Goal: Task Accomplishment & Management: Use online tool/utility

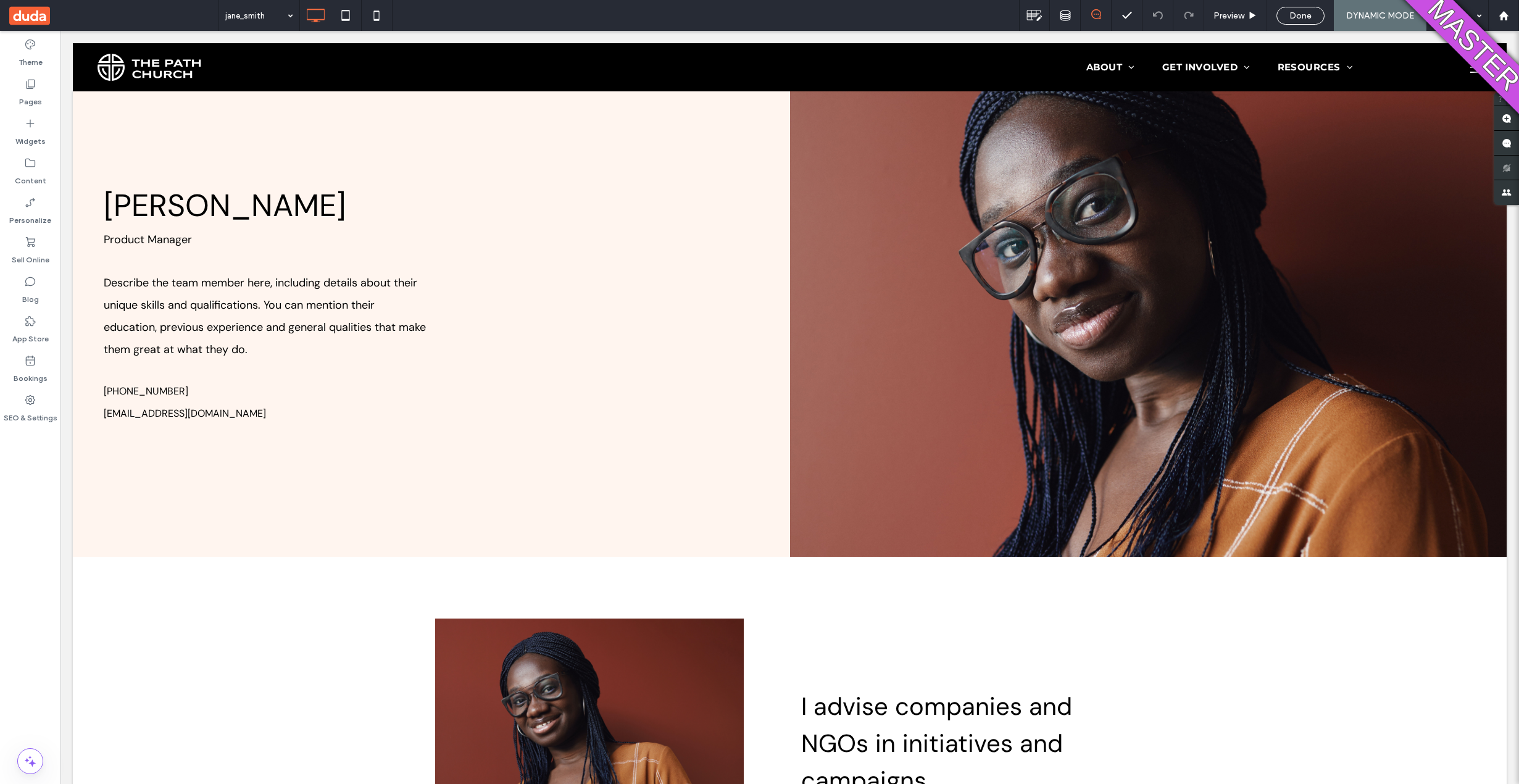
click at [1294, 17] on span "Done" at bounding box center [1300, 15] width 22 height 10
click at [1500, 18] on div at bounding box center [759, 392] width 1519 height 784
click at [1500, 19] on div at bounding box center [759, 392] width 1519 height 784
click at [1511, 19] on div at bounding box center [1503, 15] width 30 height 10
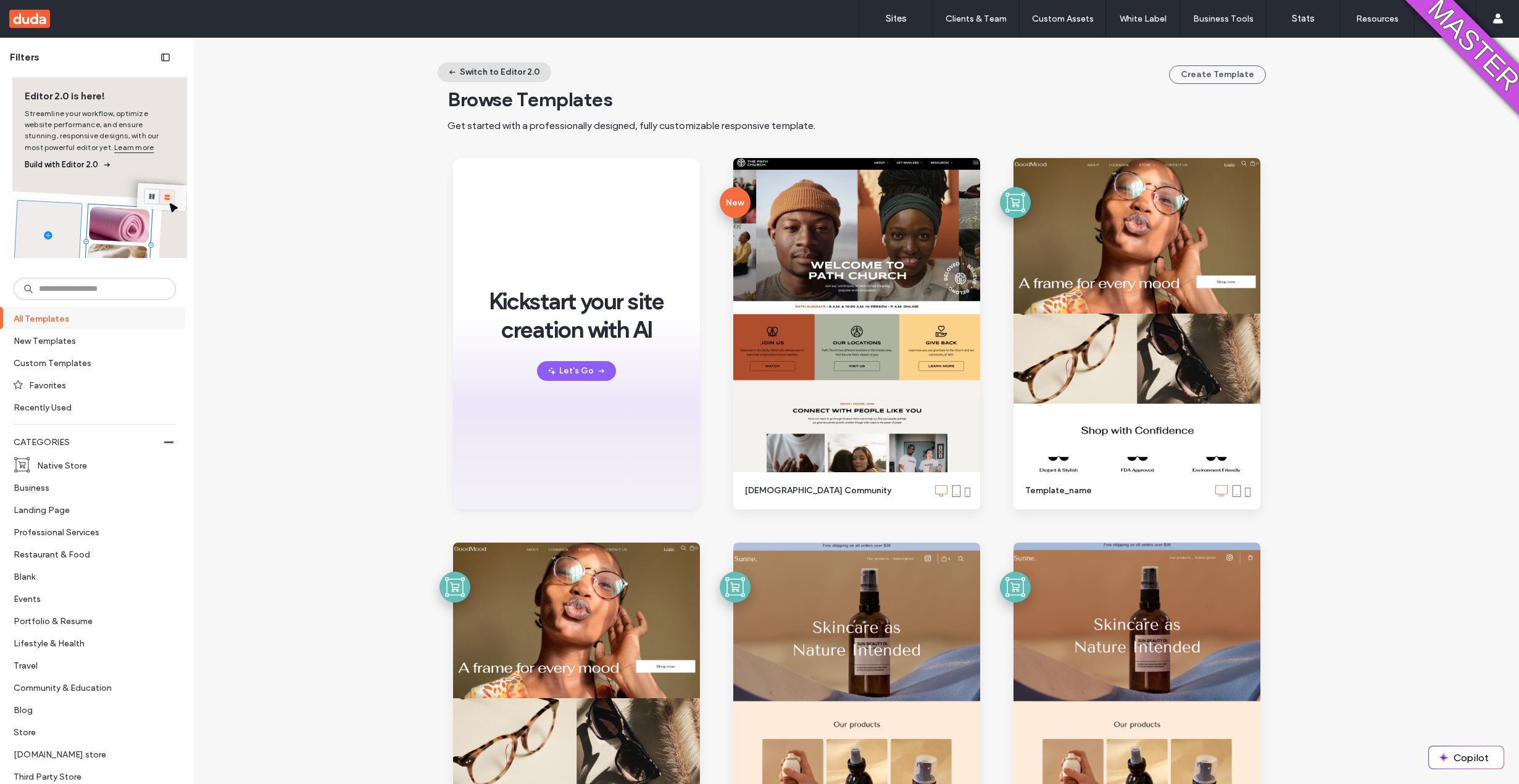
click at [502, 73] on button "Switch to Editor 2.0" at bounding box center [494, 72] width 114 height 19
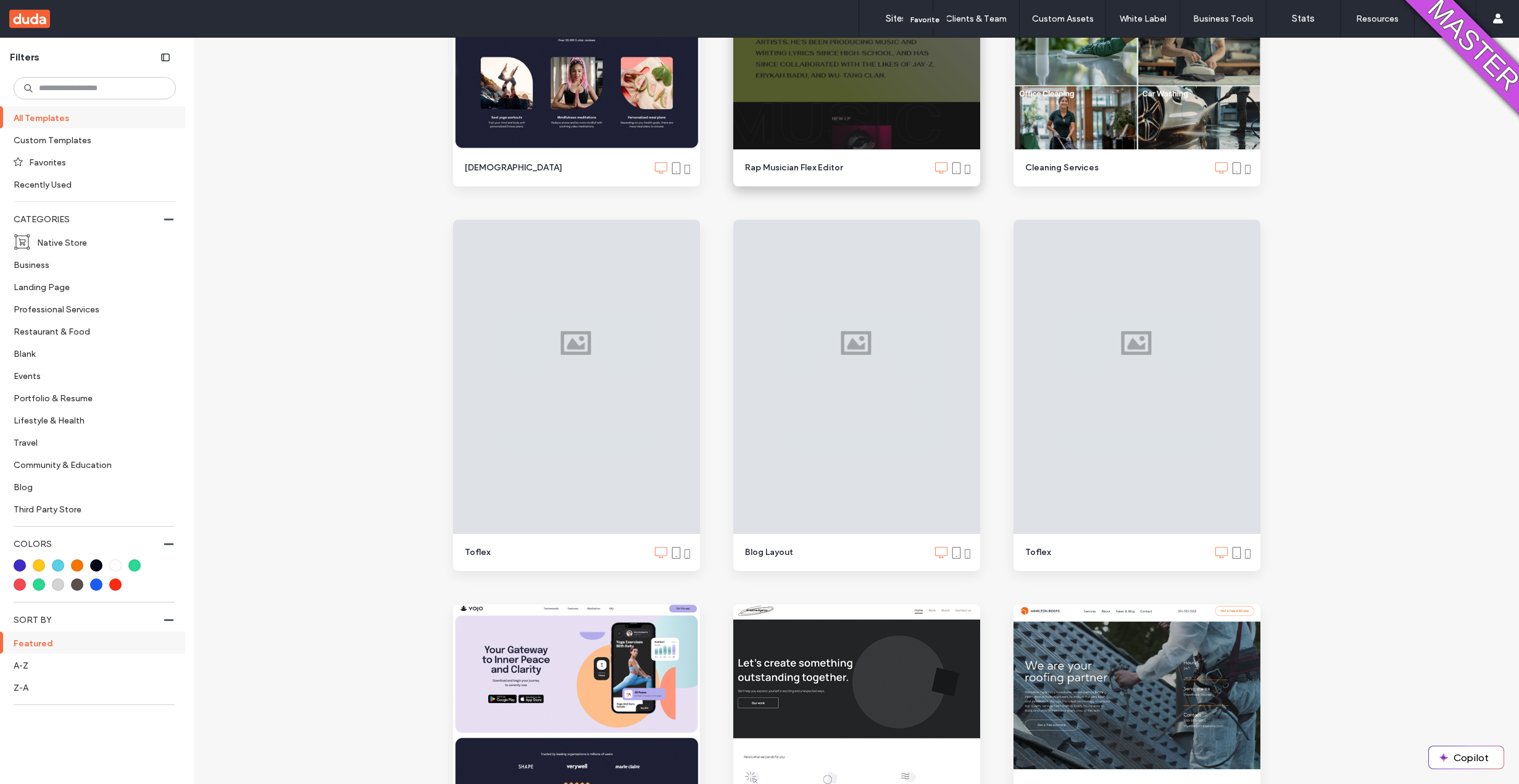
scroll to position [1199, 0]
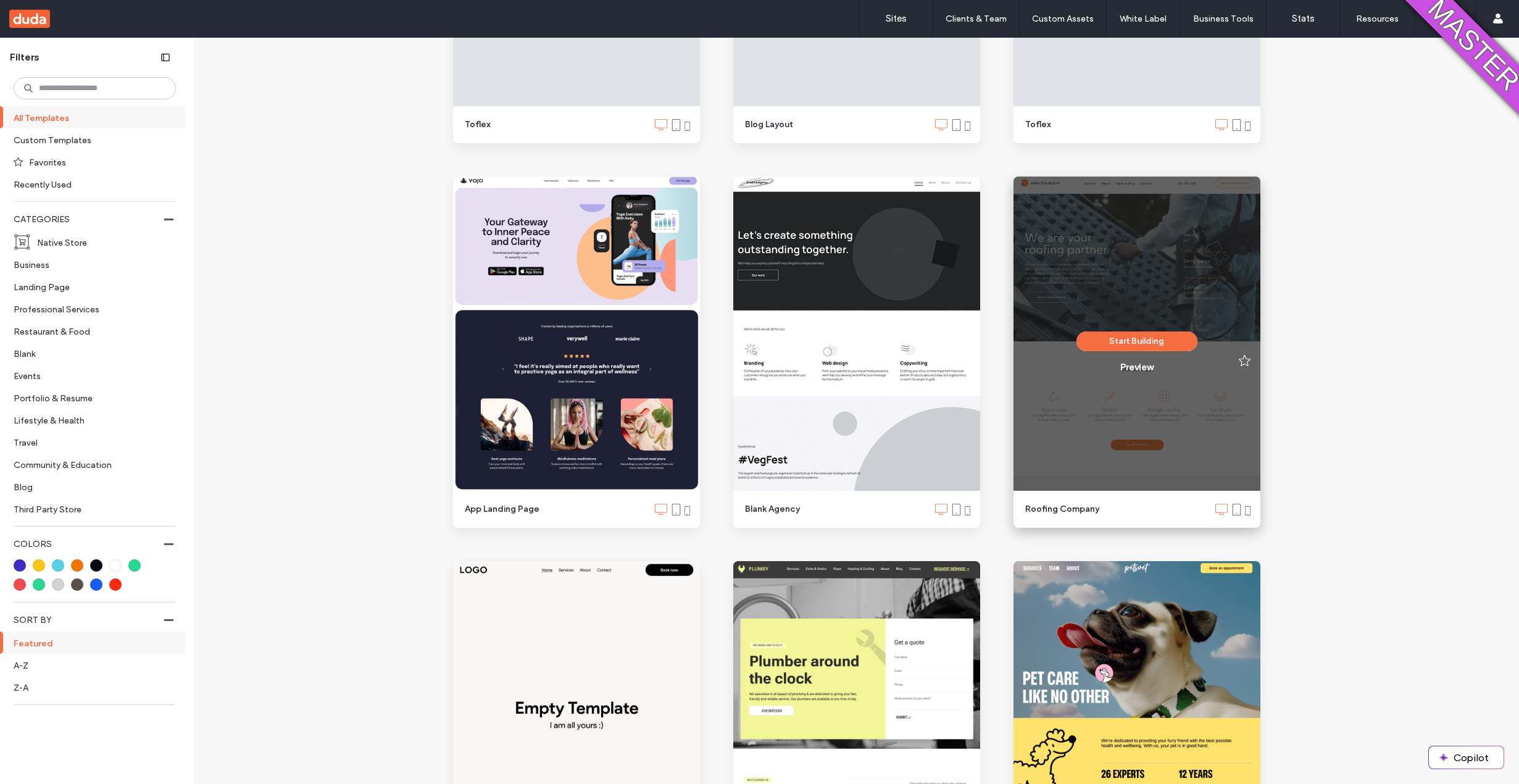
click at [1133, 278] on div "Start Building Preview" at bounding box center [1137, 352] width 247 height 351
click at [1126, 332] on button "Start Building" at bounding box center [1137, 341] width 121 height 19
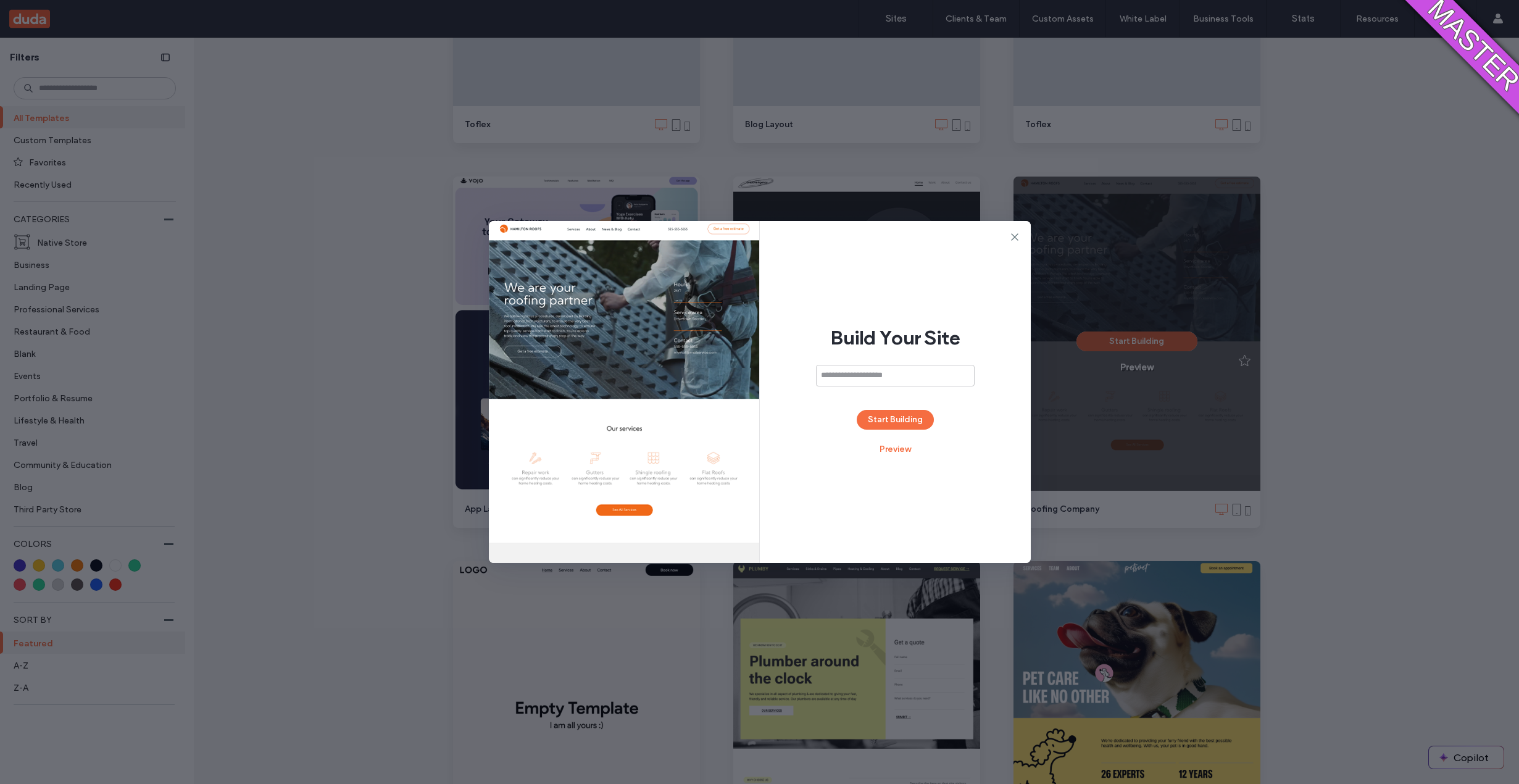
click at [1121, 338] on div "Build Your Site Start Building Preview" at bounding box center [759, 392] width 1519 height 784
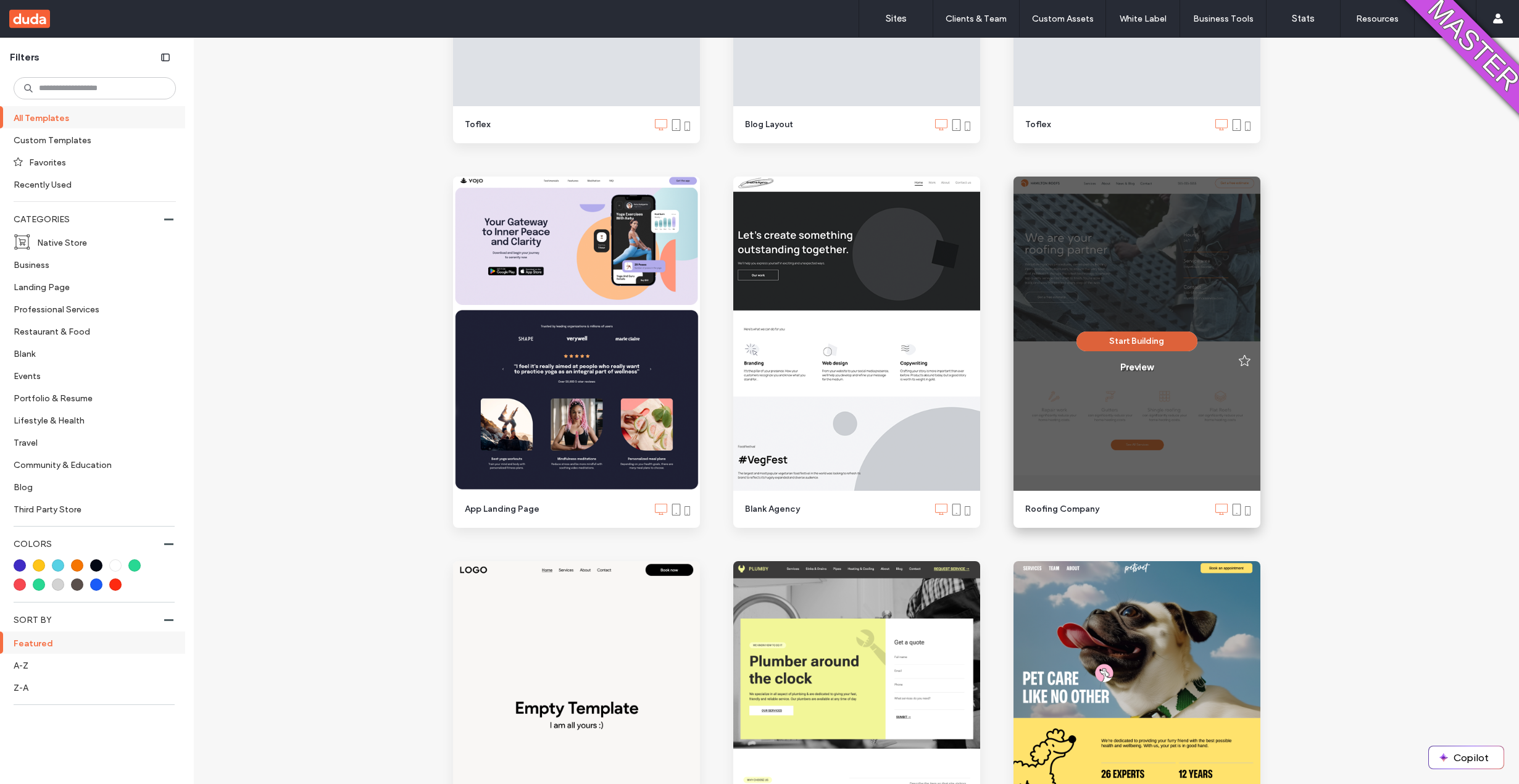
click at [1089, 338] on button "Start Building" at bounding box center [1137, 341] width 121 height 19
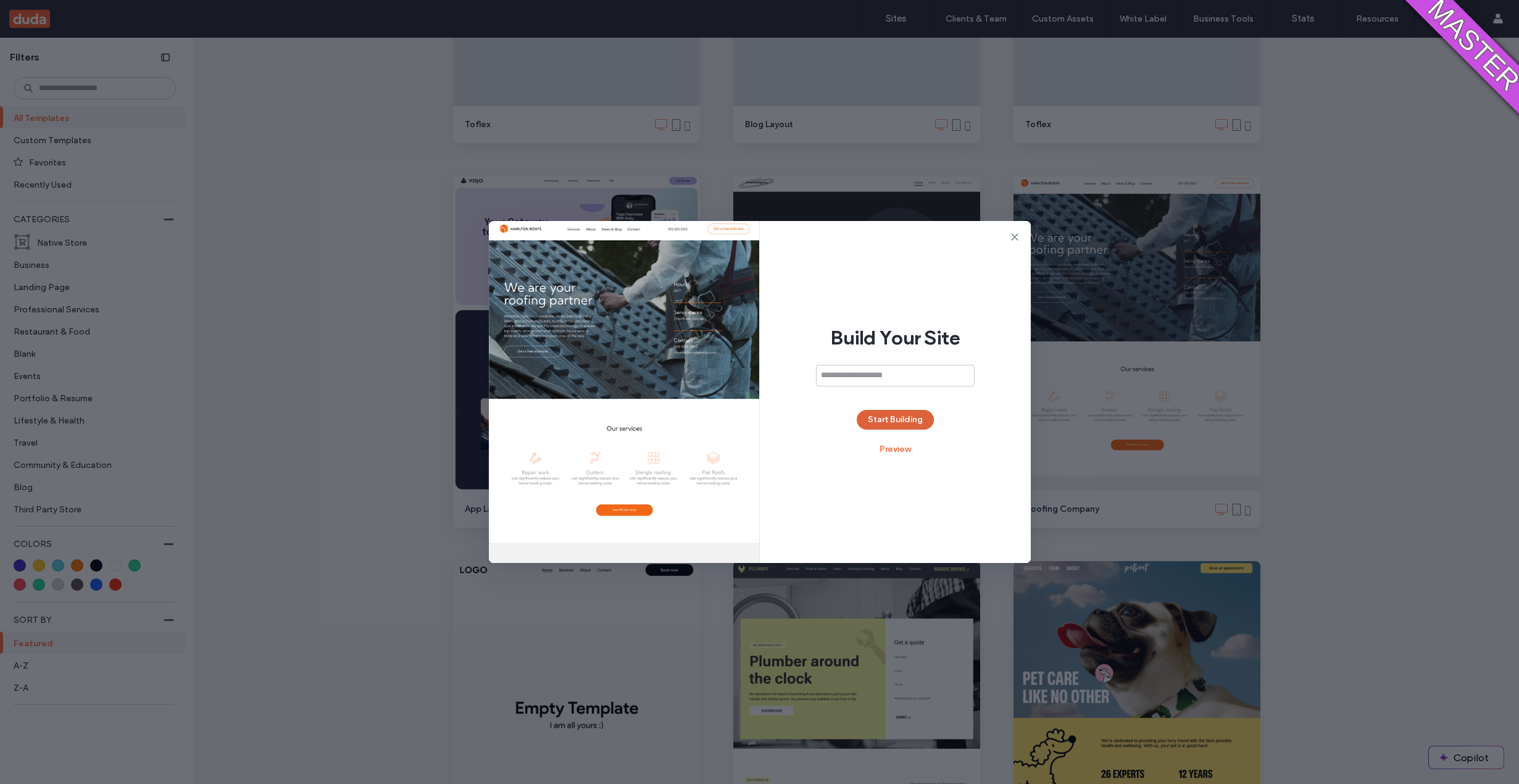
click at [882, 418] on button "Start Building" at bounding box center [895, 419] width 77 height 19
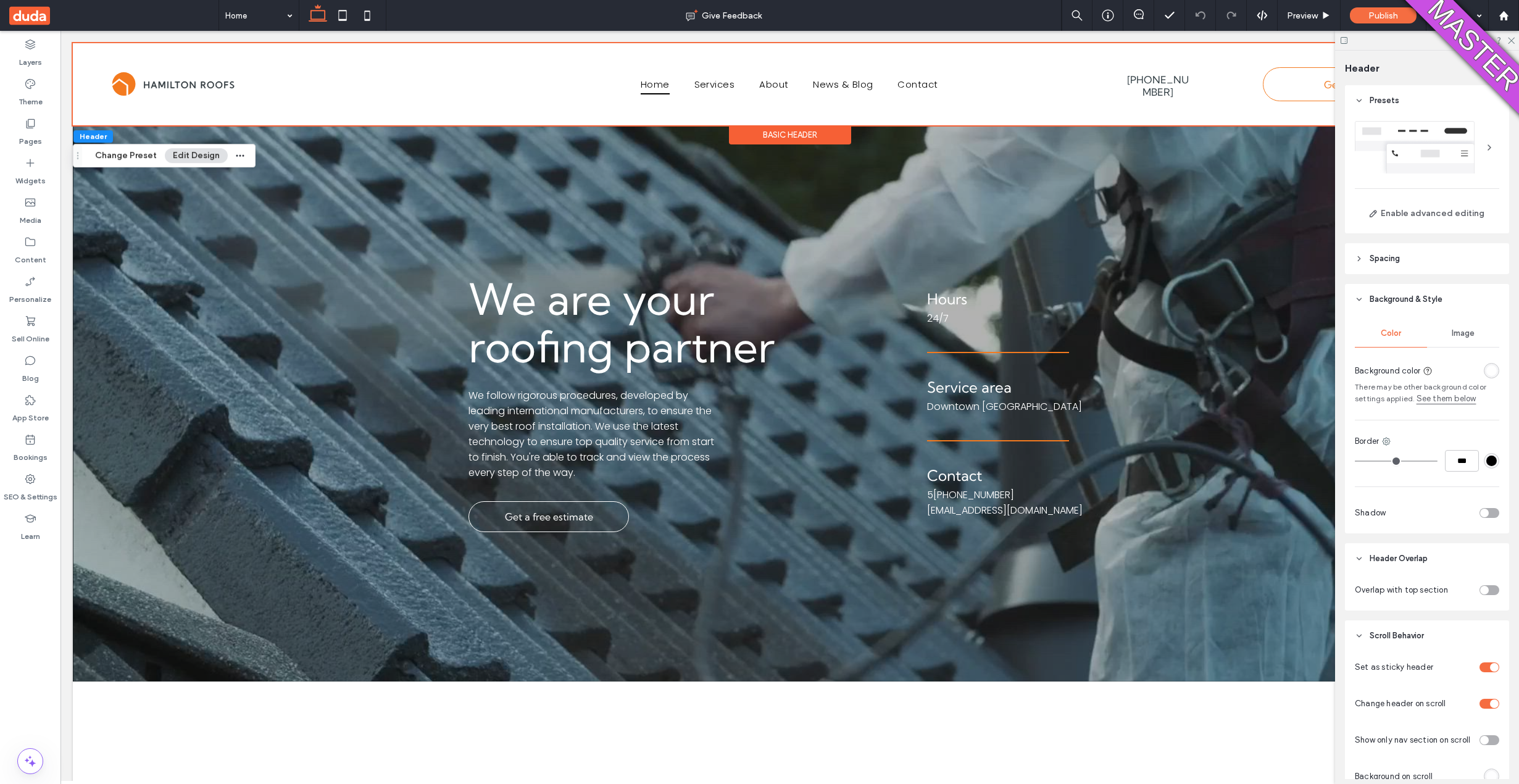
click at [735, 133] on div "Basic Header" at bounding box center [789, 134] width 122 height 19
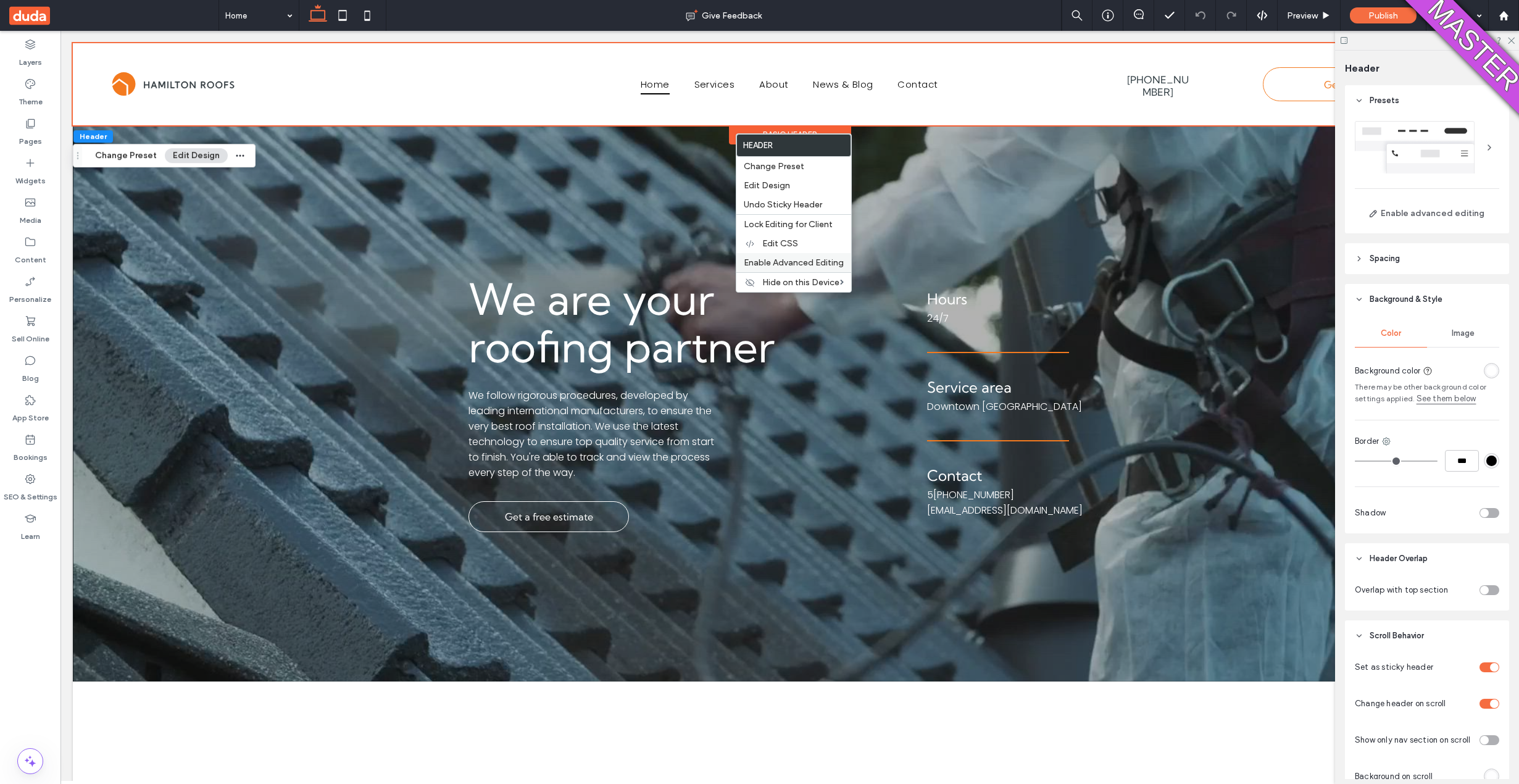
click at [770, 265] on span "Enable Advanced Editing" at bounding box center [794, 262] width 100 height 10
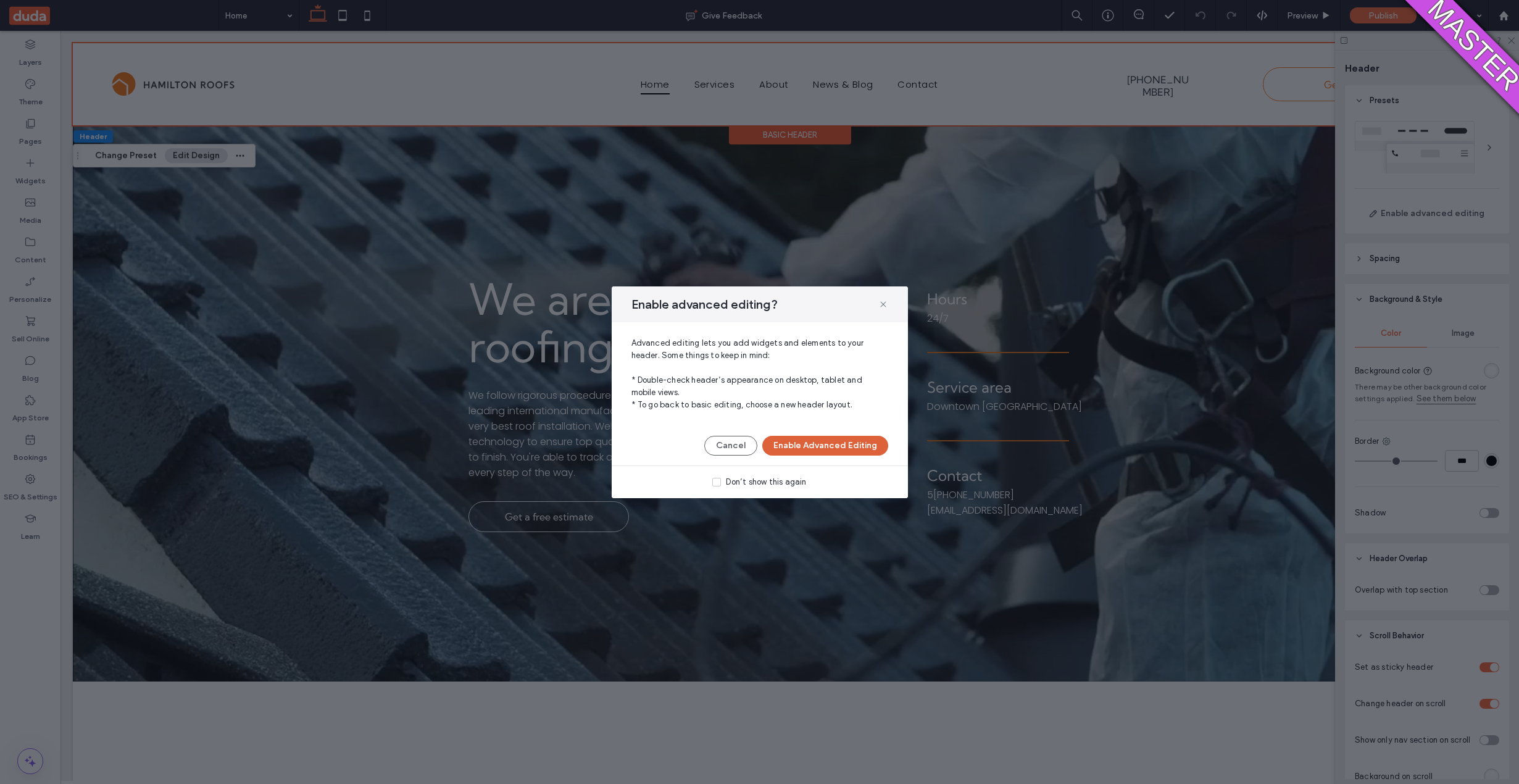
click at [817, 440] on button "Enable Advanced Editing" at bounding box center [825, 445] width 126 height 19
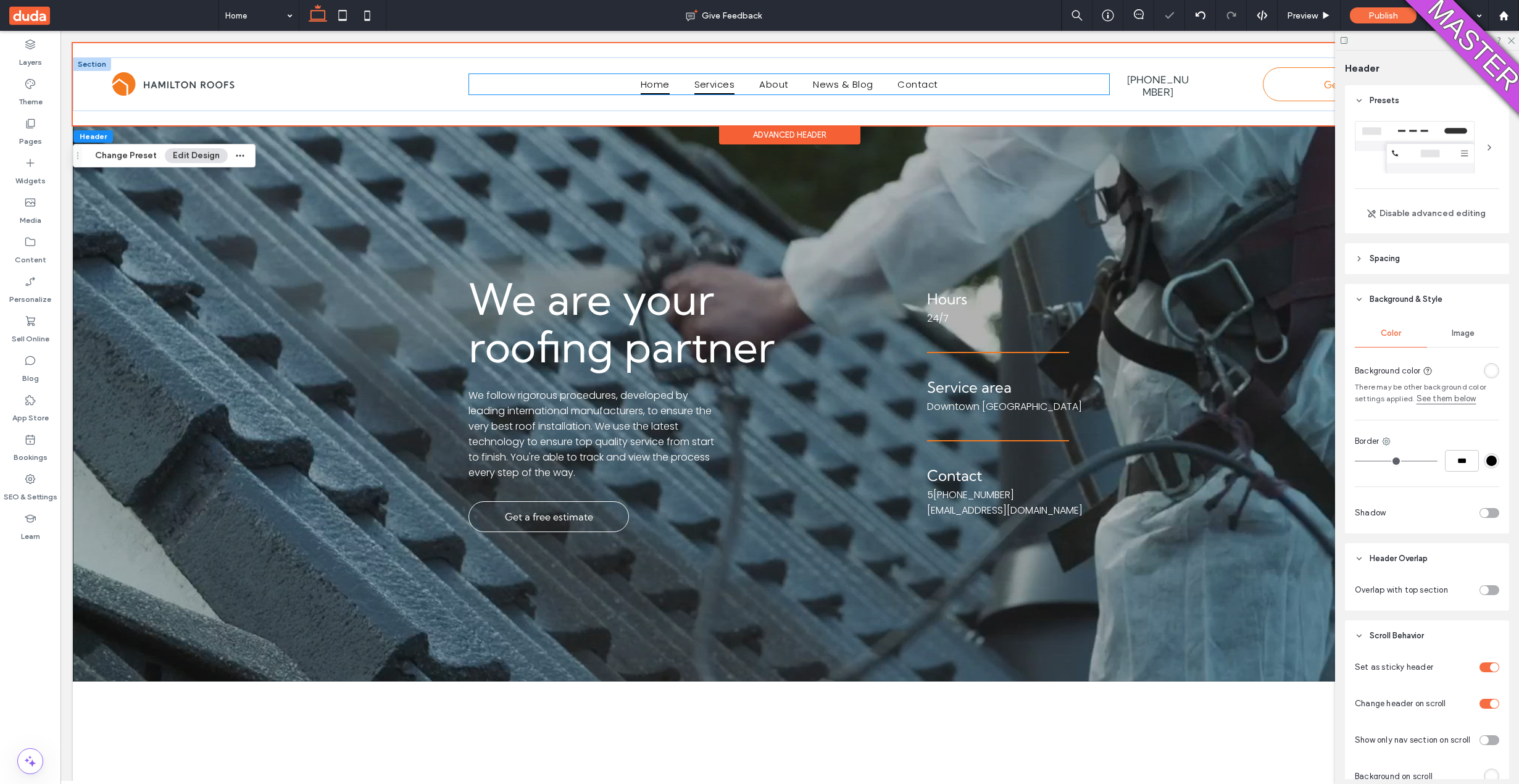
click at [684, 90] on link "Services" at bounding box center [714, 84] width 65 height 20
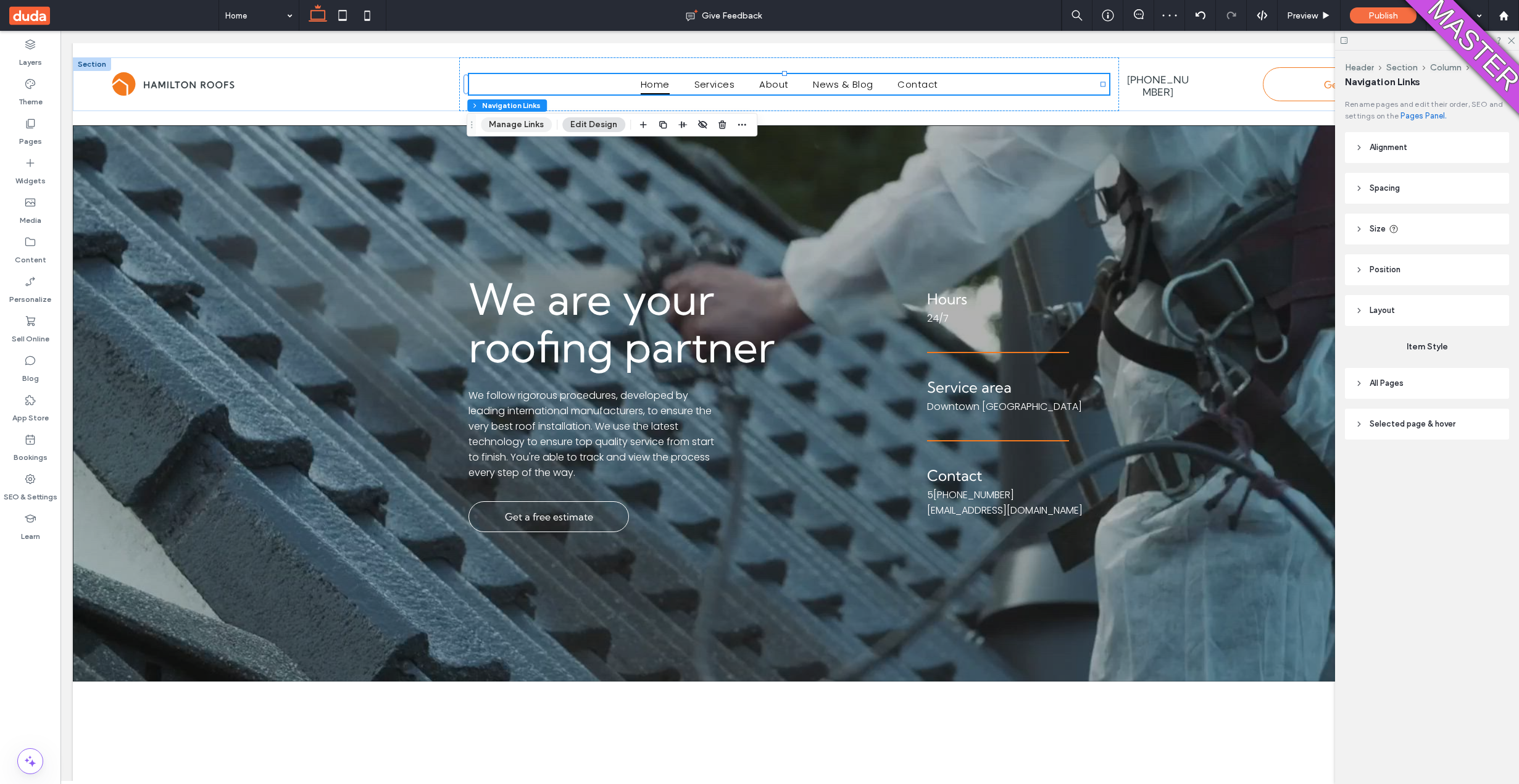
click at [527, 122] on button "Manage Links" at bounding box center [517, 125] width 71 height 15
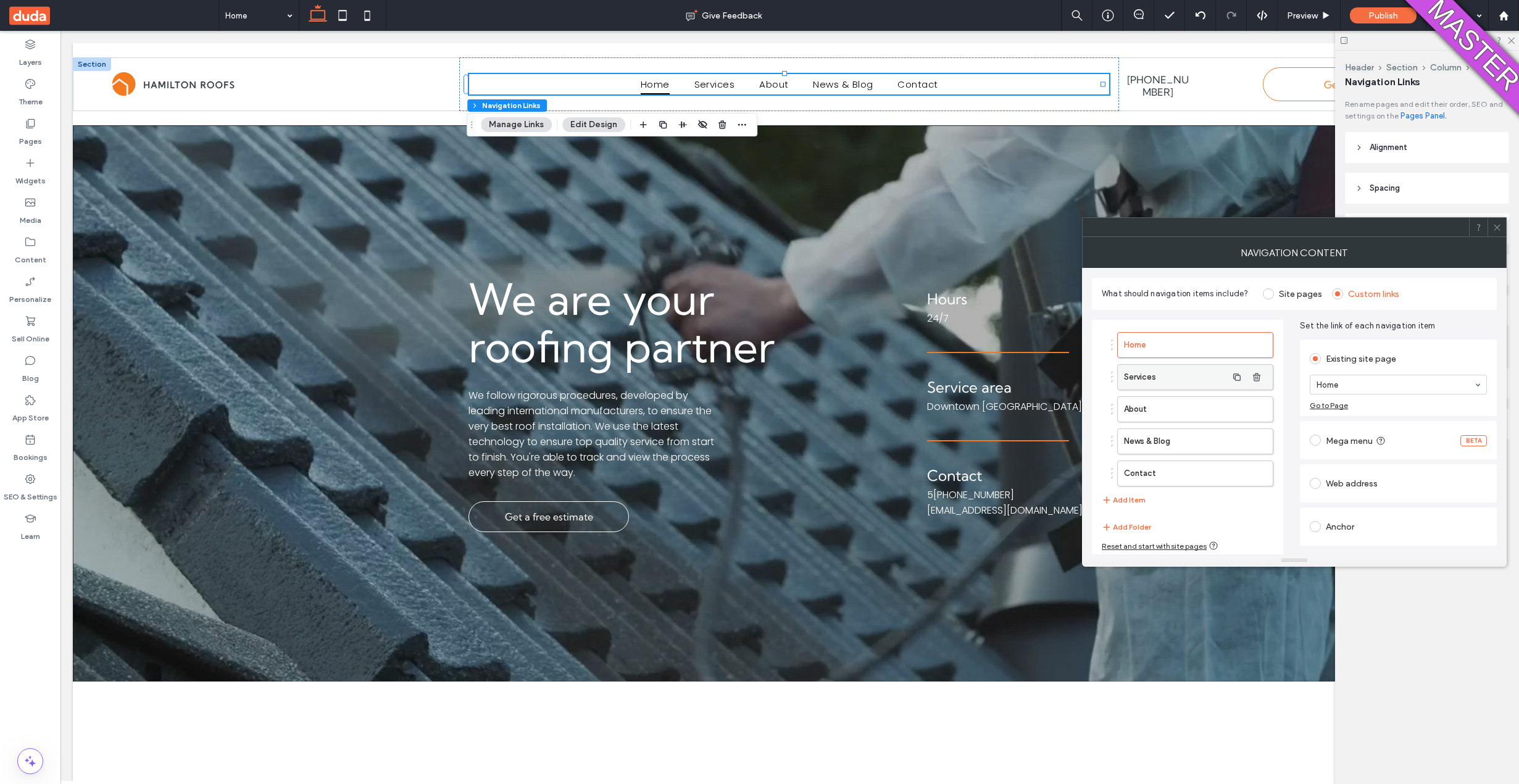
click at [1188, 380] on label "Services" at bounding box center [1175, 376] width 103 height 24
click at [1322, 437] on label at bounding box center [1317, 440] width 16 height 11
click at [1365, 447] on button "Edit mega menu" at bounding box center [1349, 447] width 79 height 19
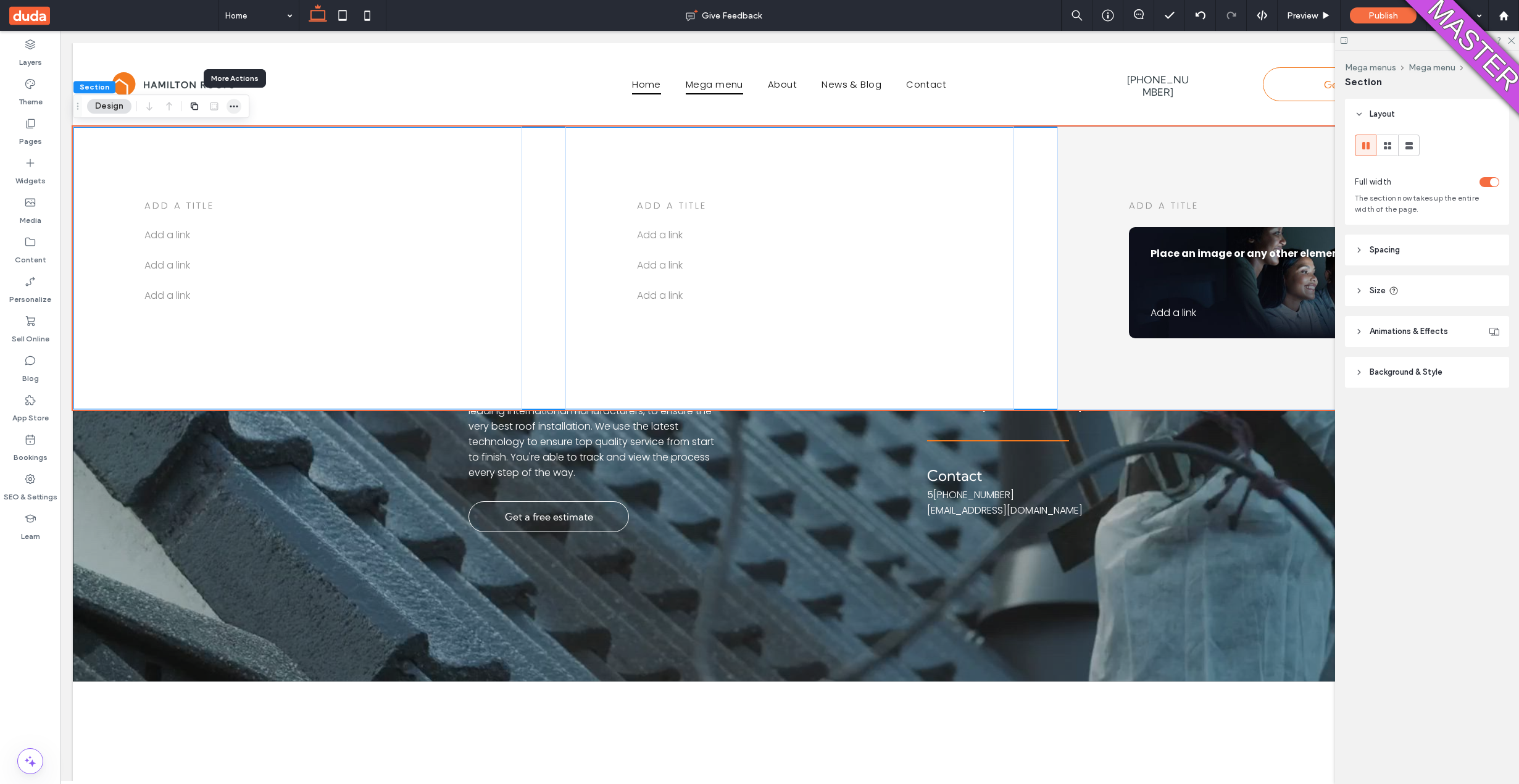
click at [236, 104] on icon "button" at bounding box center [234, 106] width 10 height 10
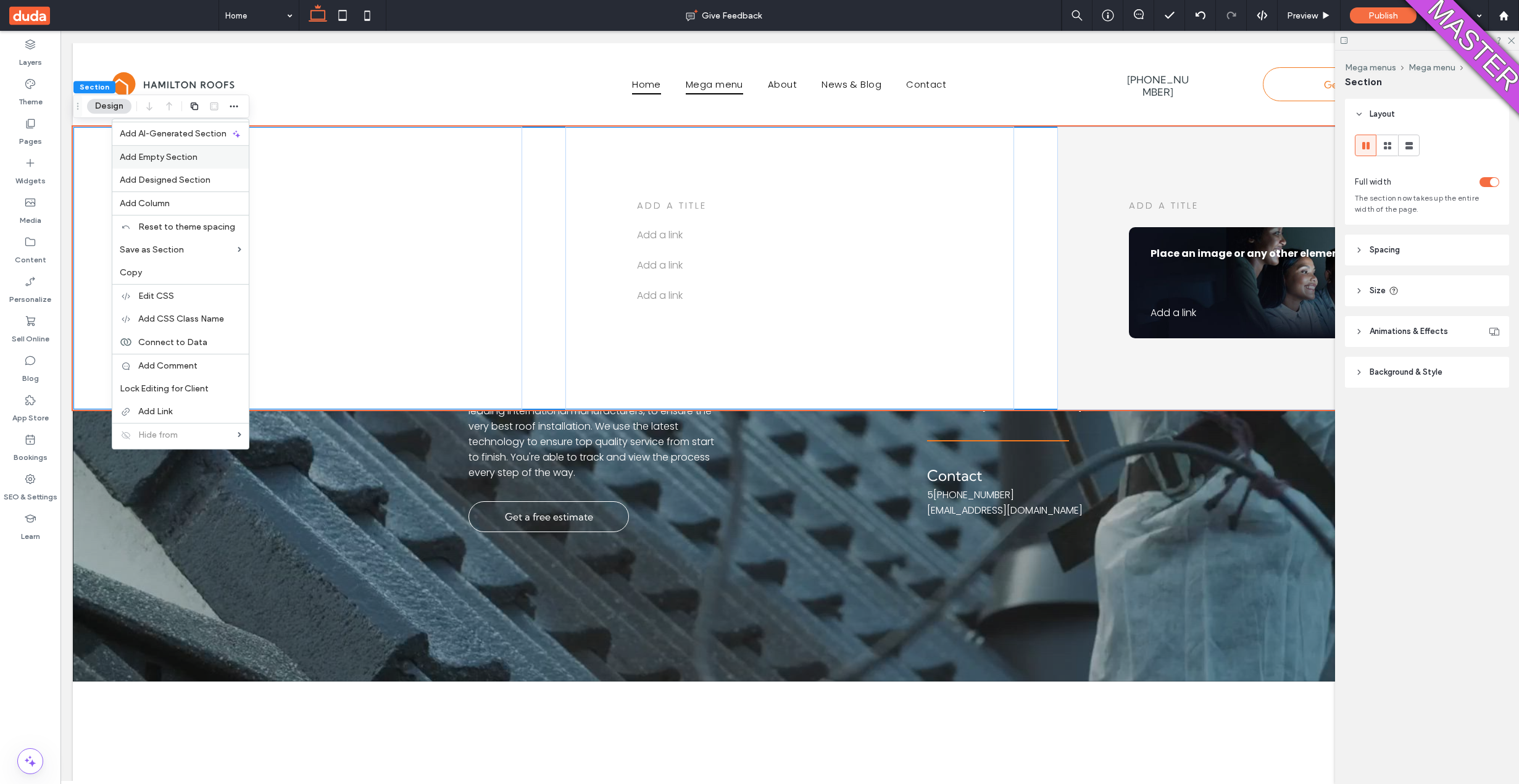
click at [213, 164] on div "Add Empty Section" at bounding box center [181, 157] width 137 height 24
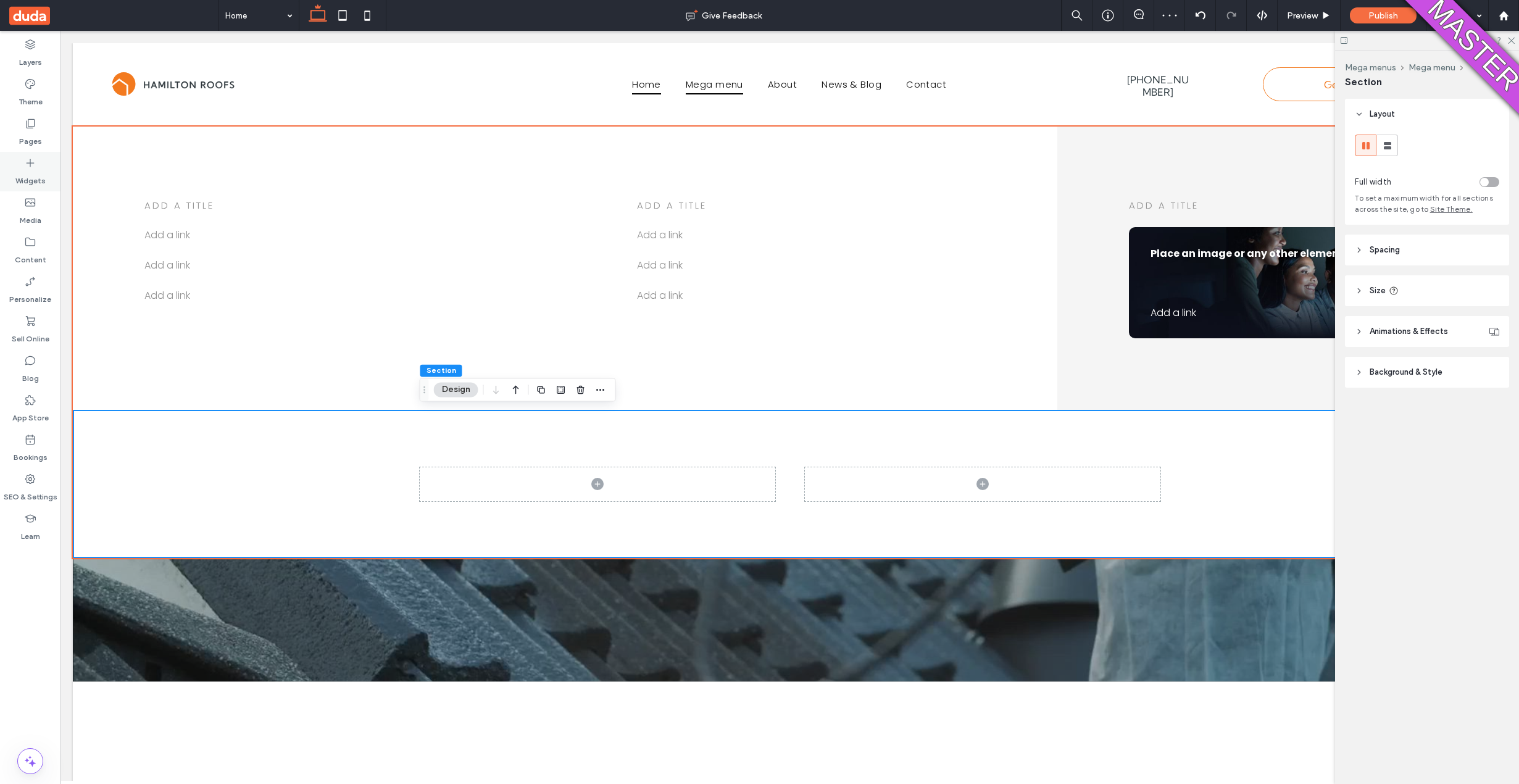
click at [25, 176] on label "Widgets" at bounding box center [30, 177] width 30 height 17
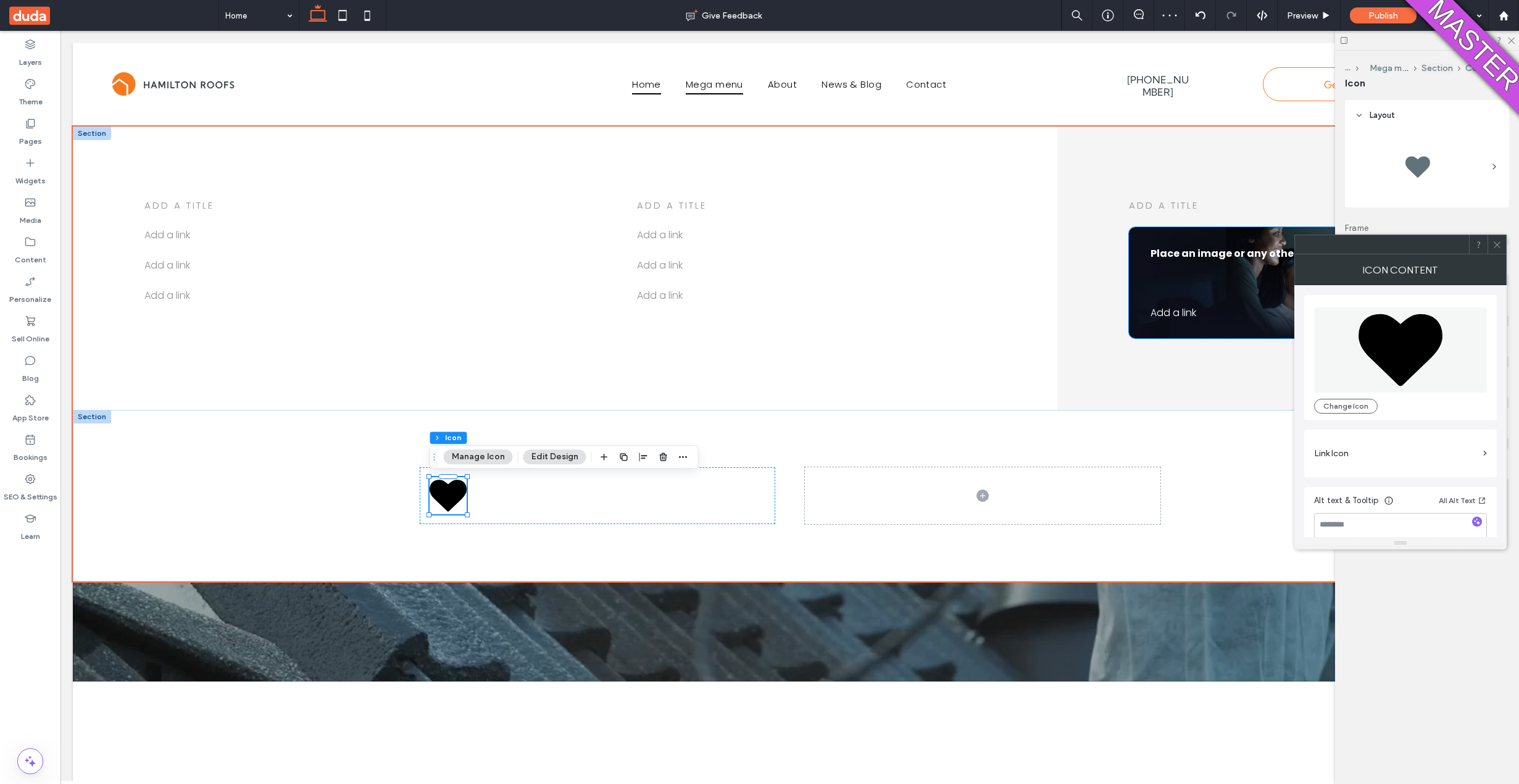
click at [1156, 310] on span "Add a link ﻿" at bounding box center [1174, 312] width 46 height 14
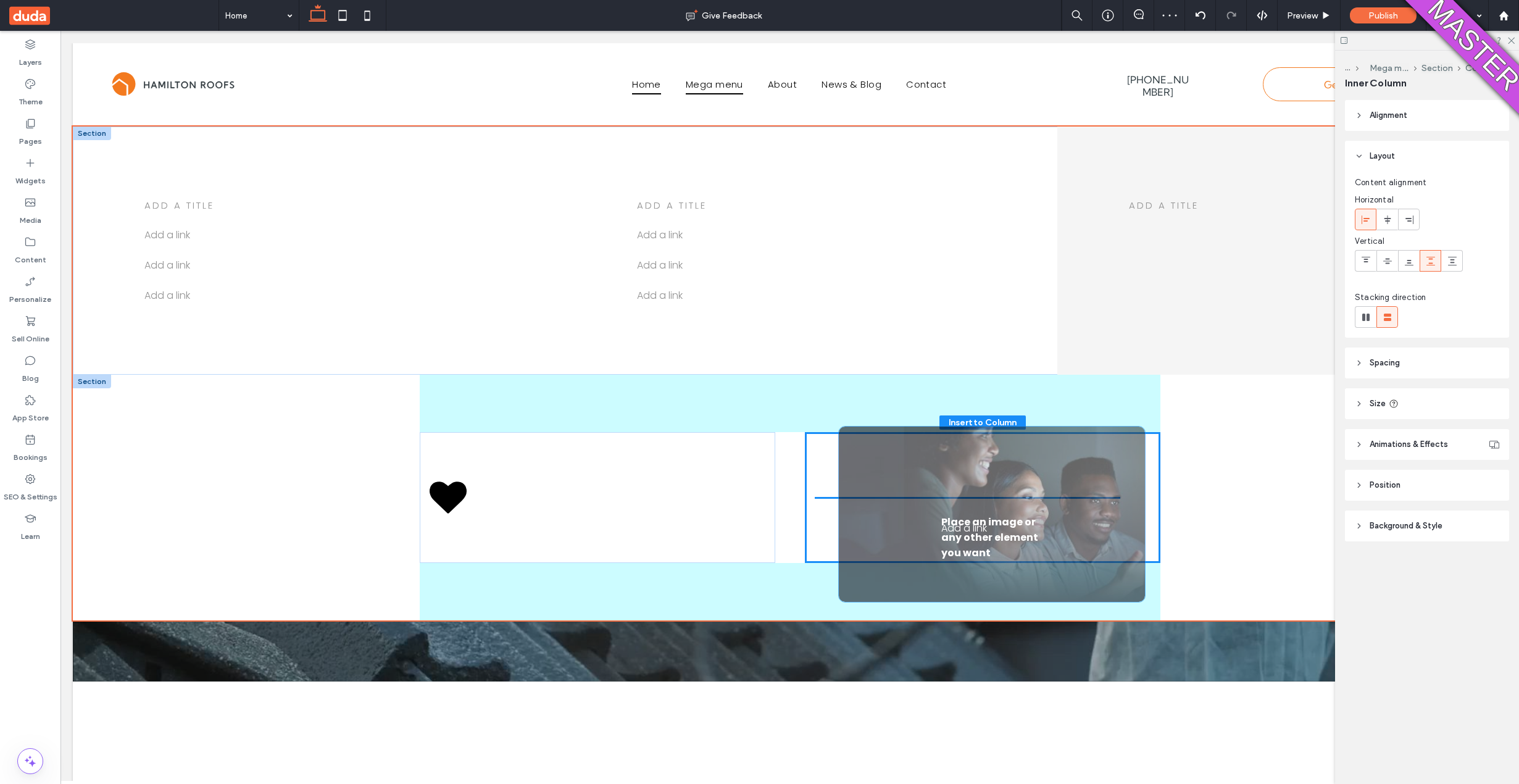
drag, startPoint x: 1172, startPoint y: 297, endPoint x: 881, endPoint y: 496, distance: 352.5
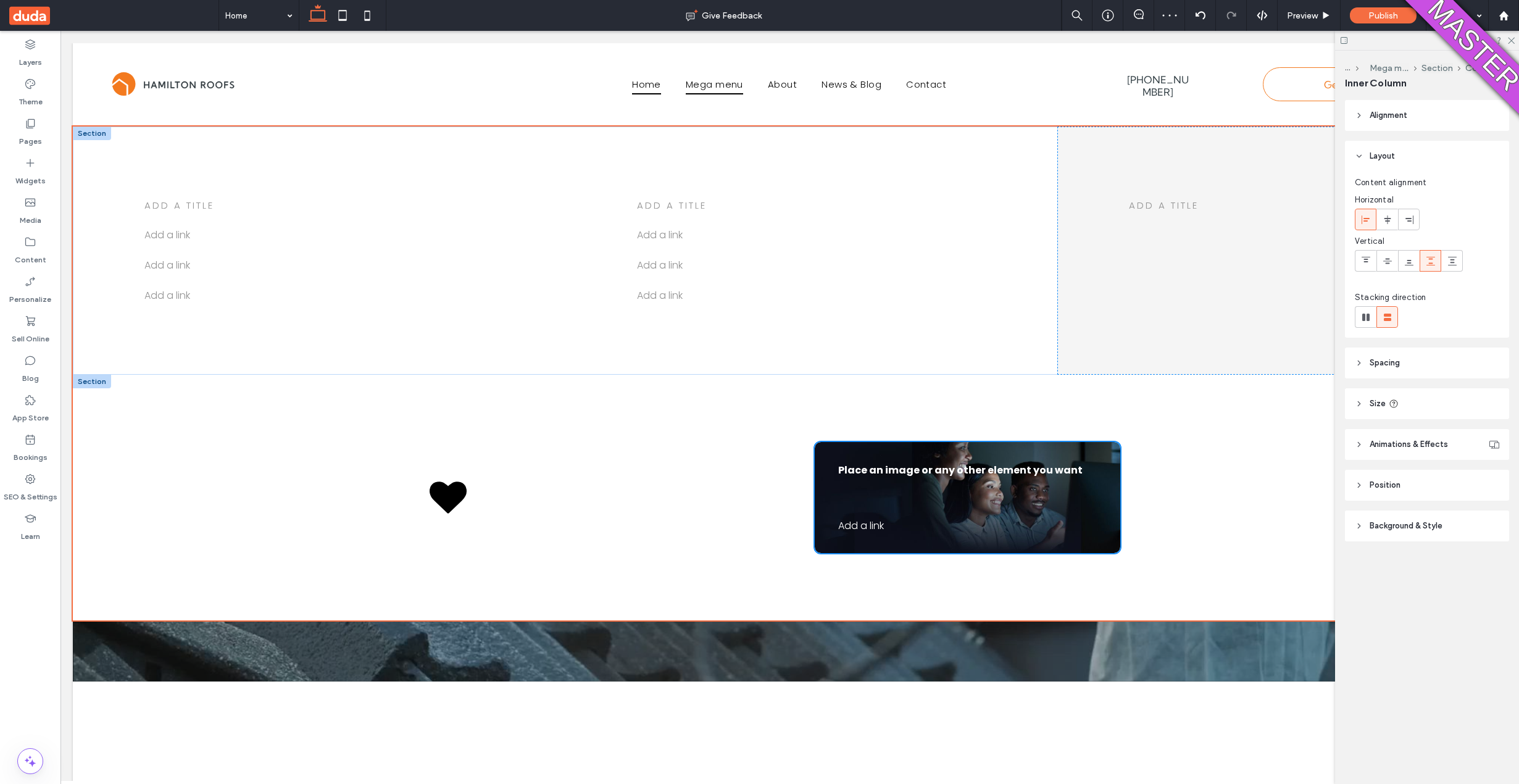
type input "**"
type input "****"
type input "**"
click at [587, 485] on div at bounding box center [597, 497] width 355 height 131
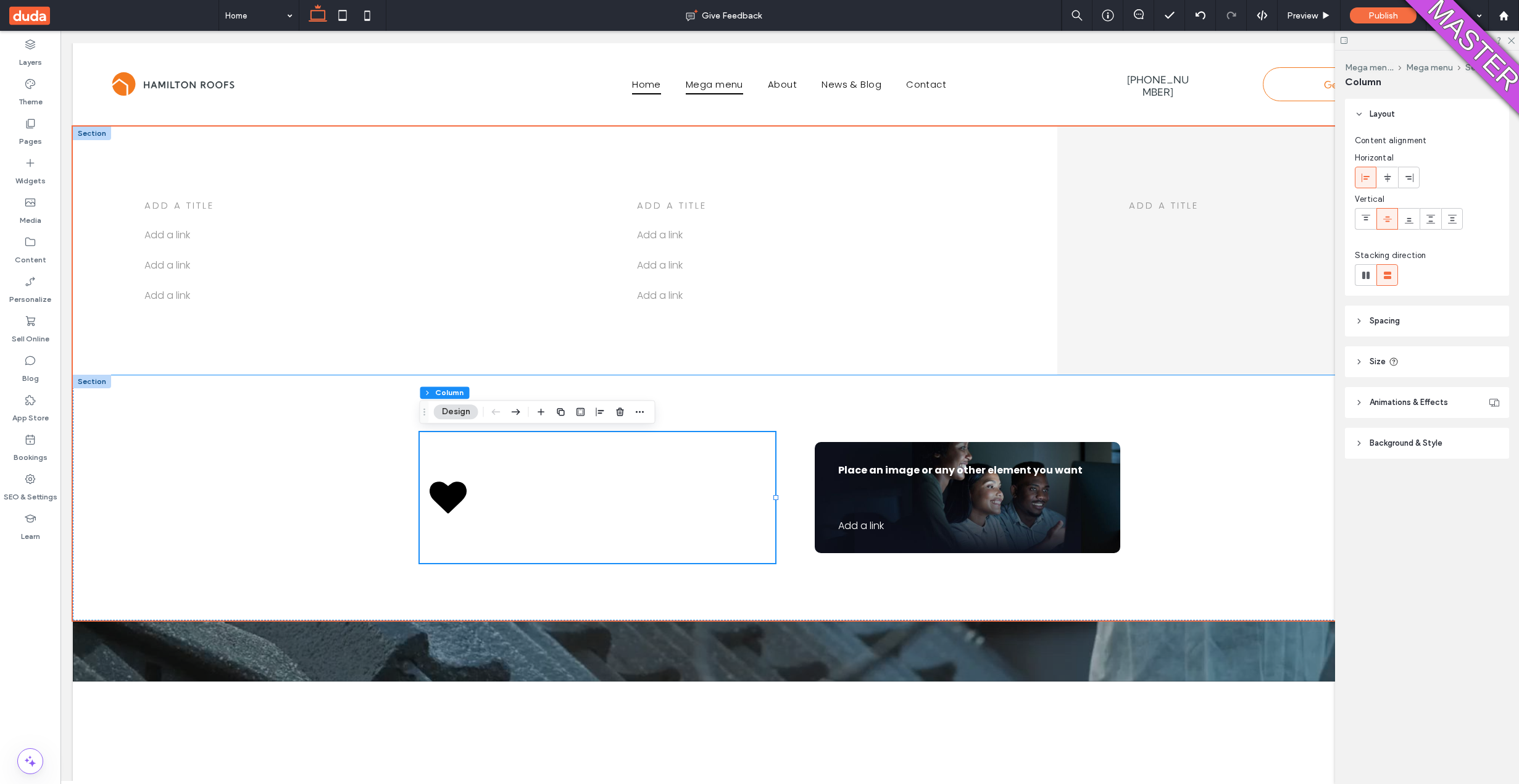
click at [1026, 214] on div "add a title Add a link ﻿ Add a link ﻿ Add a link ﻿ add a title Add a link Add a…" at bounding box center [789, 251] width 1434 height 248
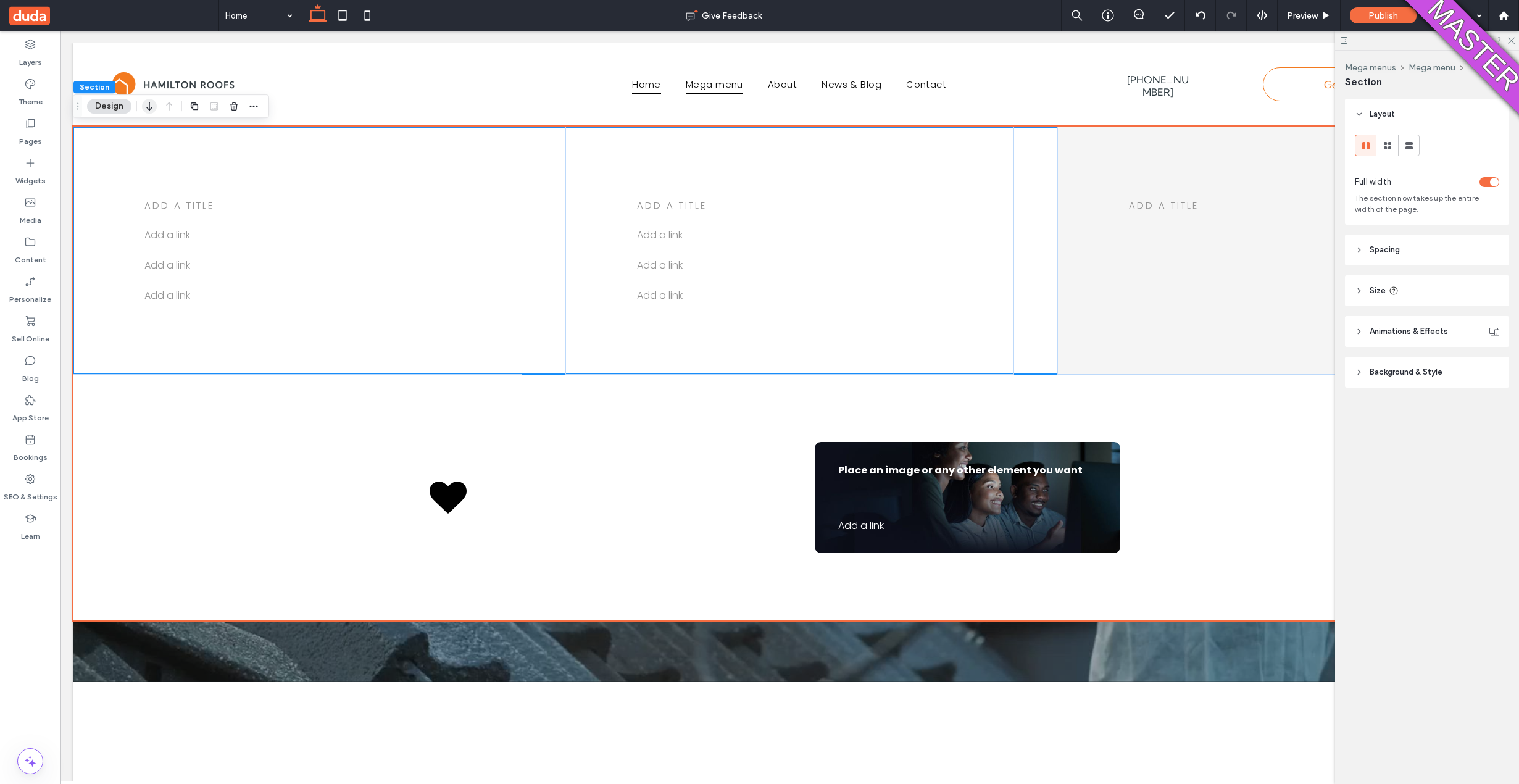
click at [148, 111] on icon "button" at bounding box center [149, 106] width 15 height 22
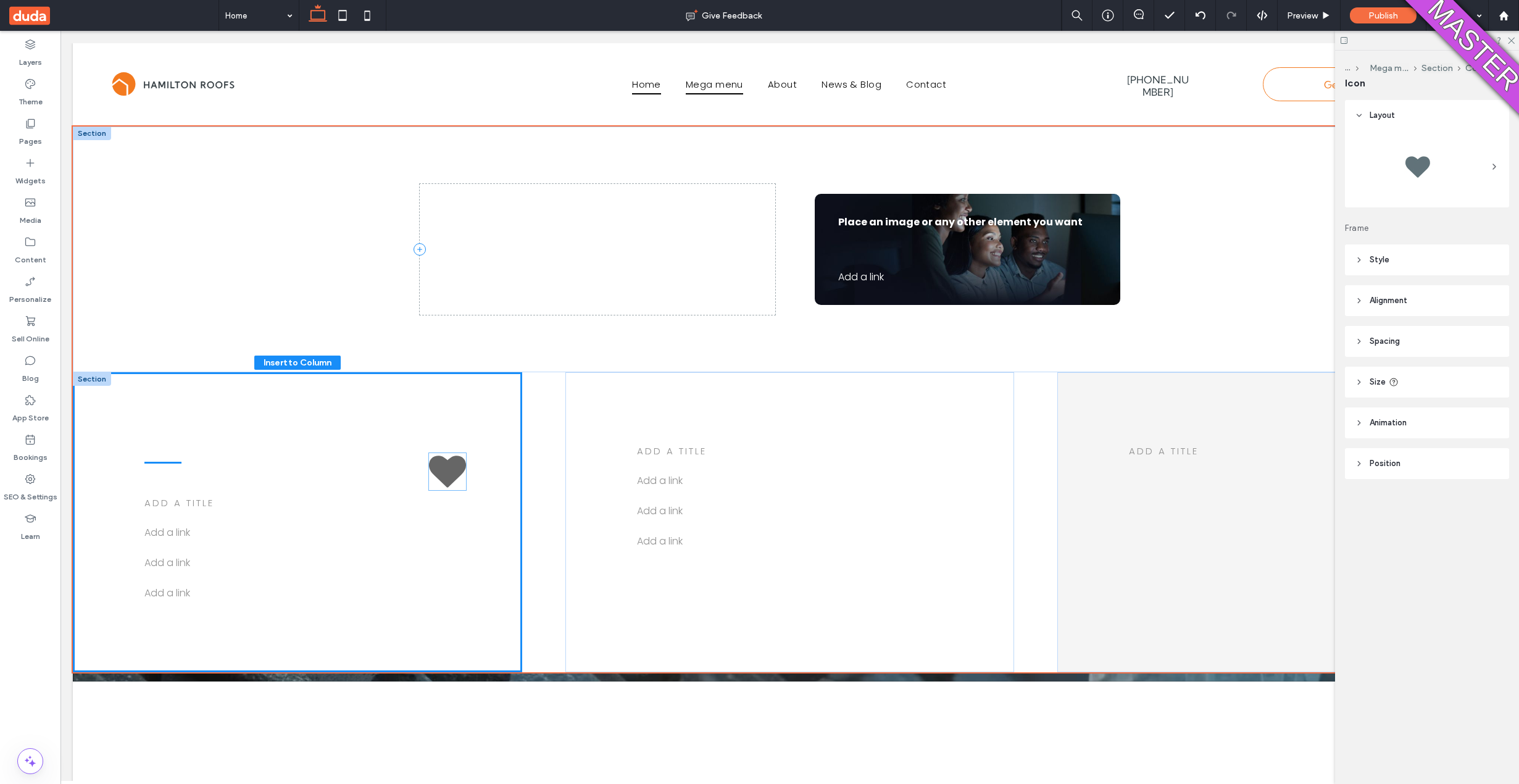
drag, startPoint x: 453, startPoint y: 251, endPoint x: 453, endPoint y: 473, distance: 222.0
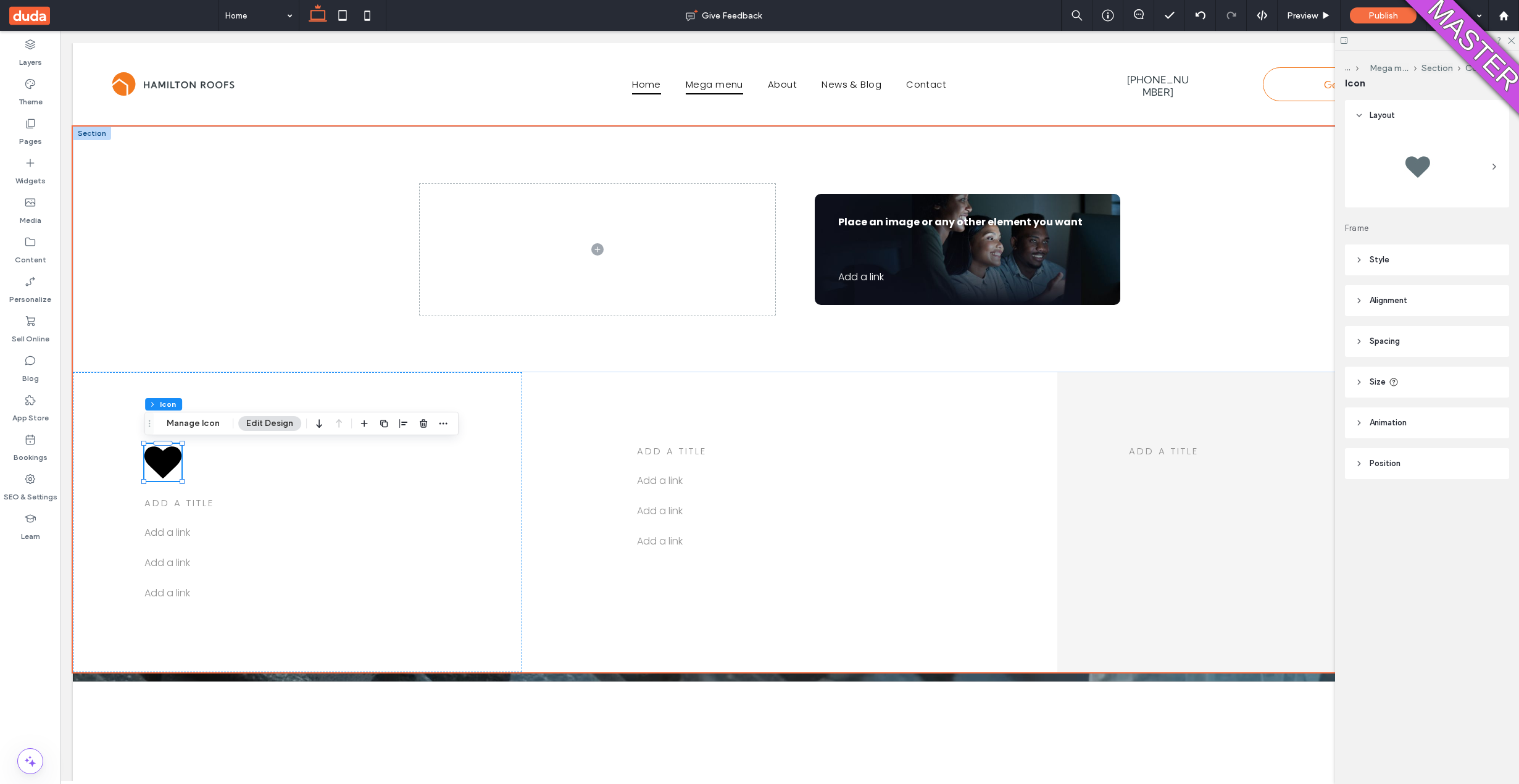
click at [1424, 261] on header "Style" at bounding box center [1427, 260] width 164 height 31
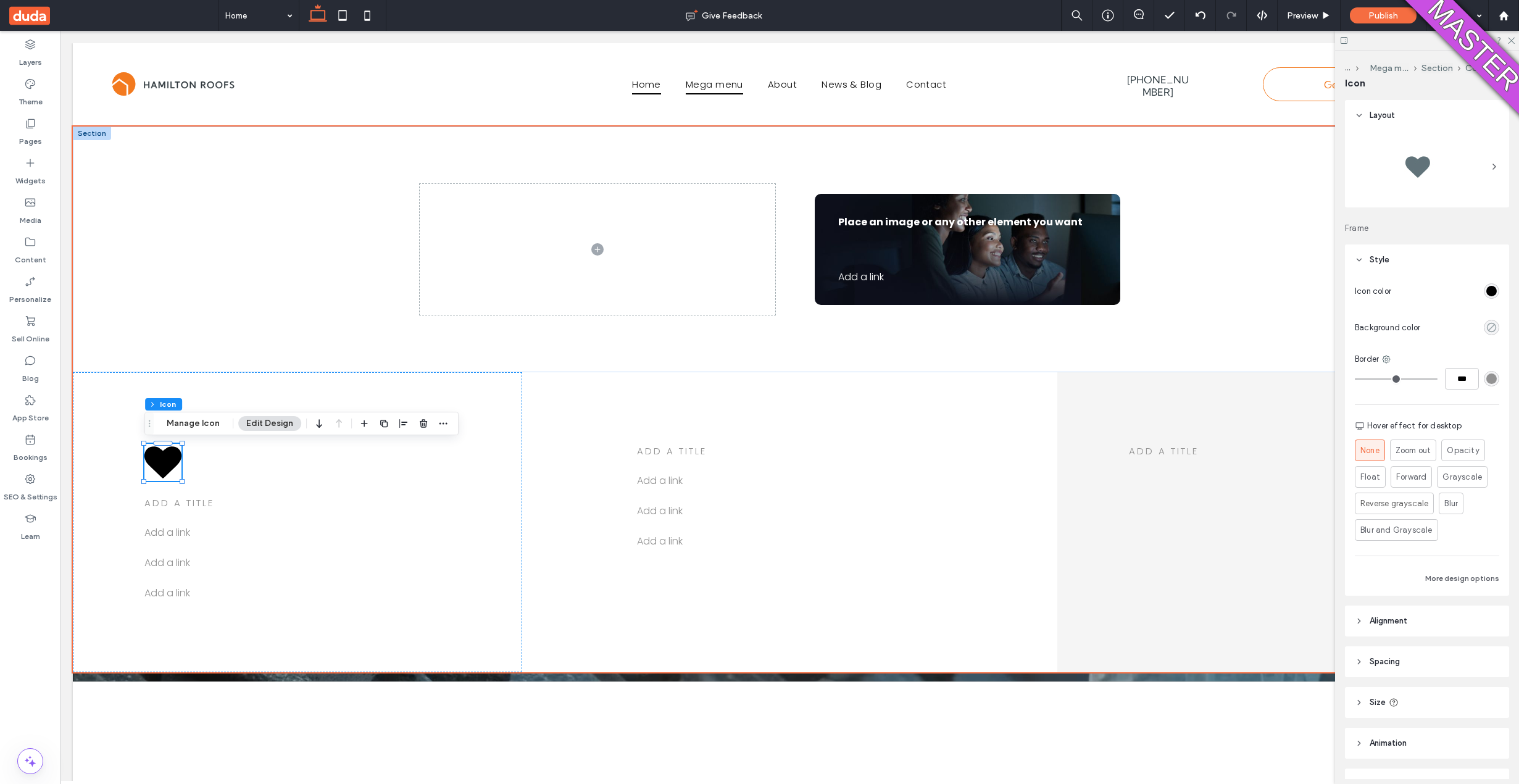
click at [1489, 322] on icon "rgba(0, 0, 0, 0)" at bounding box center [1492, 327] width 10 height 10
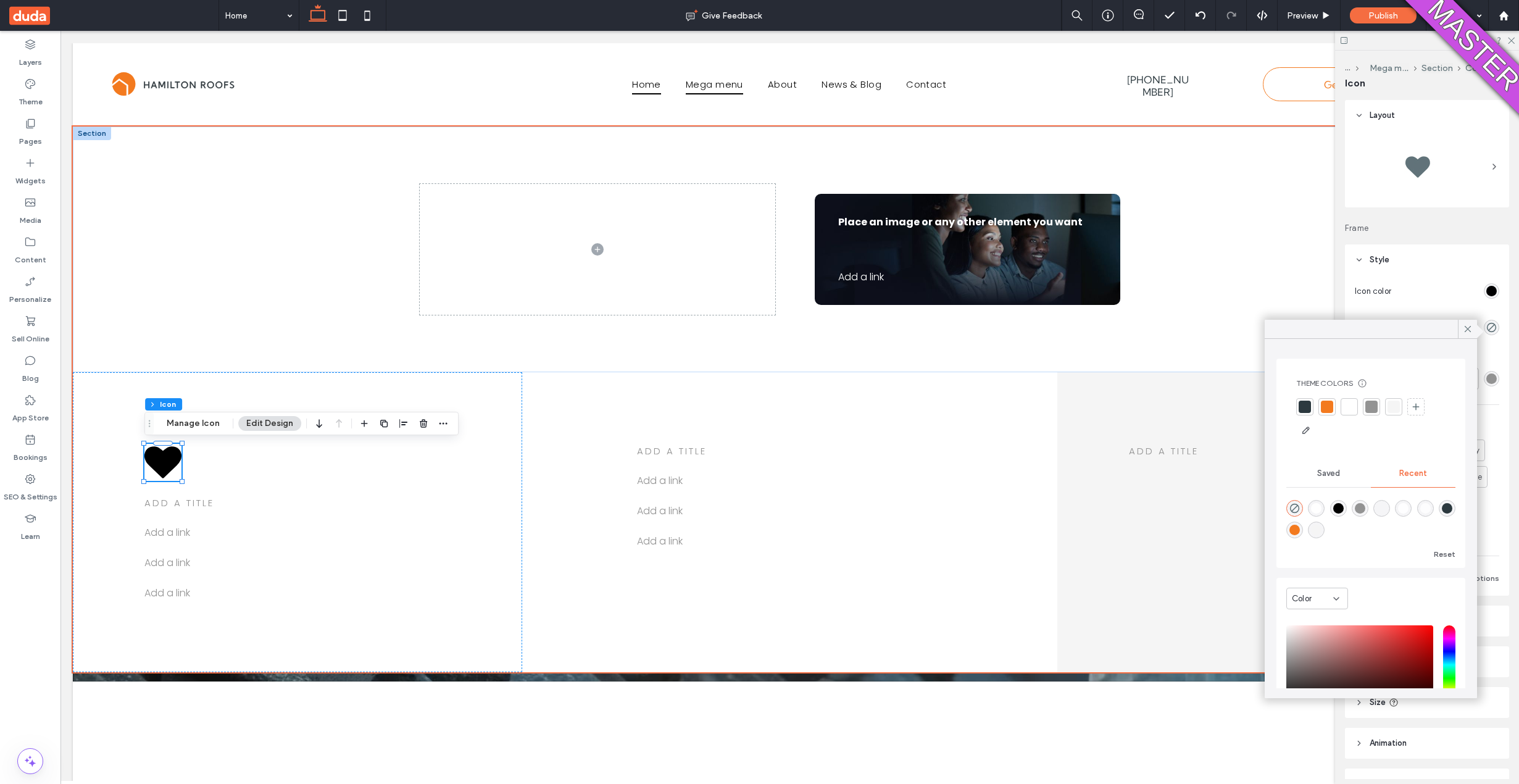
click at [1329, 410] on div at bounding box center [1327, 406] width 13 height 13
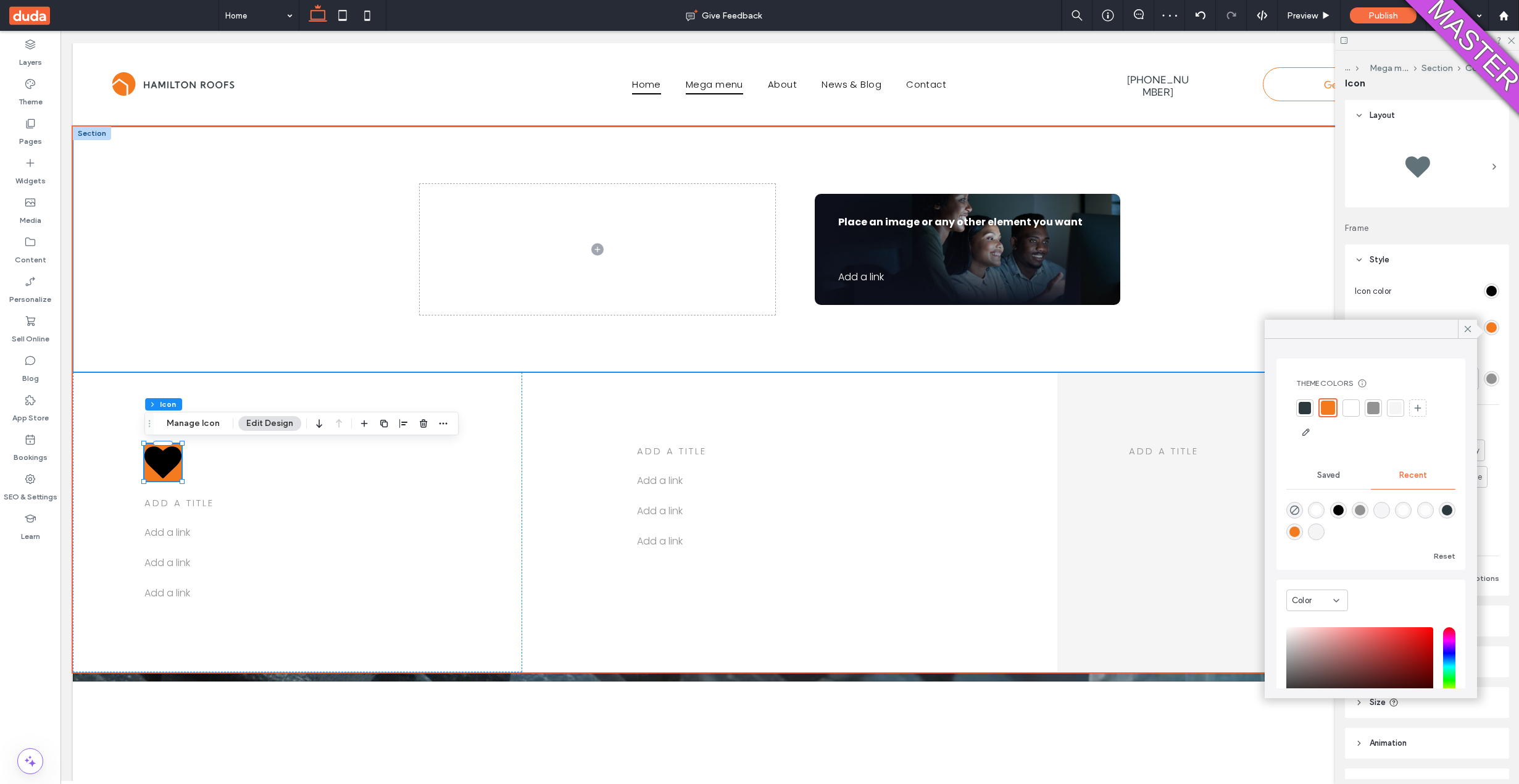
drag, startPoint x: 703, startPoint y: 171, endPoint x: 702, endPoint y: 182, distance: 11.0
click at [703, 172] on div "Place an image or any other element you want Add a link ﻿" at bounding box center [789, 249] width 741 height 246
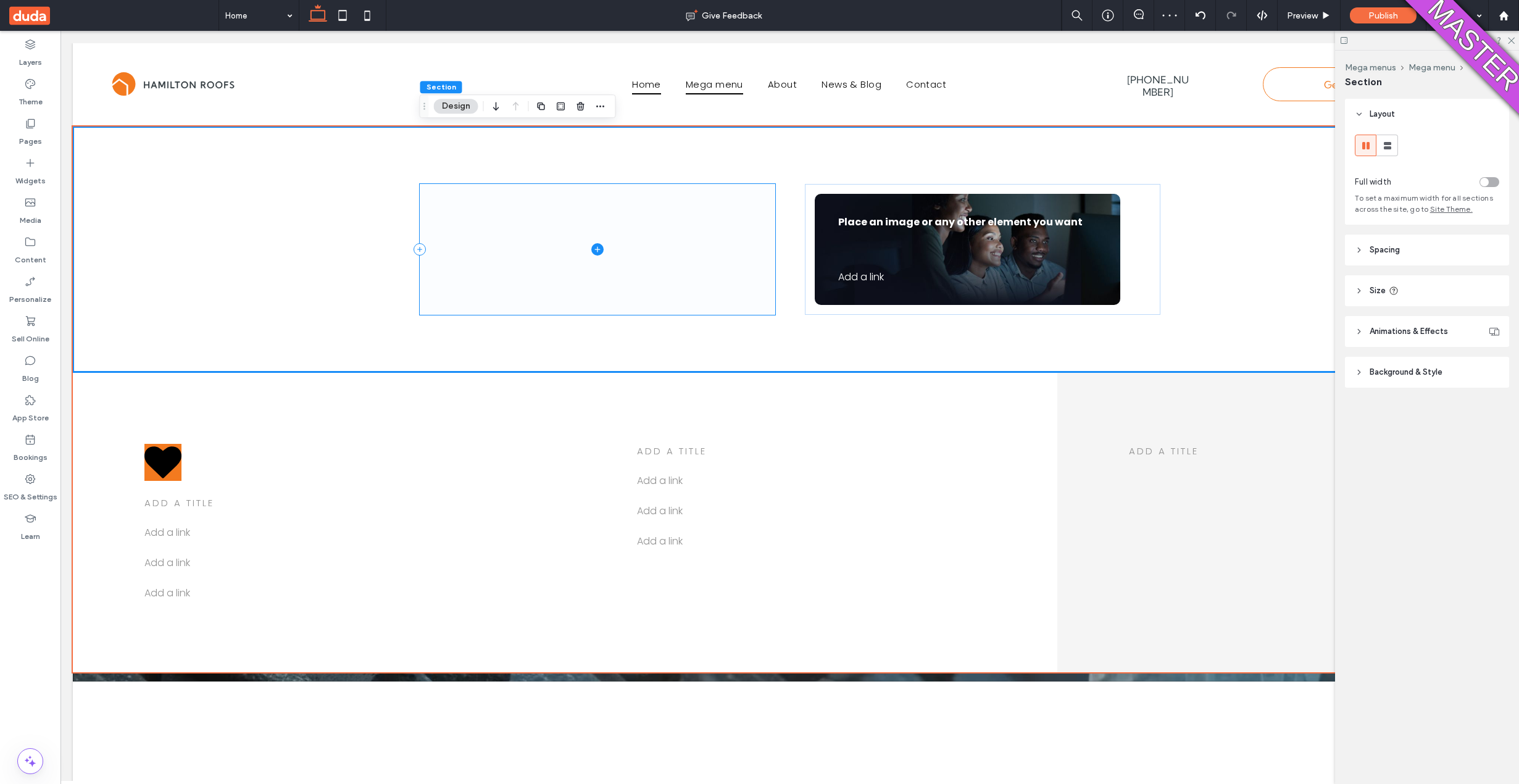
click at [711, 219] on span at bounding box center [597, 249] width 355 height 131
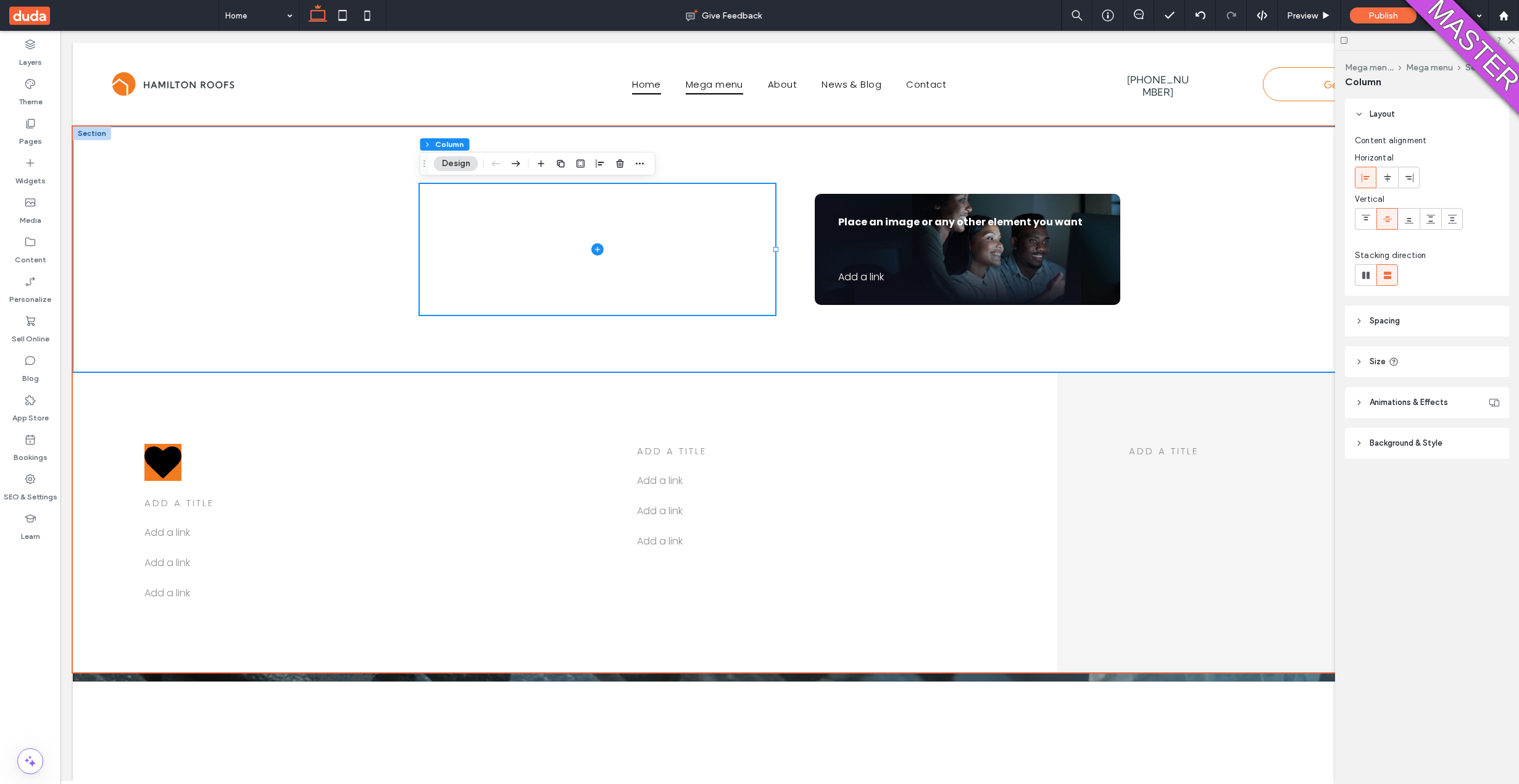
click at [876, 176] on div "Place an image or any other element you want Add a link ﻿" at bounding box center [789, 249] width 741 height 246
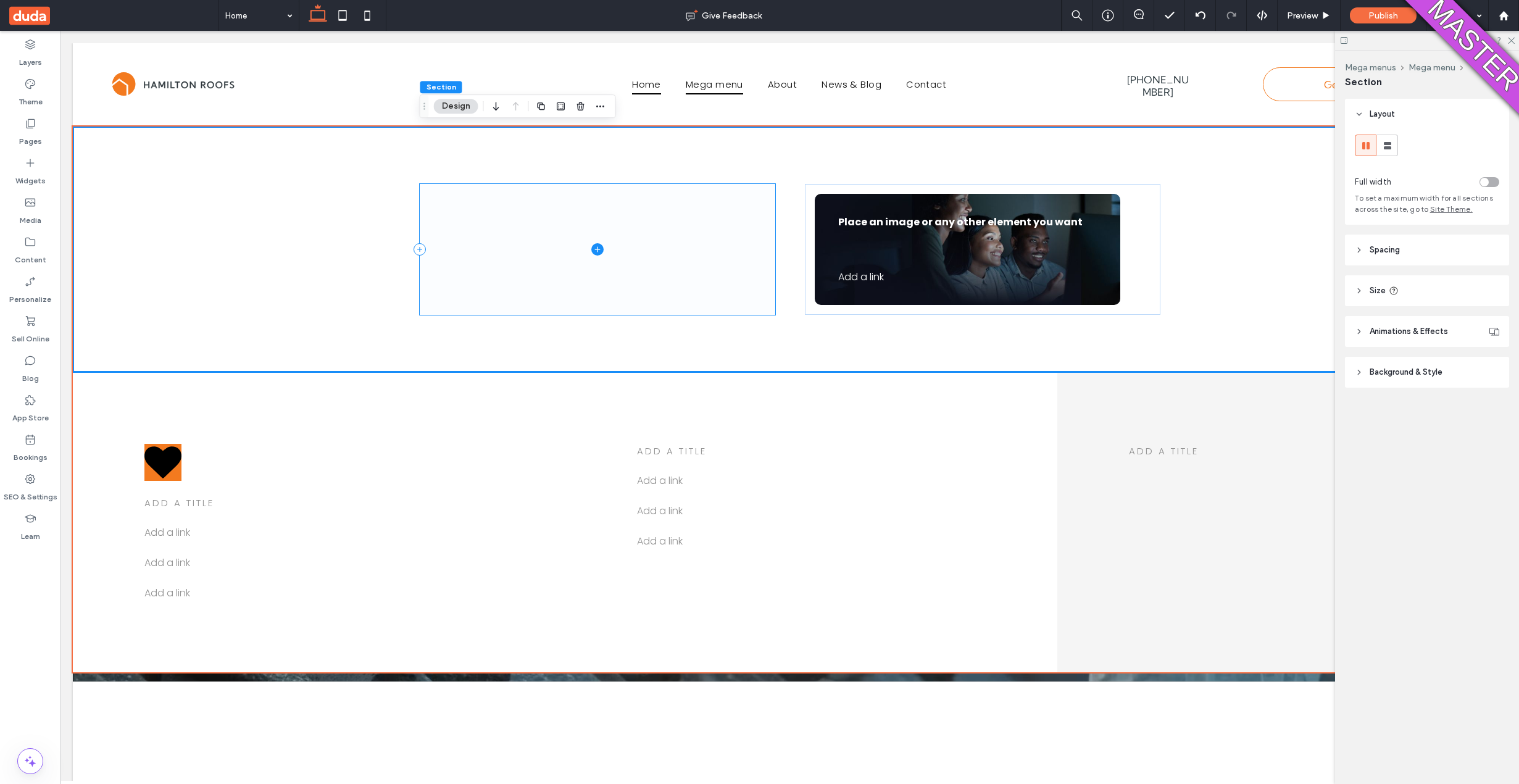
click at [669, 268] on span at bounding box center [597, 249] width 355 height 131
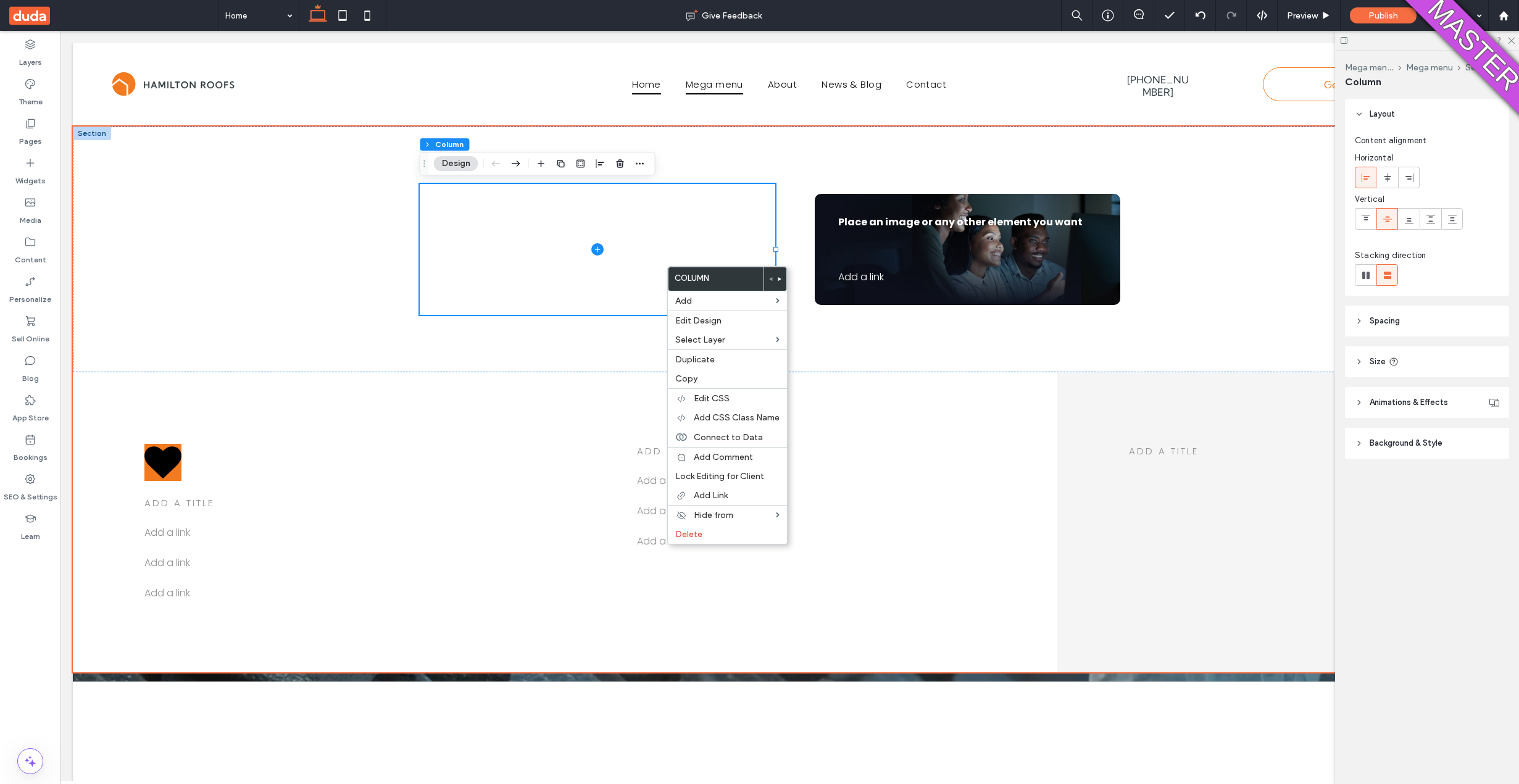
click at [1388, 441] on span "Background & Style" at bounding box center [1406, 443] width 73 height 13
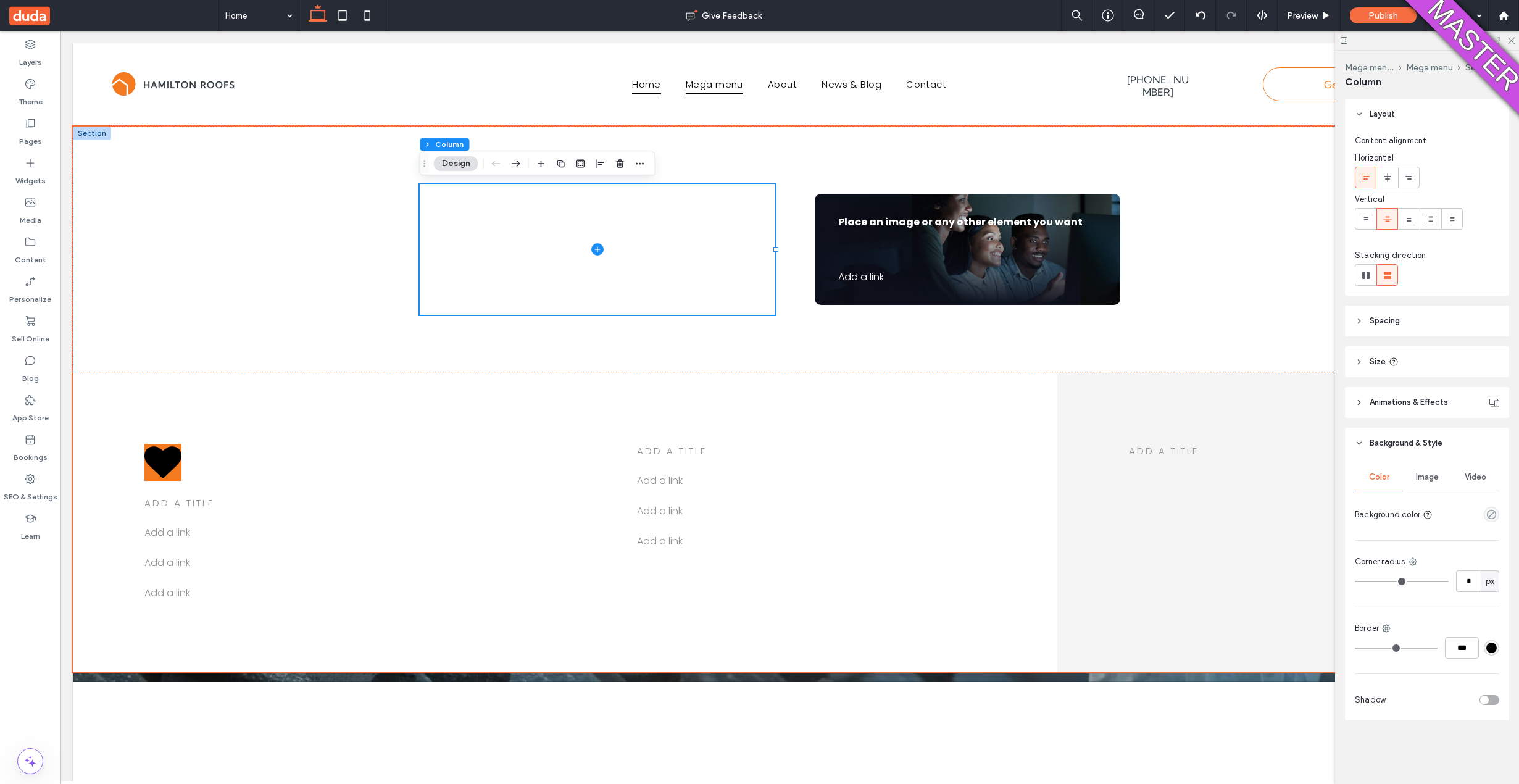
click at [1431, 479] on span "Image" at bounding box center [1427, 477] width 23 height 10
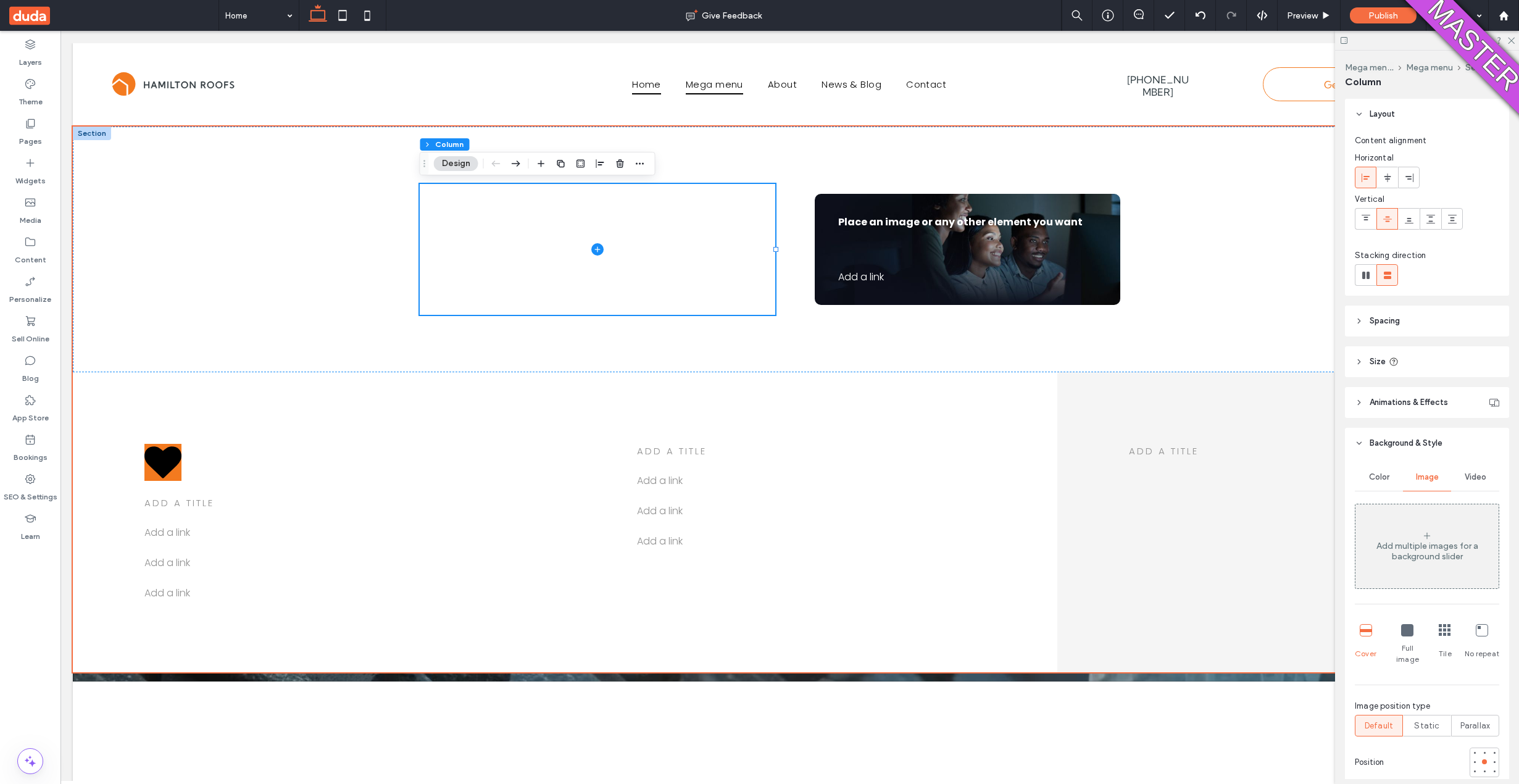
click at [1430, 552] on div "Add multiple images for a background slider" at bounding box center [1428, 550] width 144 height 21
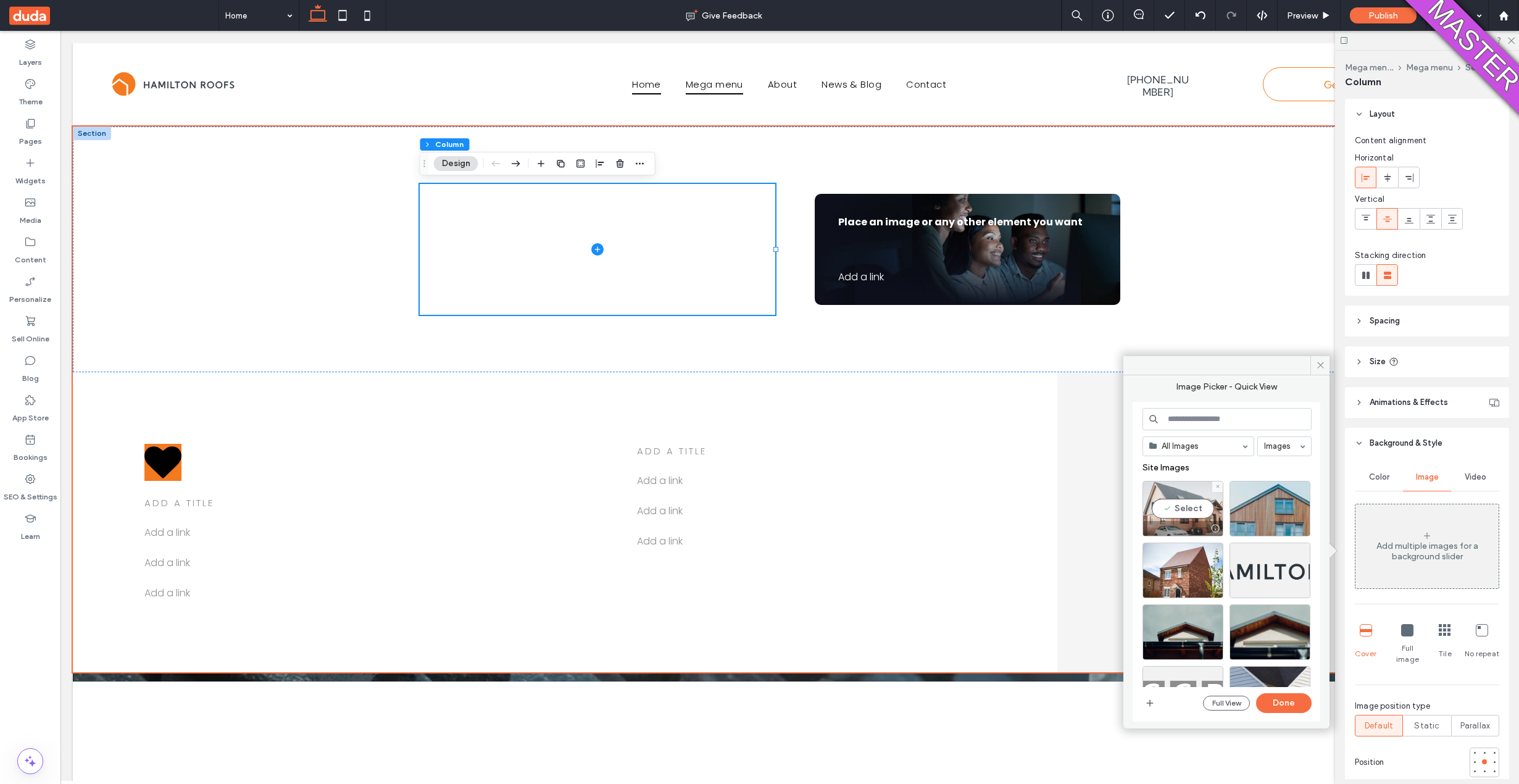
click at [1187, 516] on div "Select" at bounding box center [1183, 509] width 81 height 56
click at [1271, 701] on button "Done" at bounding box center [1284, 702] width 56 height 19
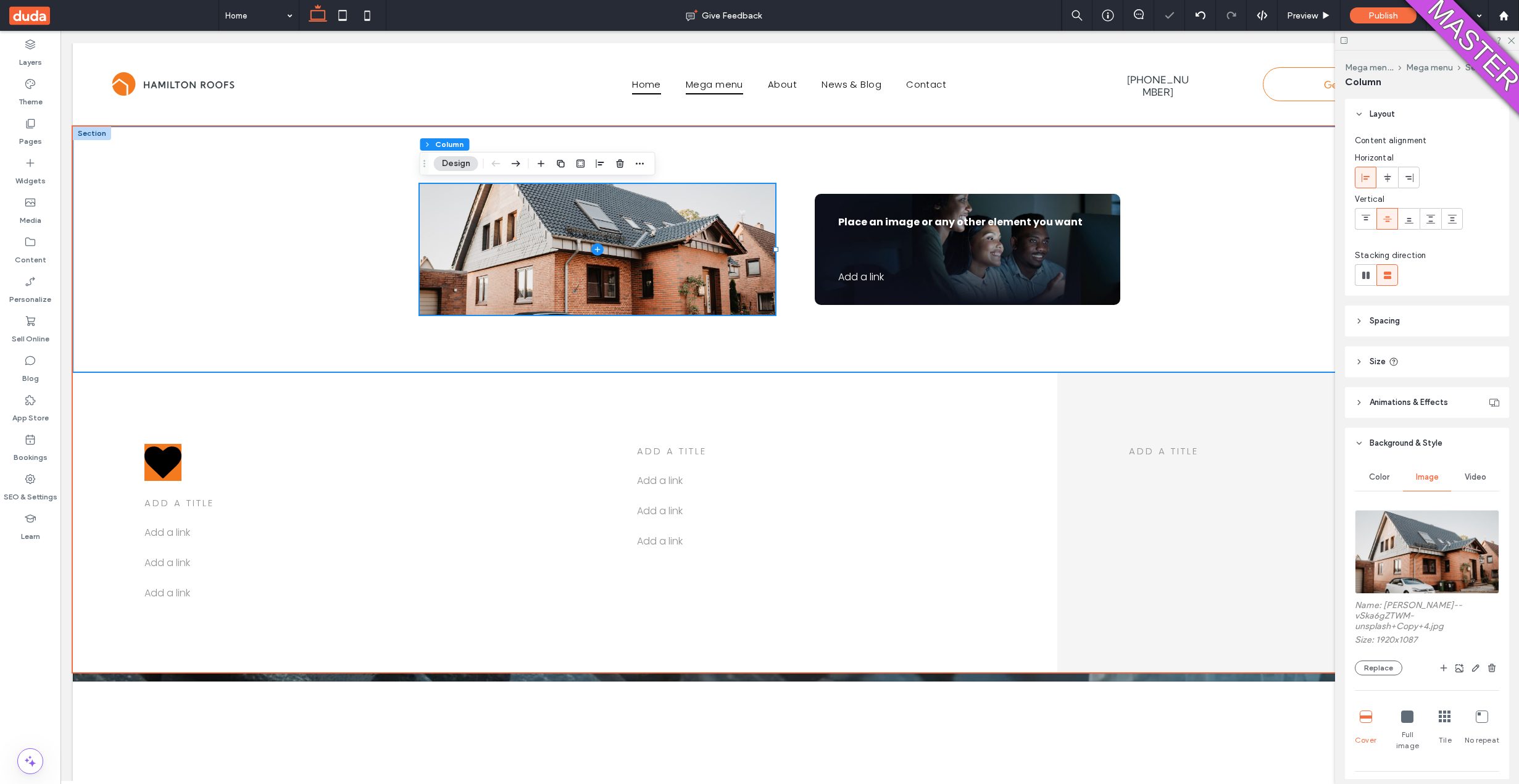
click at [891, 360] on div "Place an image or any other element you want Add a link ﻿" at bounding box center [789, 249] width 741 height 246
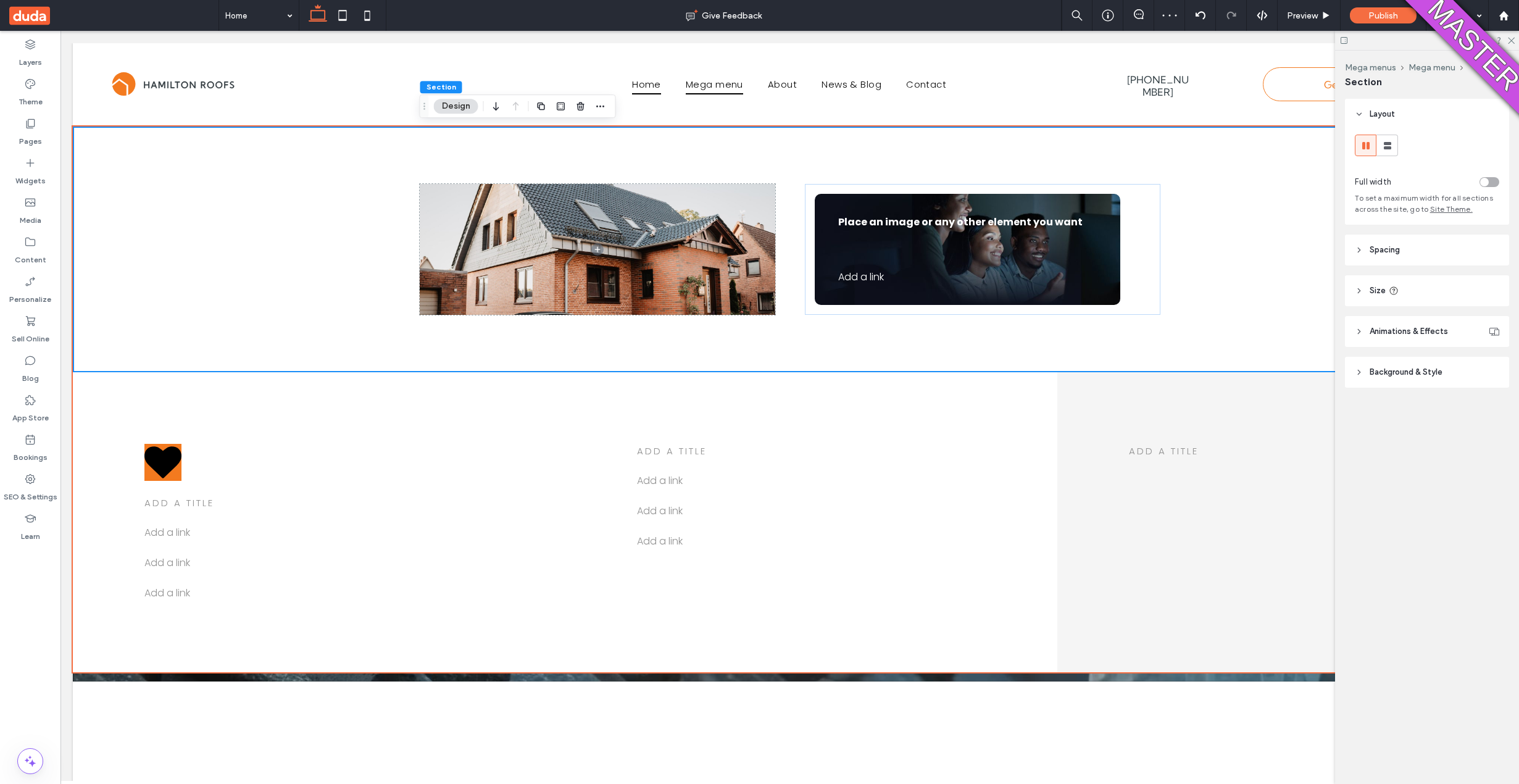
click at [1422, 380] on header "Background & Style" at bounding box center [1427, 372] width 164 height 31
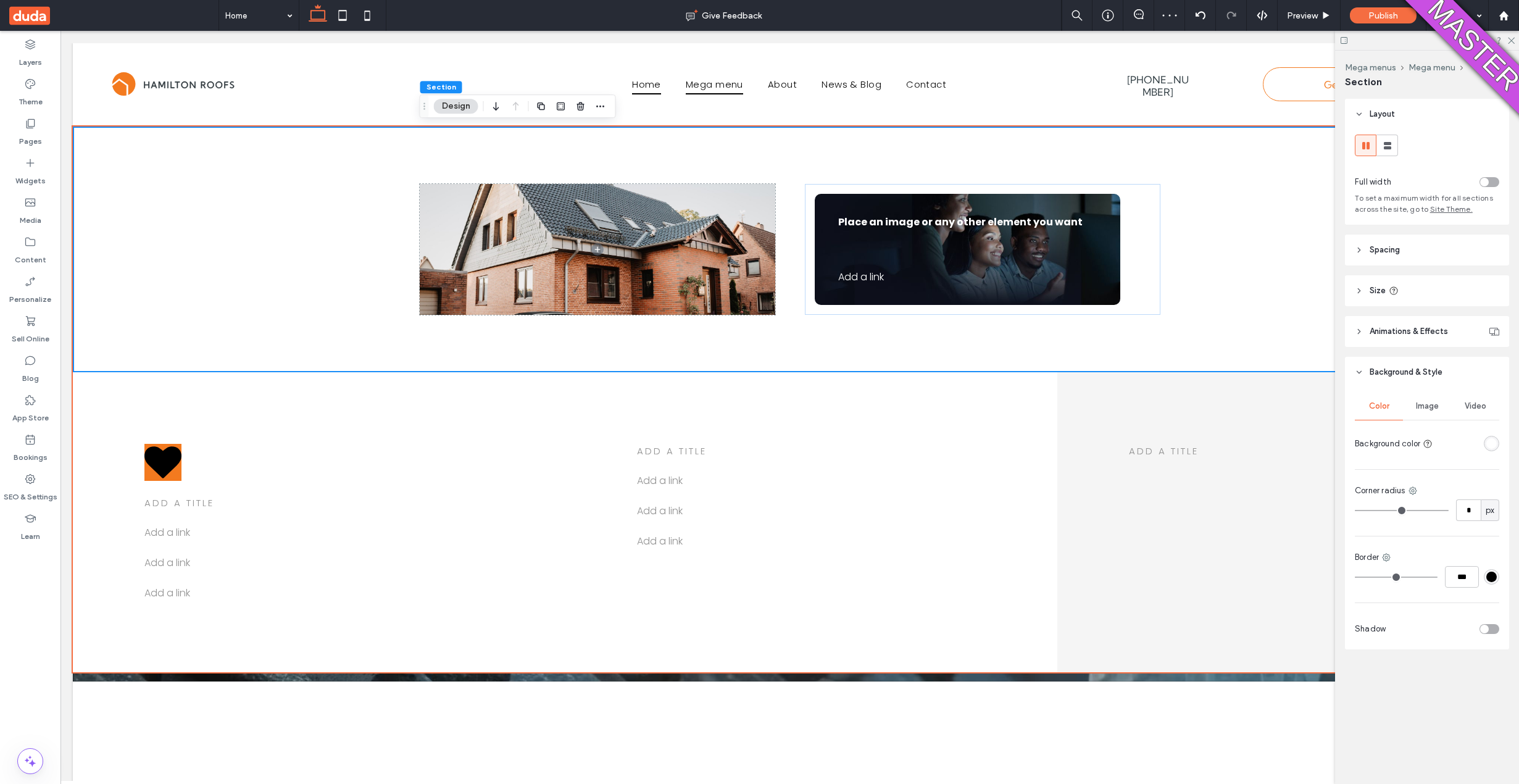
click at [1477, 411] on div "Video" at bounding box center [1475, 406] width 48 height 27
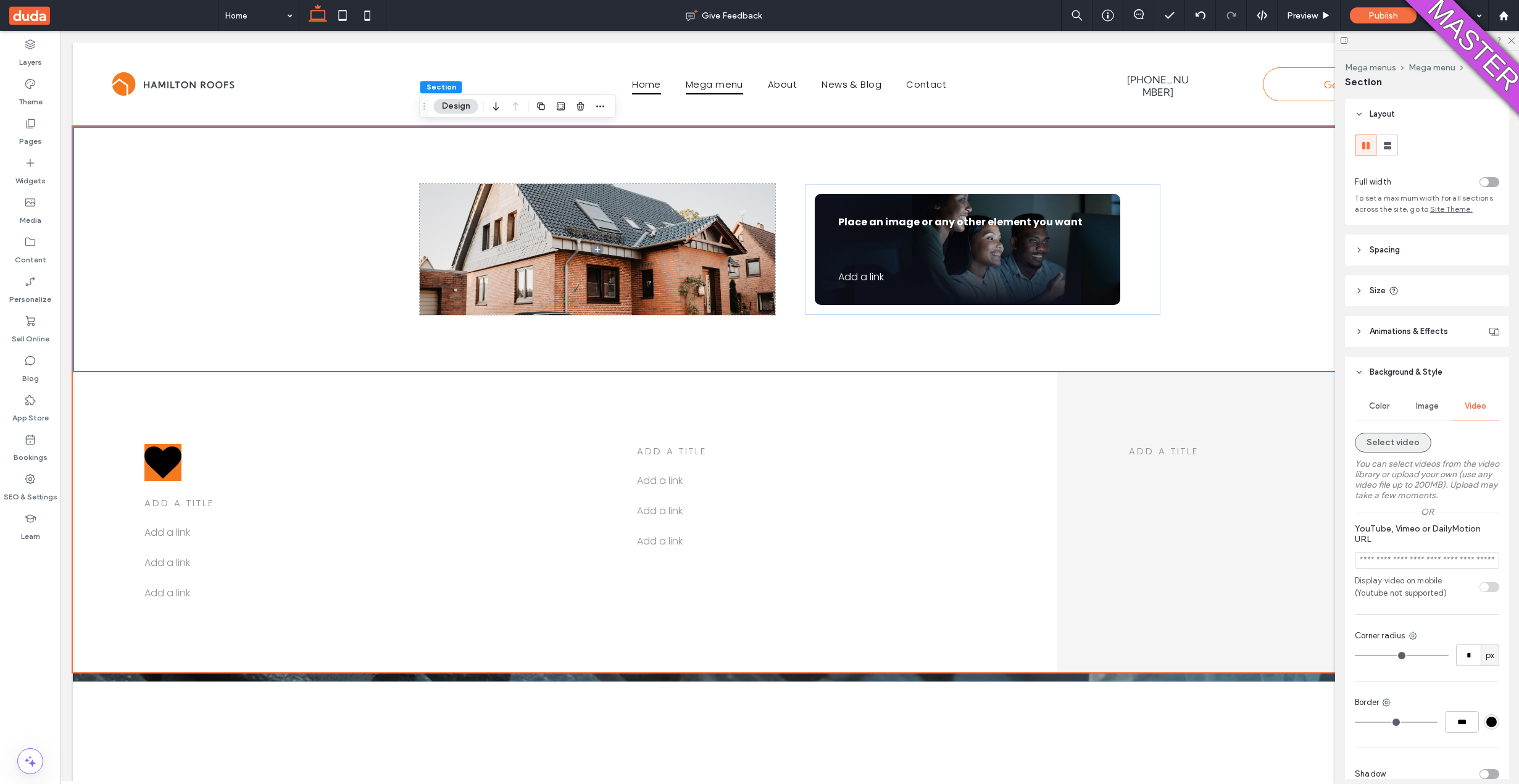
click at [1408, 441] on button "Select video" at bounding box center [1393, 442] width 77 height 19
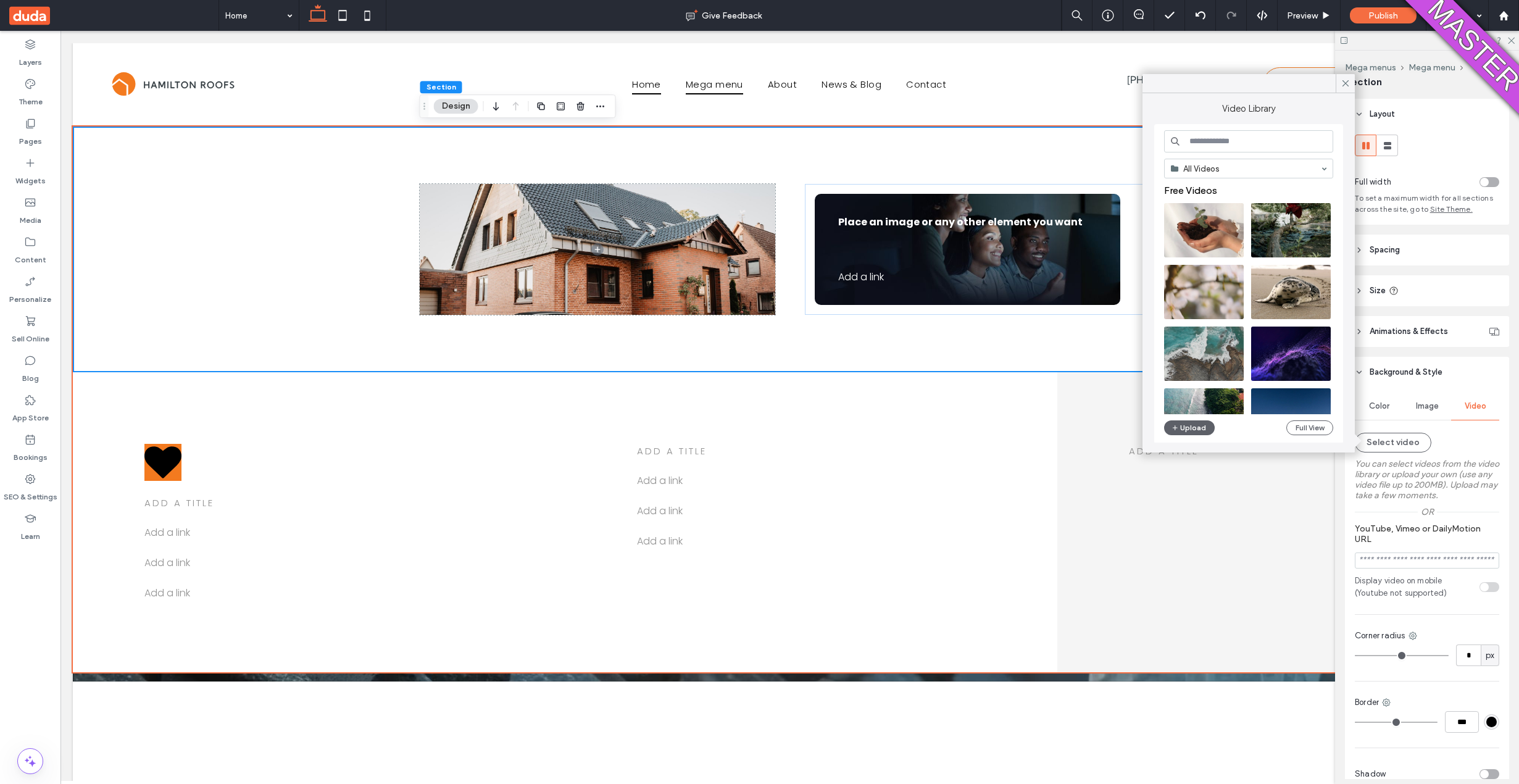
click at [1376, 560] on input "YouTube, Vimeo or DailyMotion URL" at bounding box center [1427, 560] width 144 height 16
paste input "**********"
type input "**********"
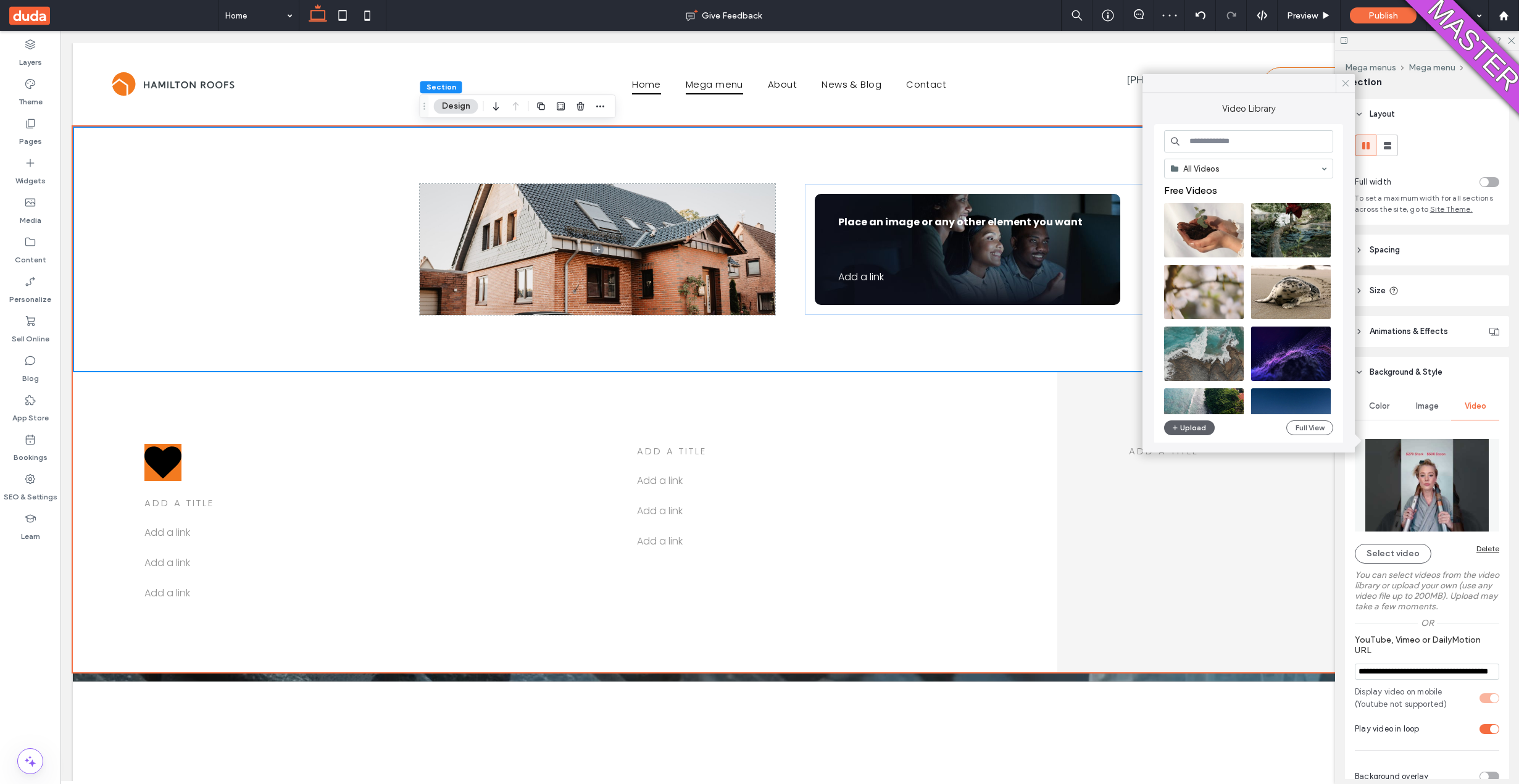
click at [1347, 84] on icon at bounding box center [1345, 83] width 11 height 11
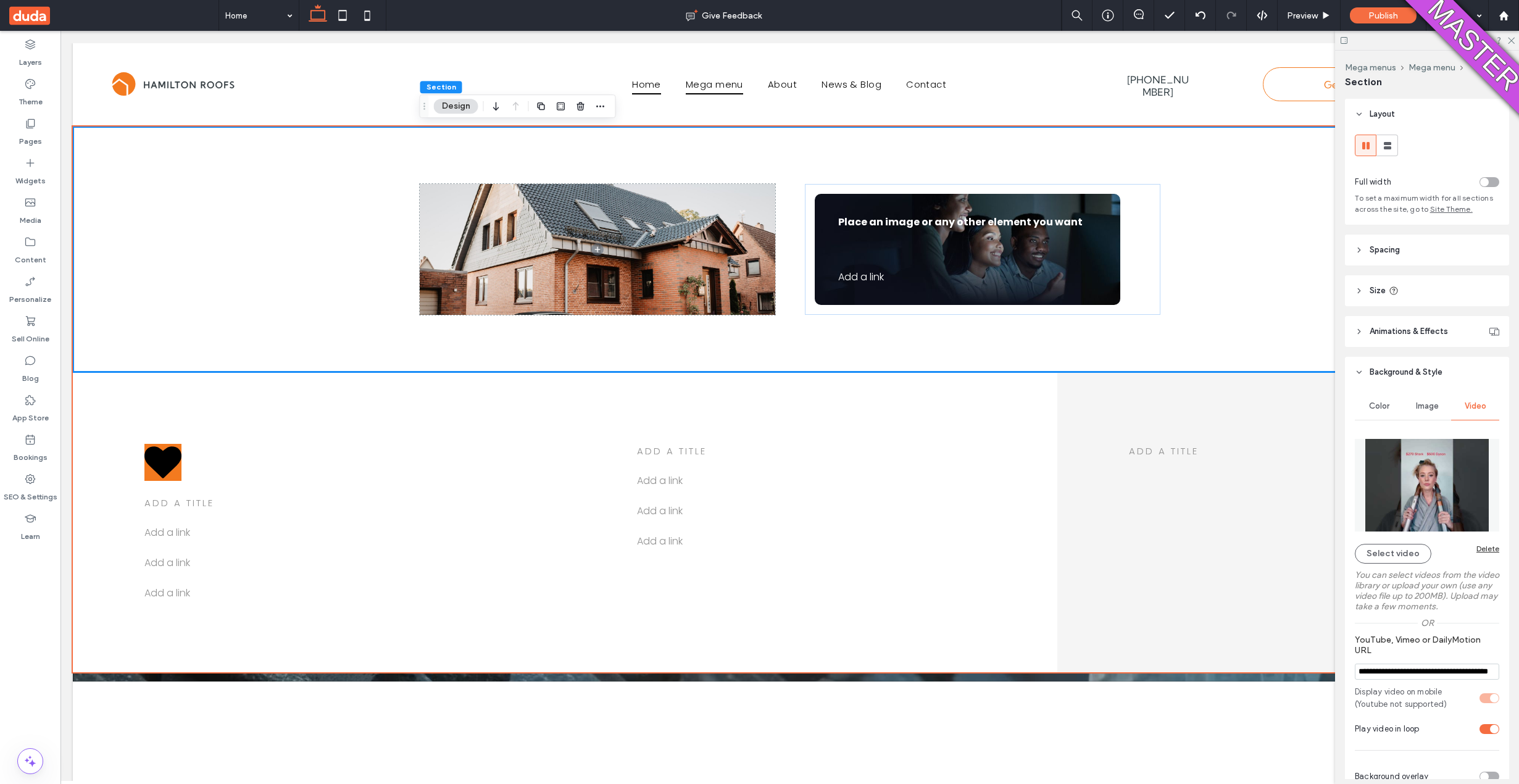
scroll to position [3, 0]
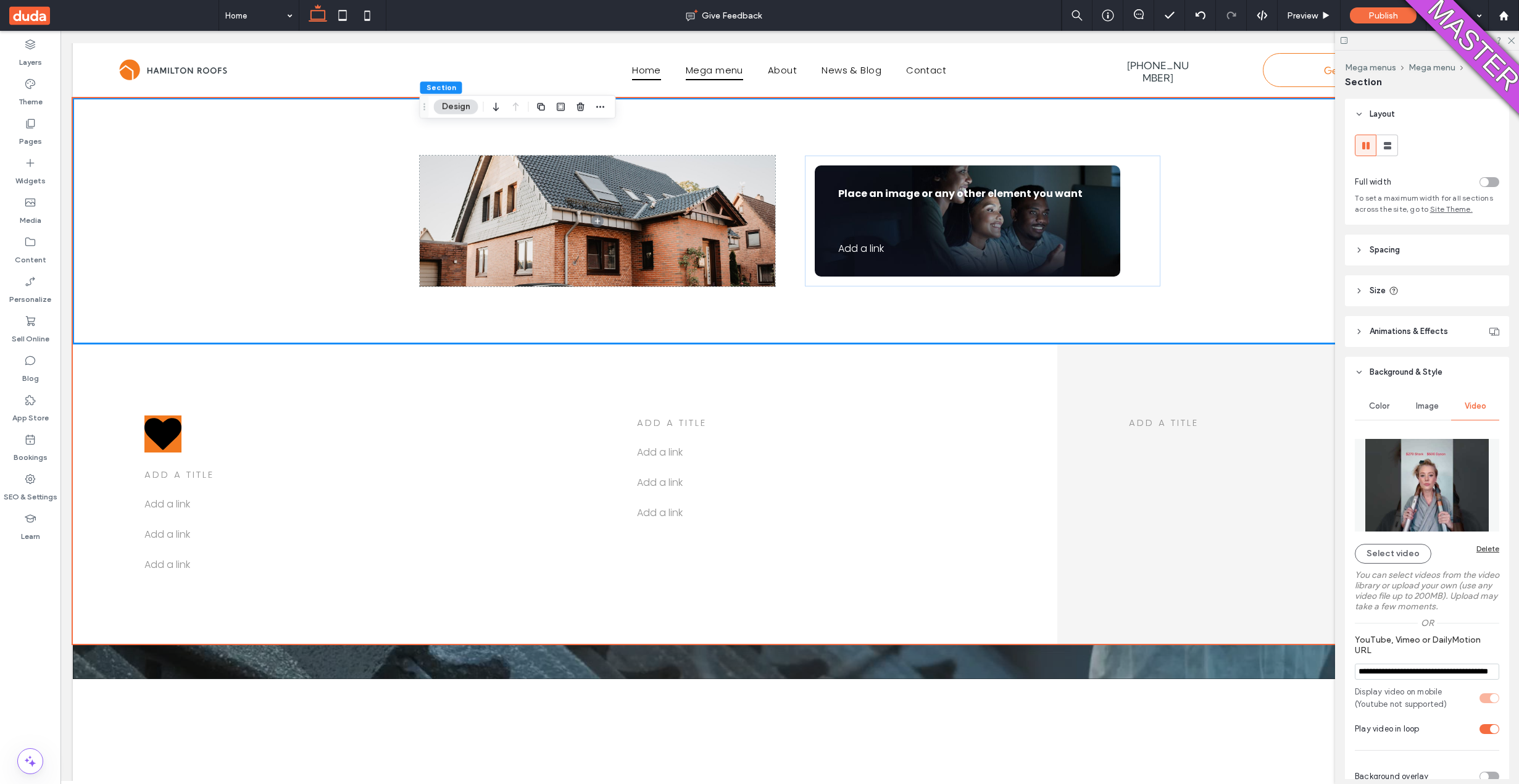
click at [264, 271] on div "Place an image or any other element you want Add a link ﻿" at bounding box center [789, 220] width 1434 height 246
click at [500, 101] on icon "button" at bounding box center [496, 106] width 15 height 22
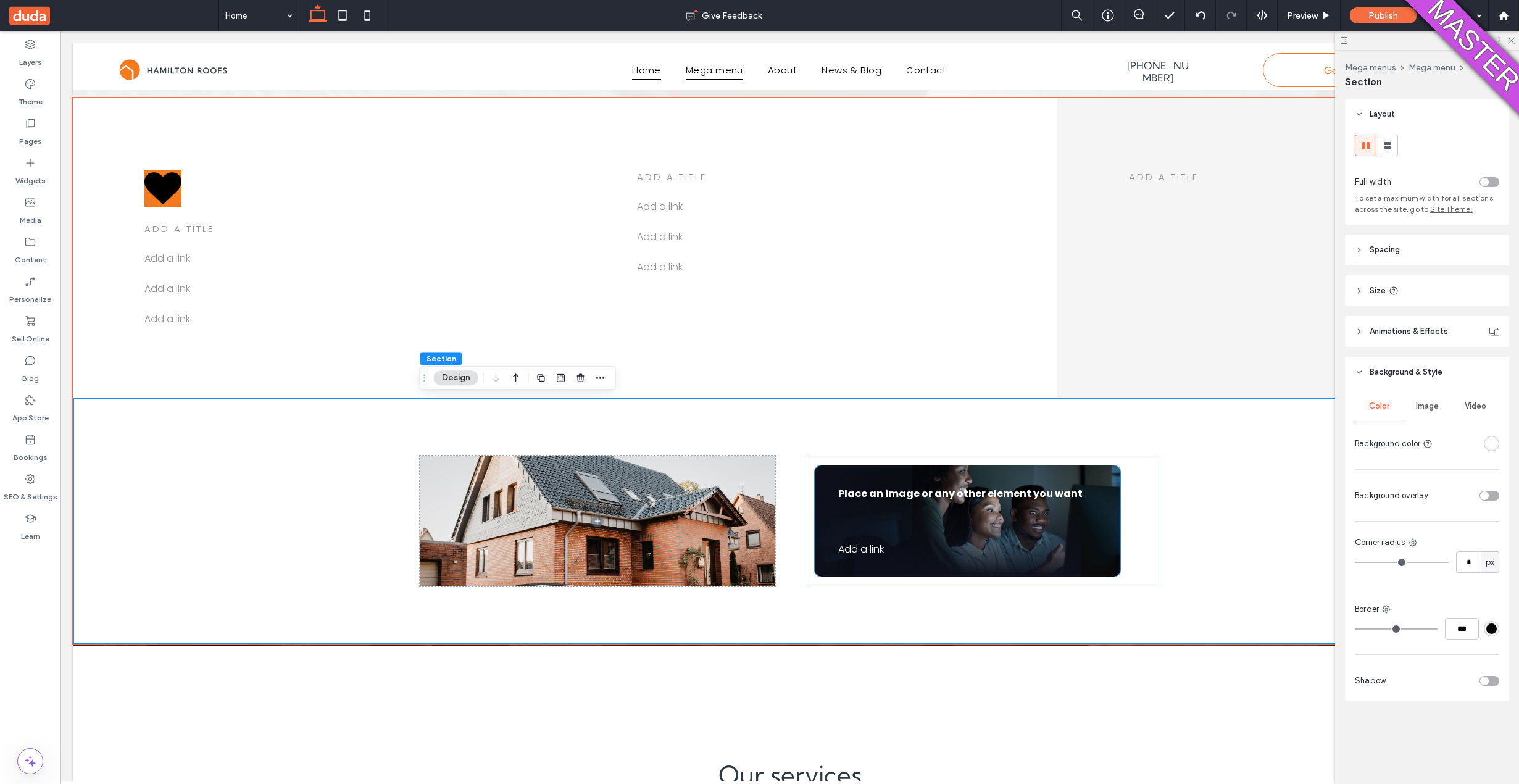
scroll to position [10, 0]
drag, startPoint x: 25, startPoint y: 165, endPoint x: 38, endPoint y: 163, distance: 13.2
click at [26, 164] on icon at bounding box center [30, 163] width 13 height 13
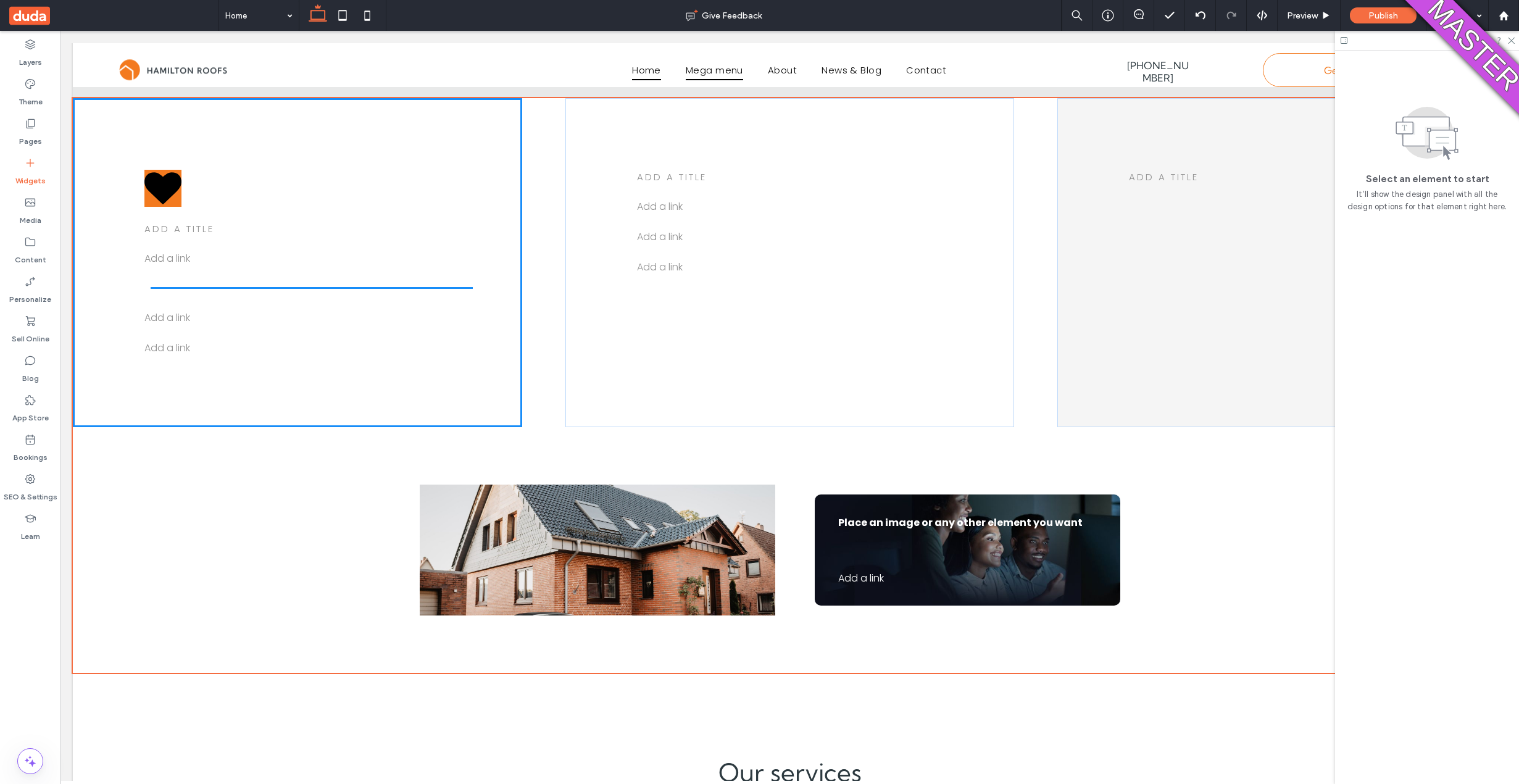
scroll to position [13, 0]
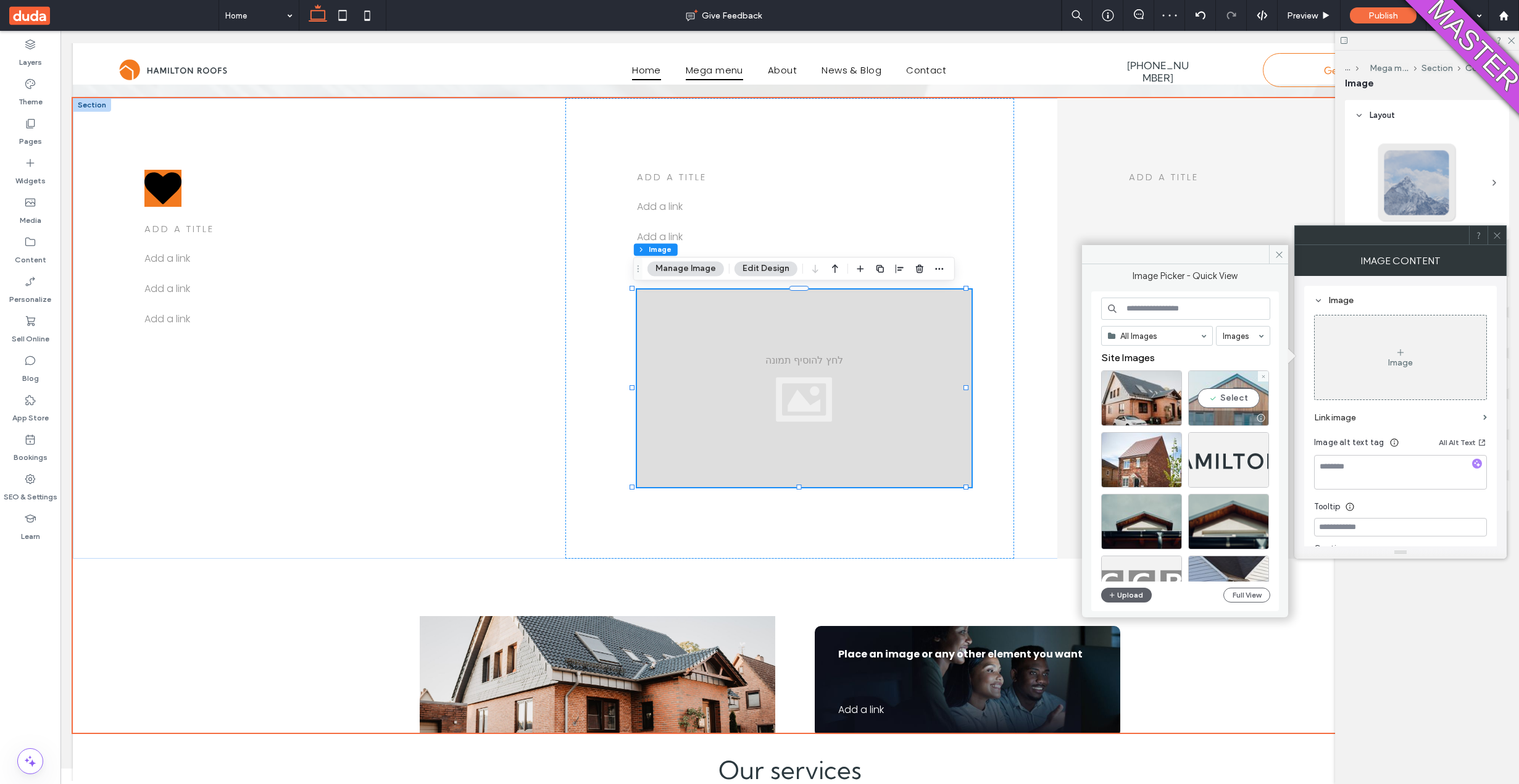
click at [1243, 408] on div "Select" at bounding box center [1229, 398] width 81 height 56
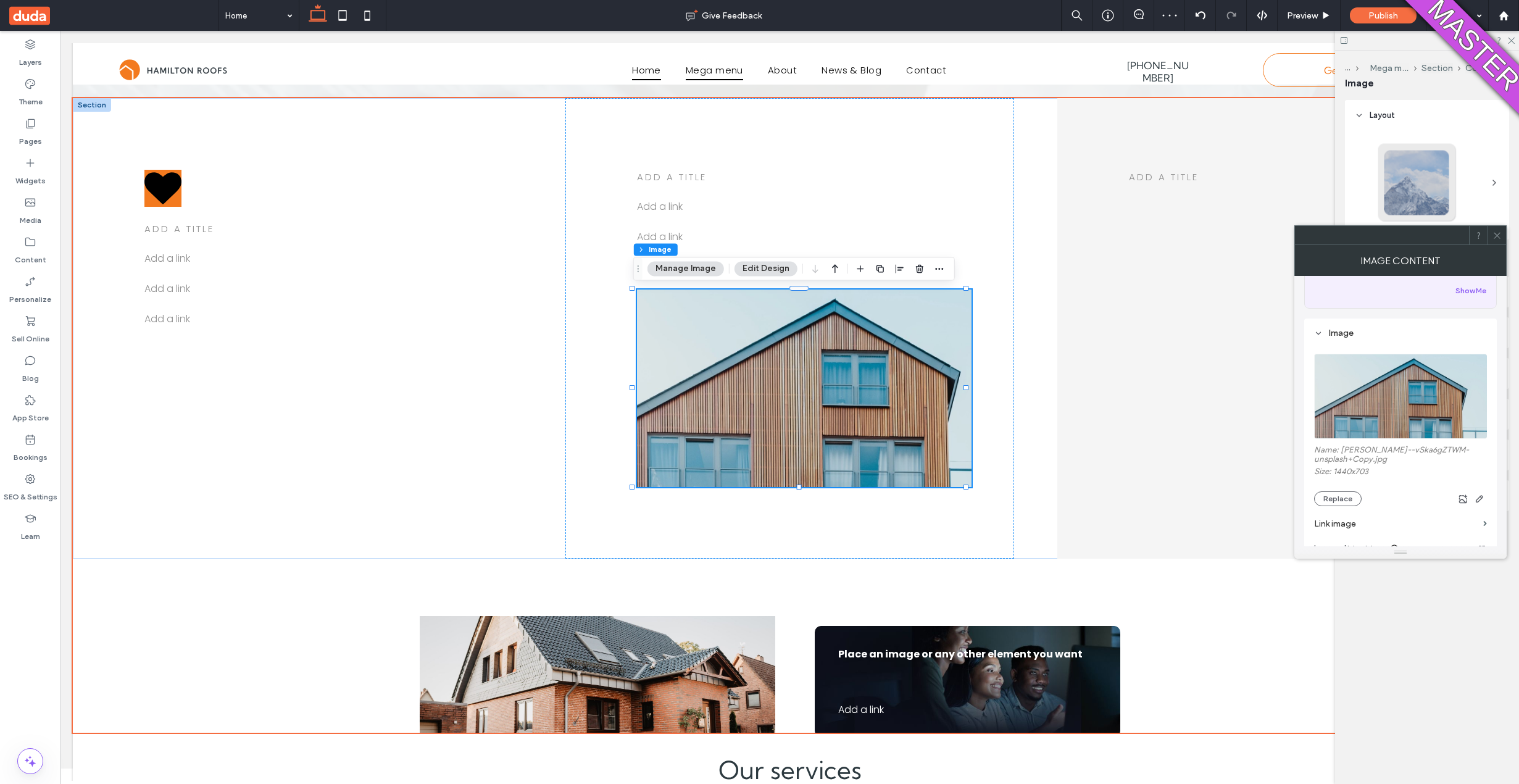
scroll to position [77, 0]
click at [1499, 235] on icon at bounding box center [1497, 235] width 9 height 9
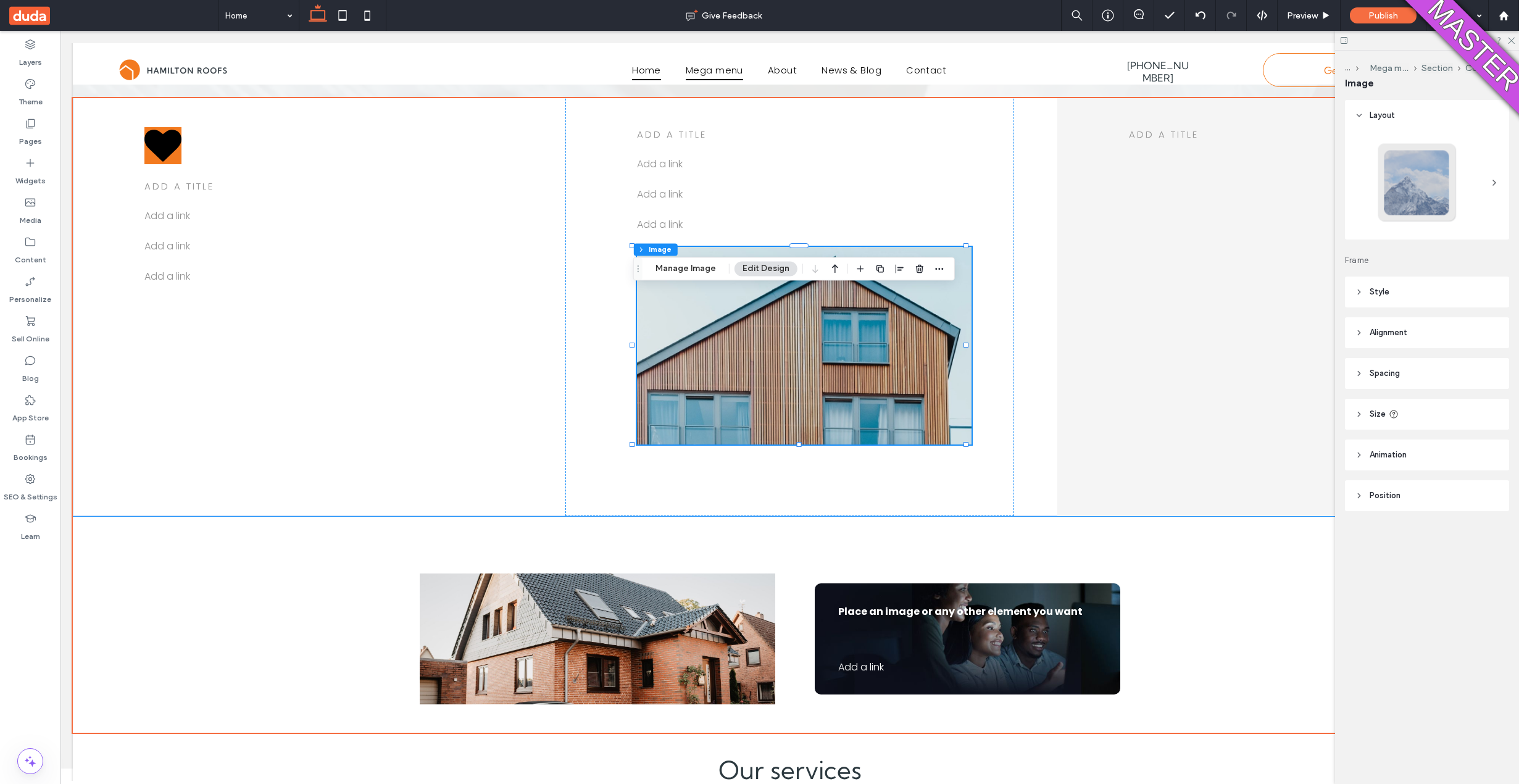
scroll to position [79, 0]
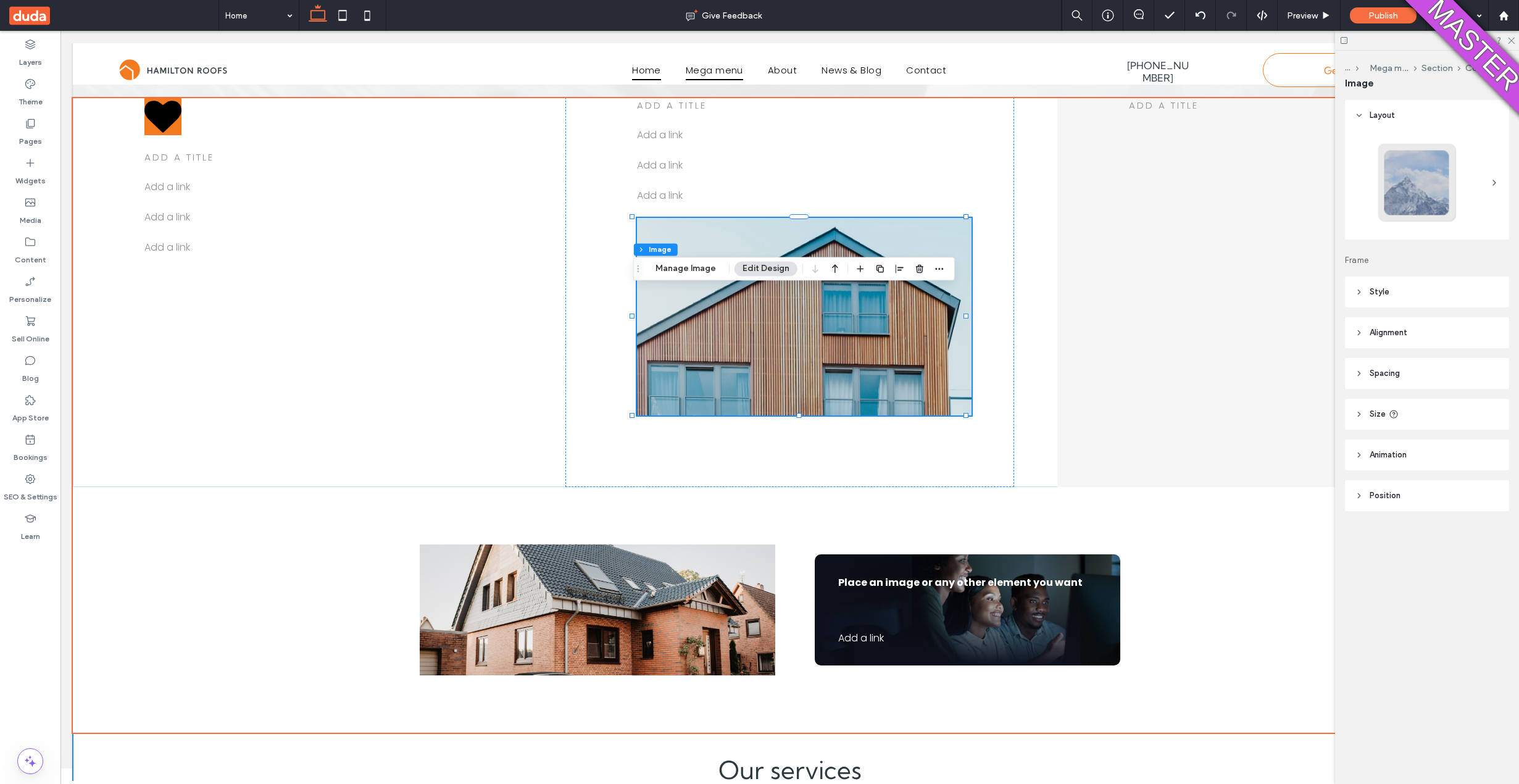
click at [849, 740] on div "Our services" at bounding box center [789, 742] width 741 height 203
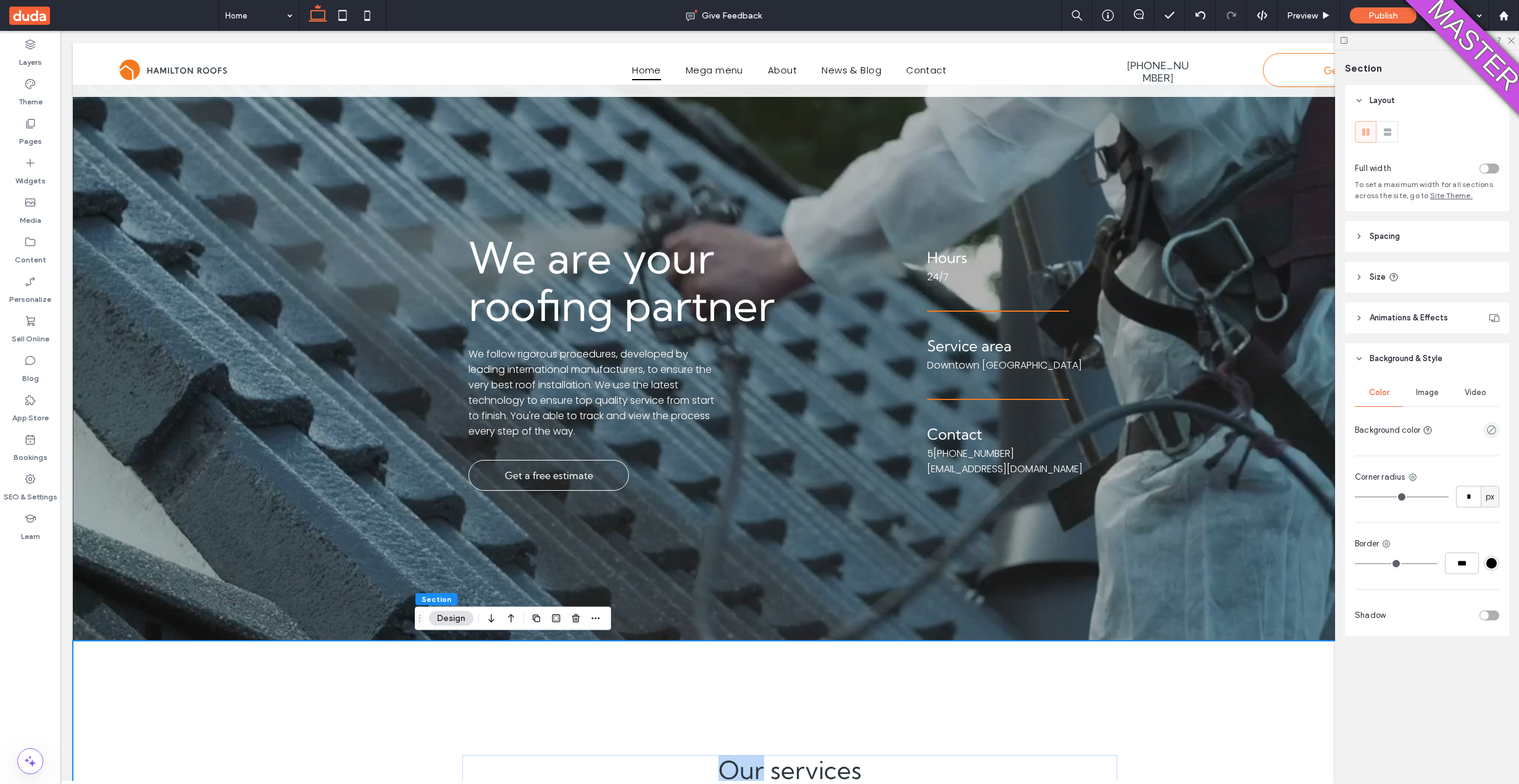
click at [849, 740] on div "Our services" at bounding box center [789, 742] width 741 height 203
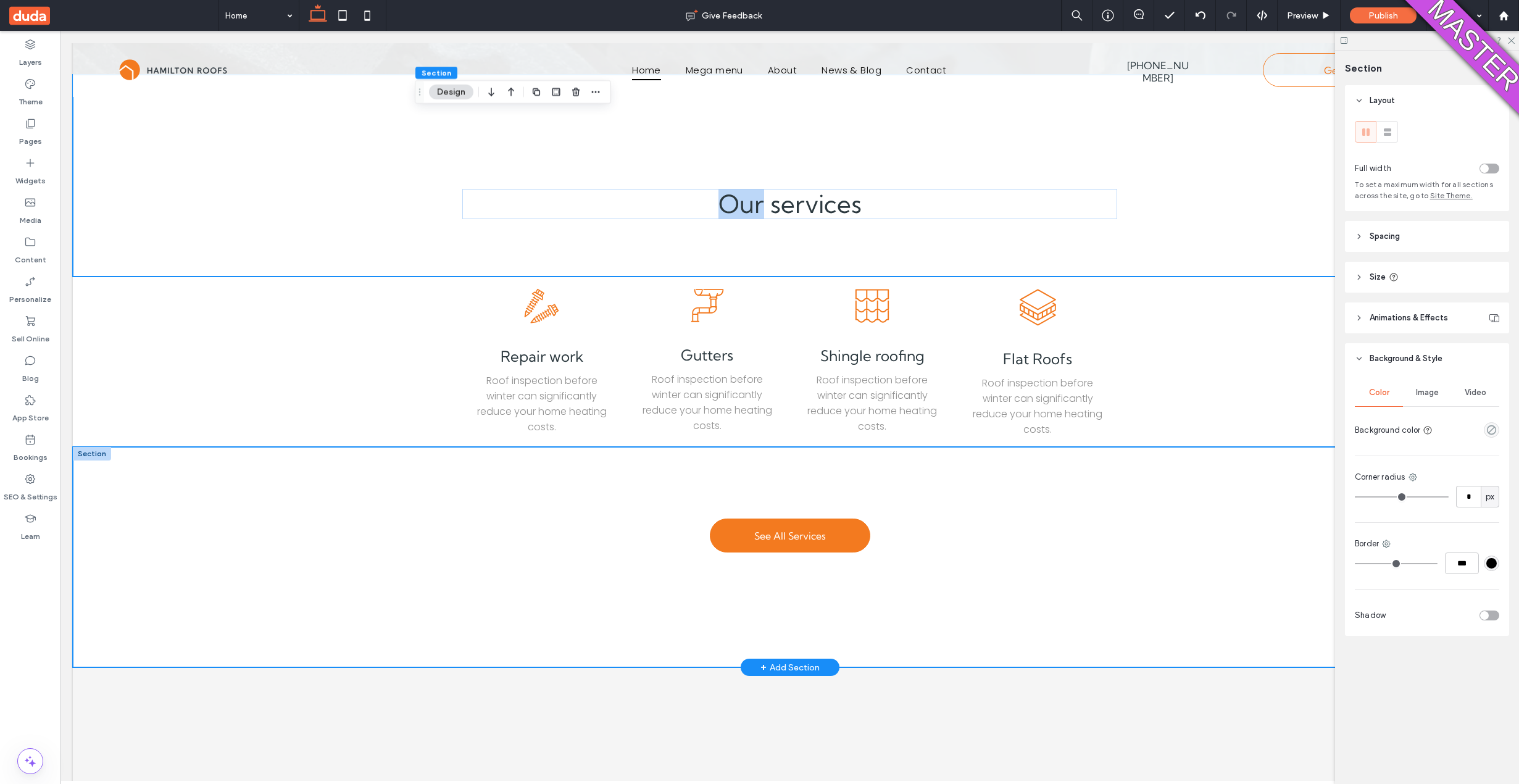
scroll to position [576, 0]
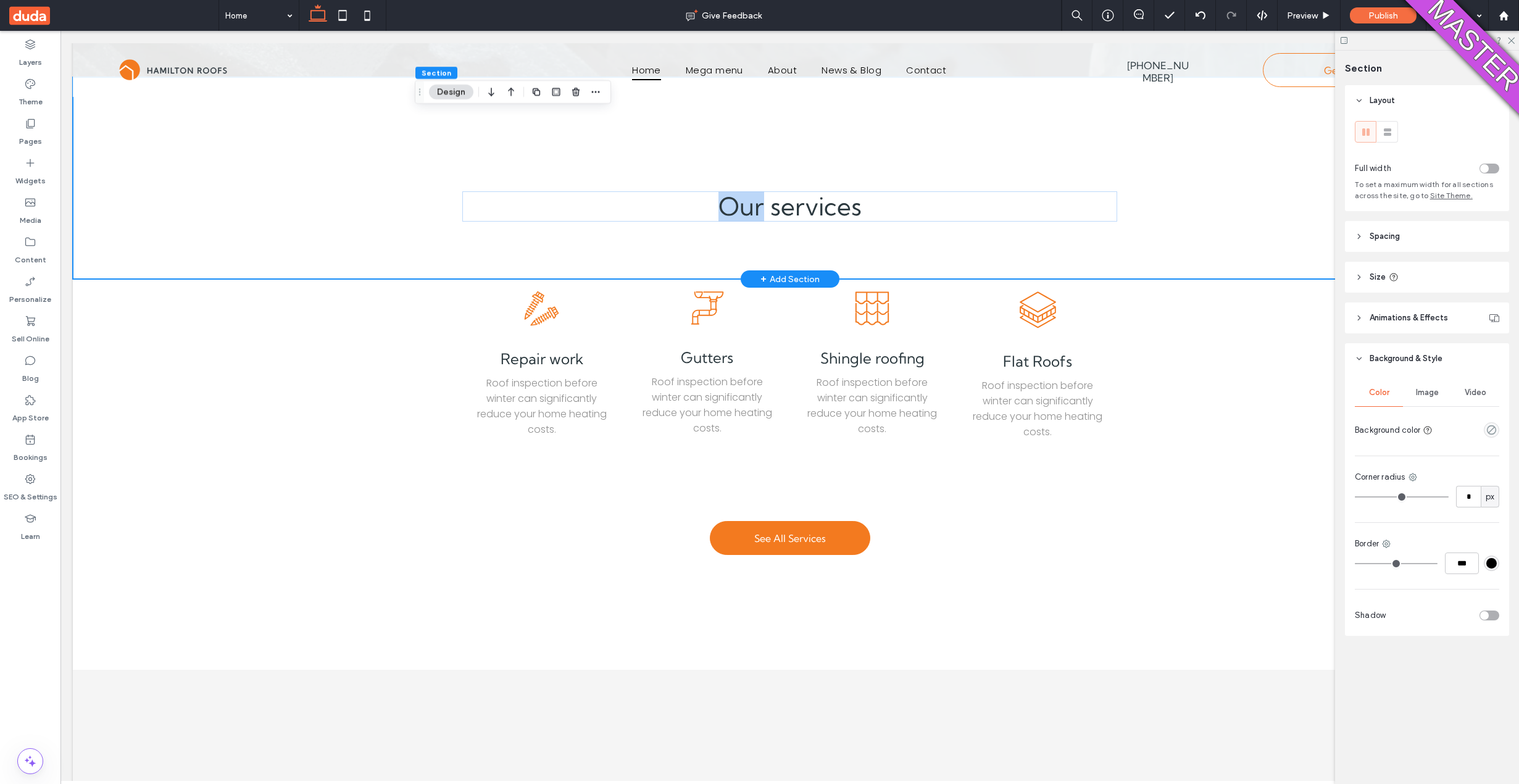
click at [285, 156] on div "Our services" at bounding box center [789, 178] width 1434 height 203
click at [286, 159] on div "Our services" at bounding box center [789, 178] width 1434 height 203
click at [1429, 396] on span "Image" at bounding box center [1427, 392] width 23 height 10
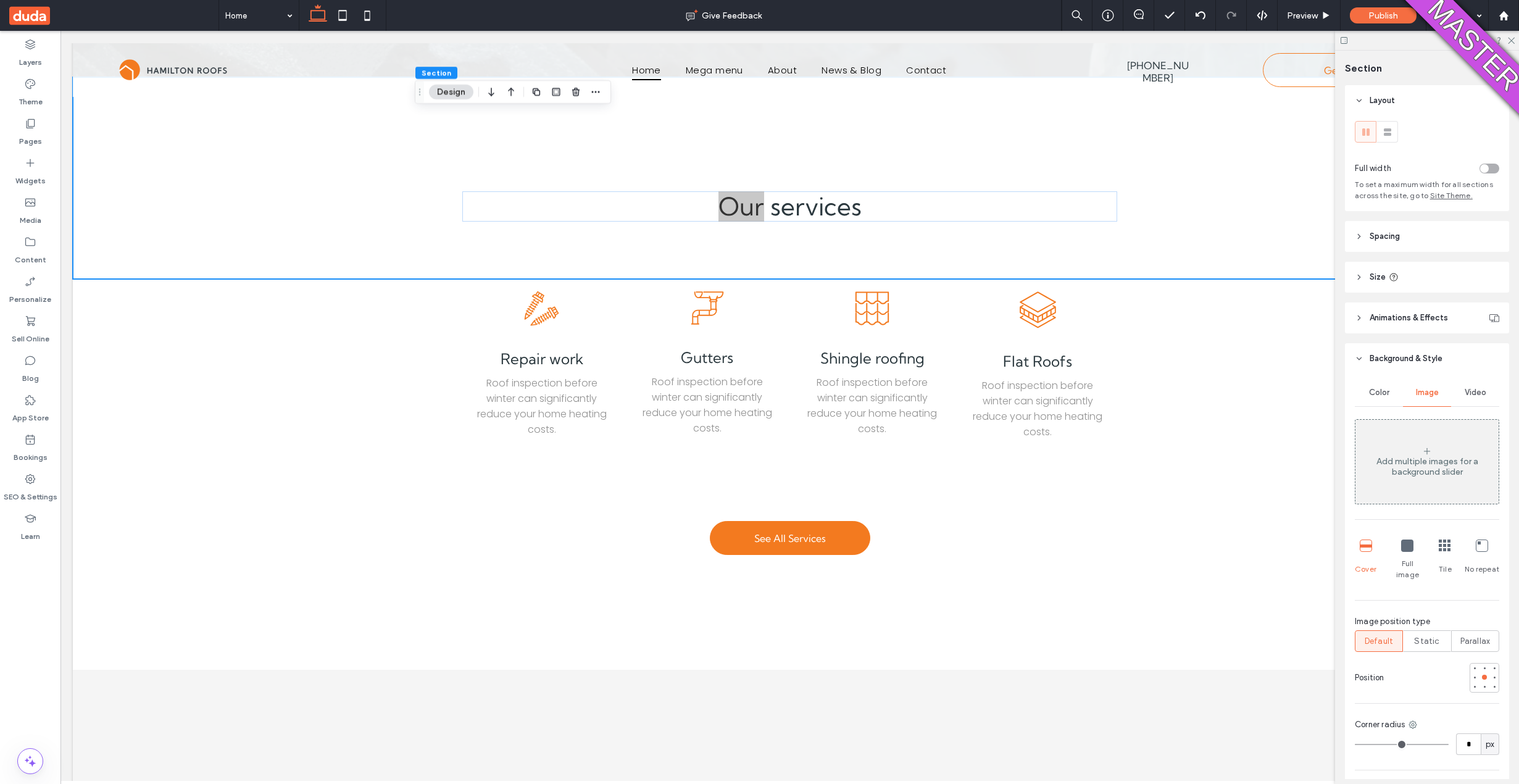
click at [1445, 441] on div "Add multiple images for a background slider" at bounding box center [1428, 462] width 144 height 82
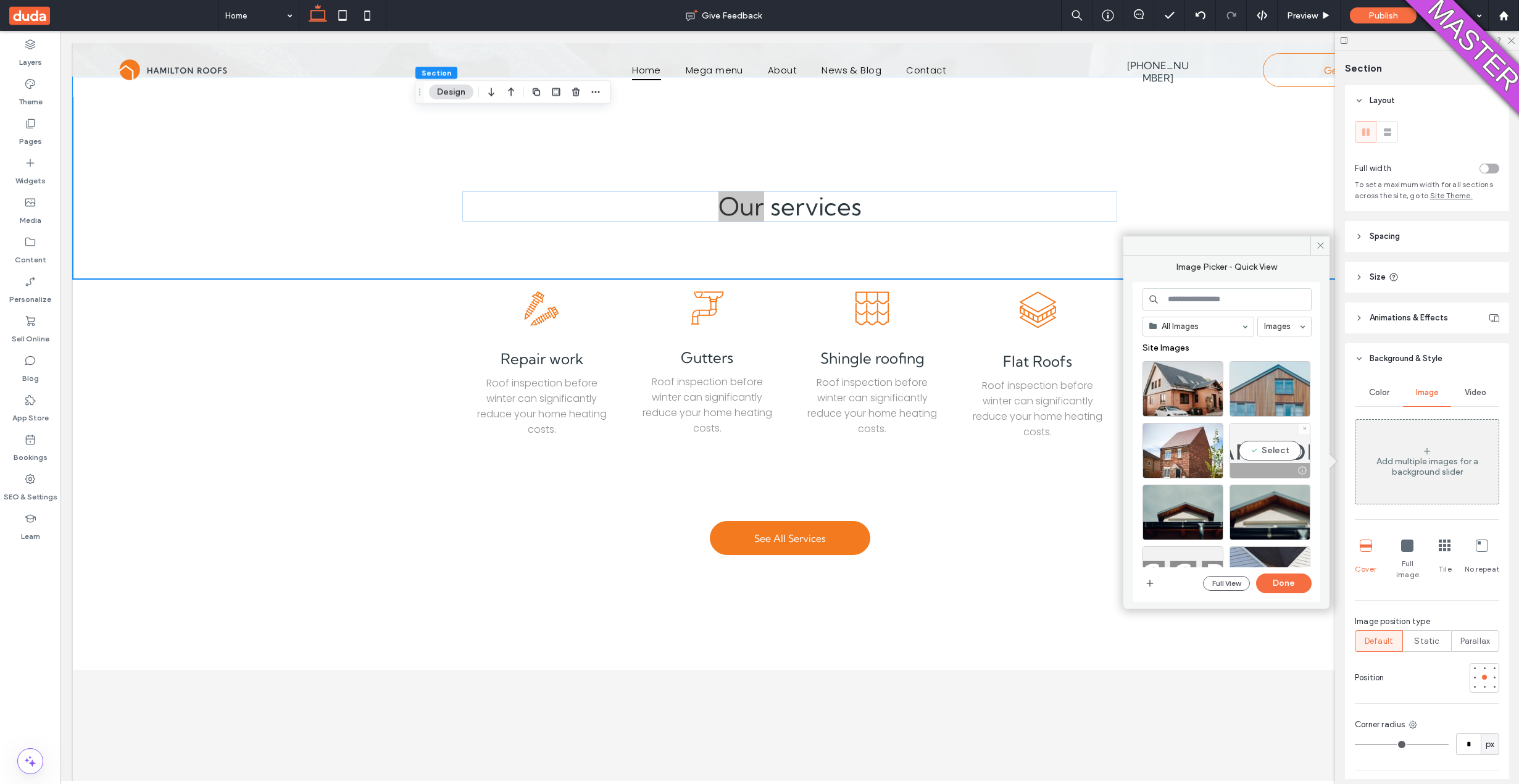
drag, startPoint x: 1267, startPoint y: 444, endPoint x: 1229, endPoint y: 446, distance: 38.1
click at [1267, 444] on div "Select" at bounding box center [1270, 451] width 81 height 56
click at [1169, 443] on div "Select" at bounding box center [1183, 451] width 81 height 56
click at [1268, 494] on div "Select" at bounding box center [1270, 512] width 81 height 56
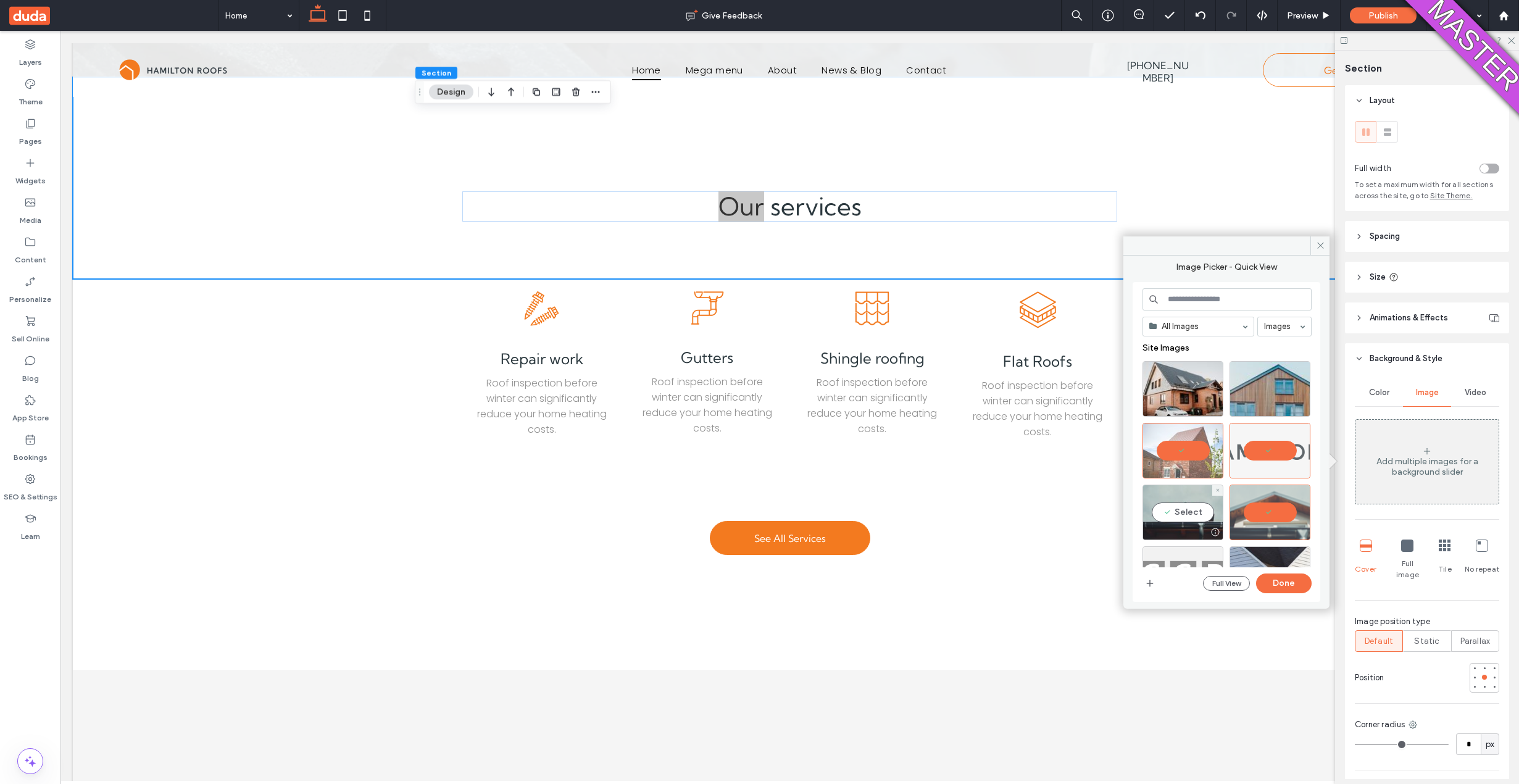
click at [1194, 515] on div "Select" at bounding box center [1183, 512] width 81 height 56
click at [1302, 591] on button "Done" at bounding box center [1284, 582] width 56 height 19
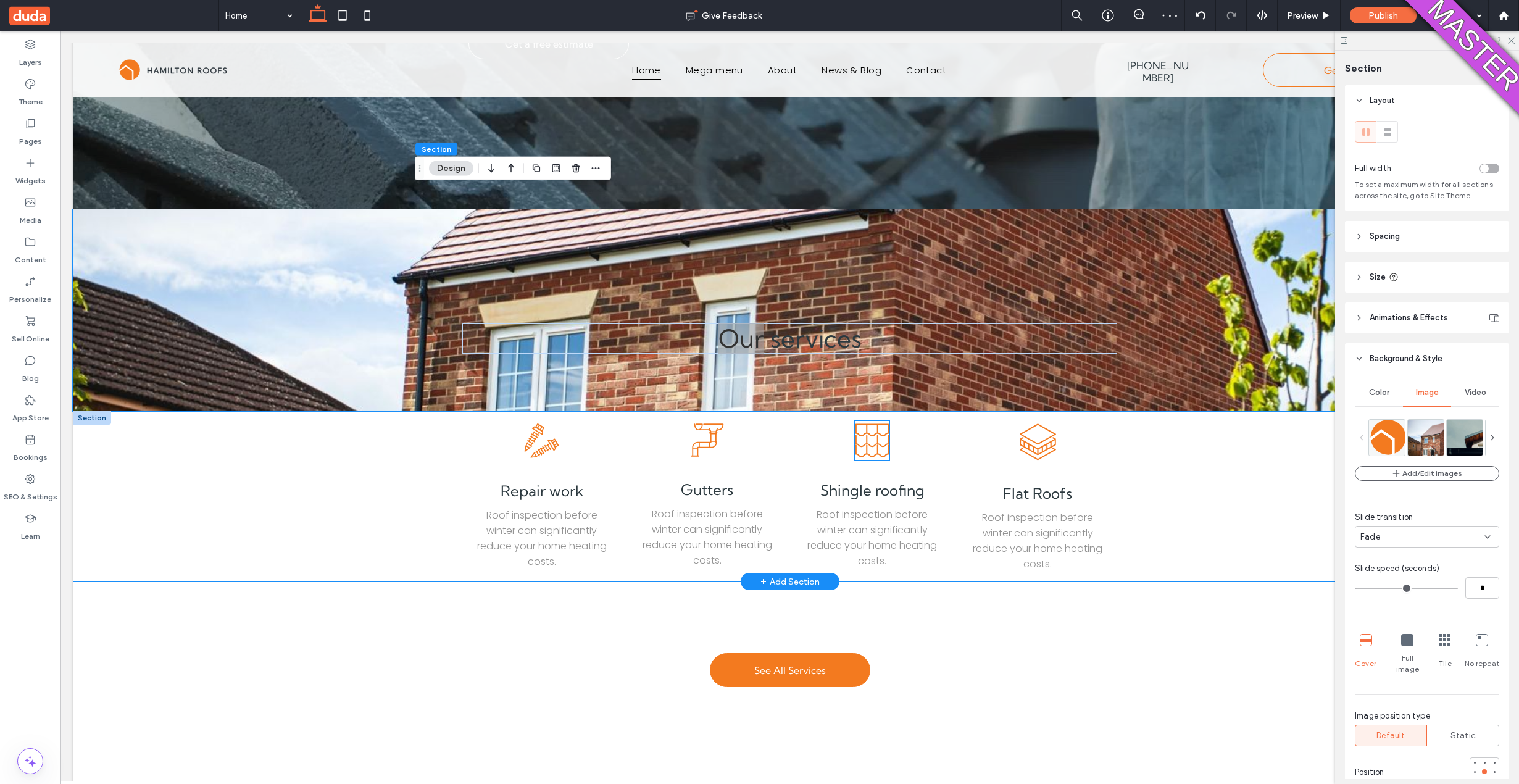
scroll to position [421, 0]
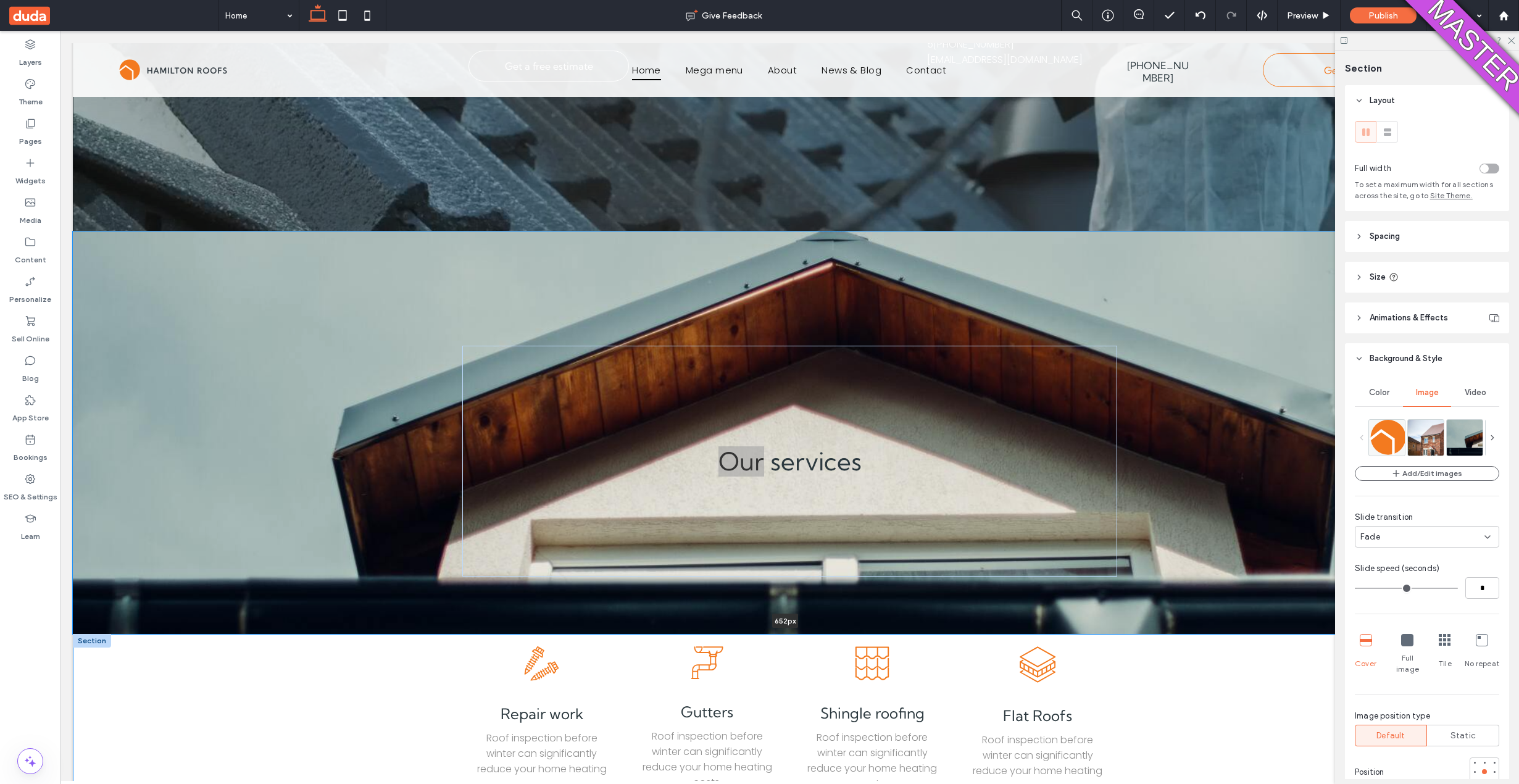
drag, startPoint x: 878, startPoint y: 430, endPoint x: 882, endPoint y: 641, distance: 211.0
type input "***"
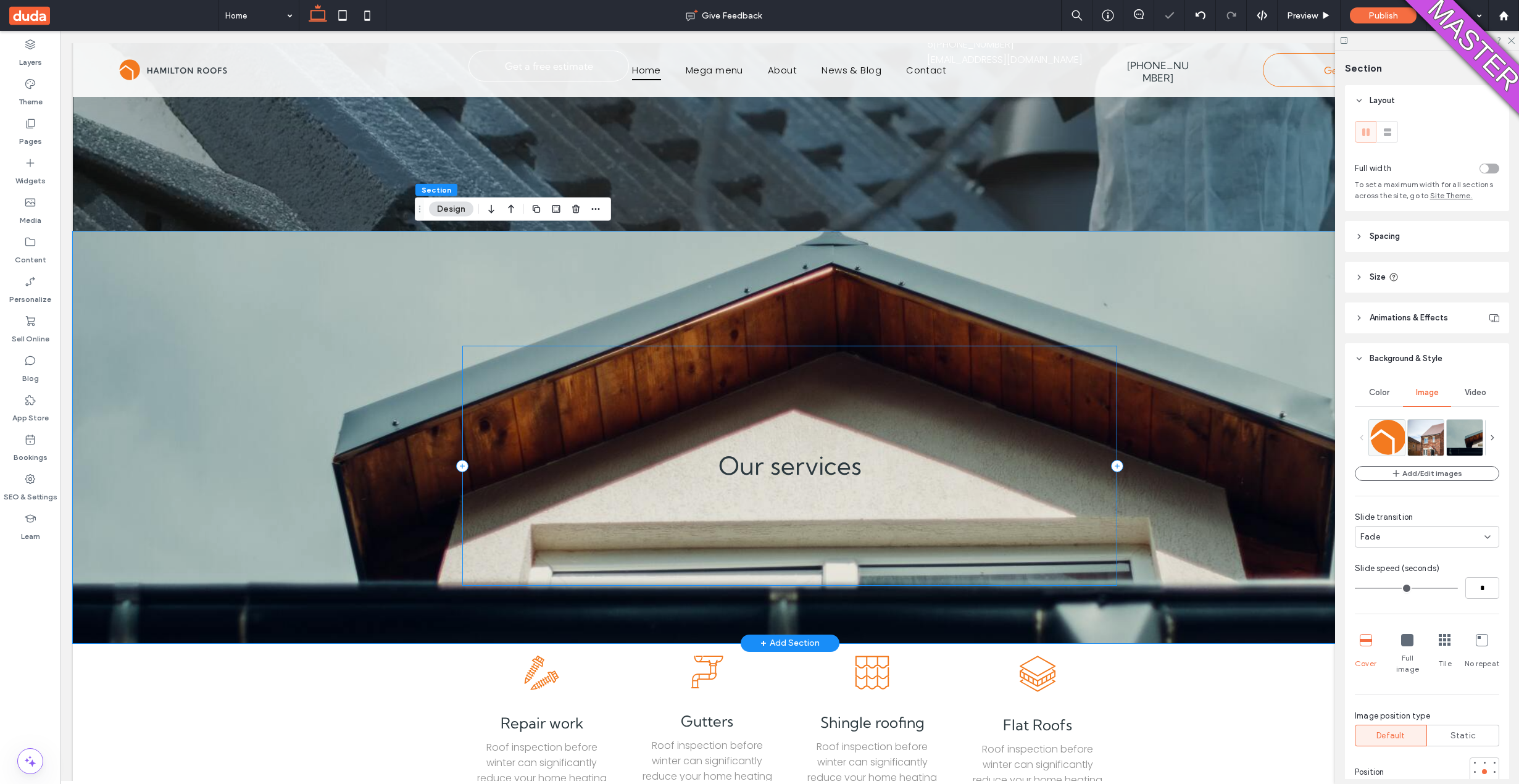
click at [902, 540] on div "Our services" at bounding box center [790, 465] width 655 height 240
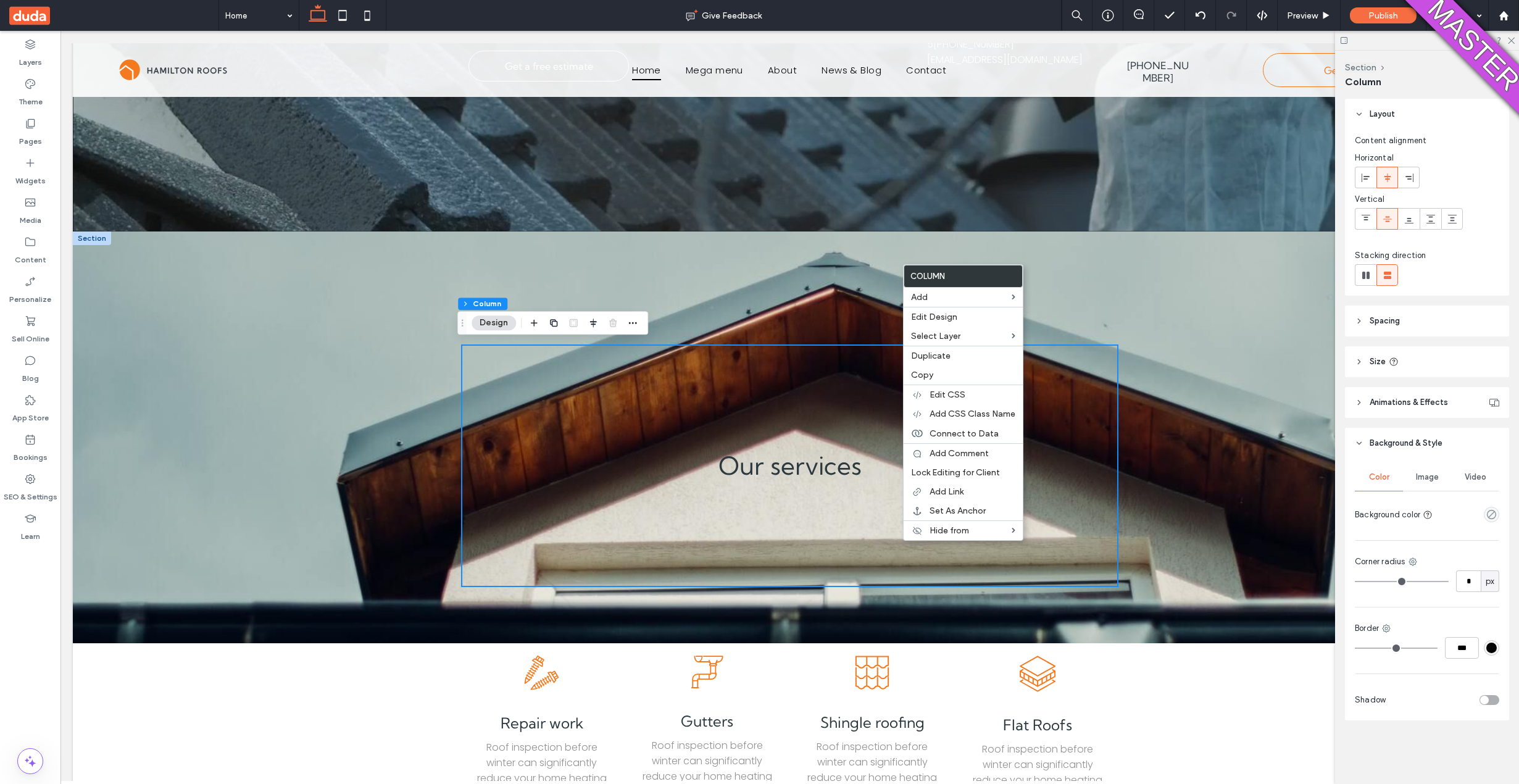
click at [1439, 483] on div "Image" at bounding box center [1427, 477] width 48 height 27
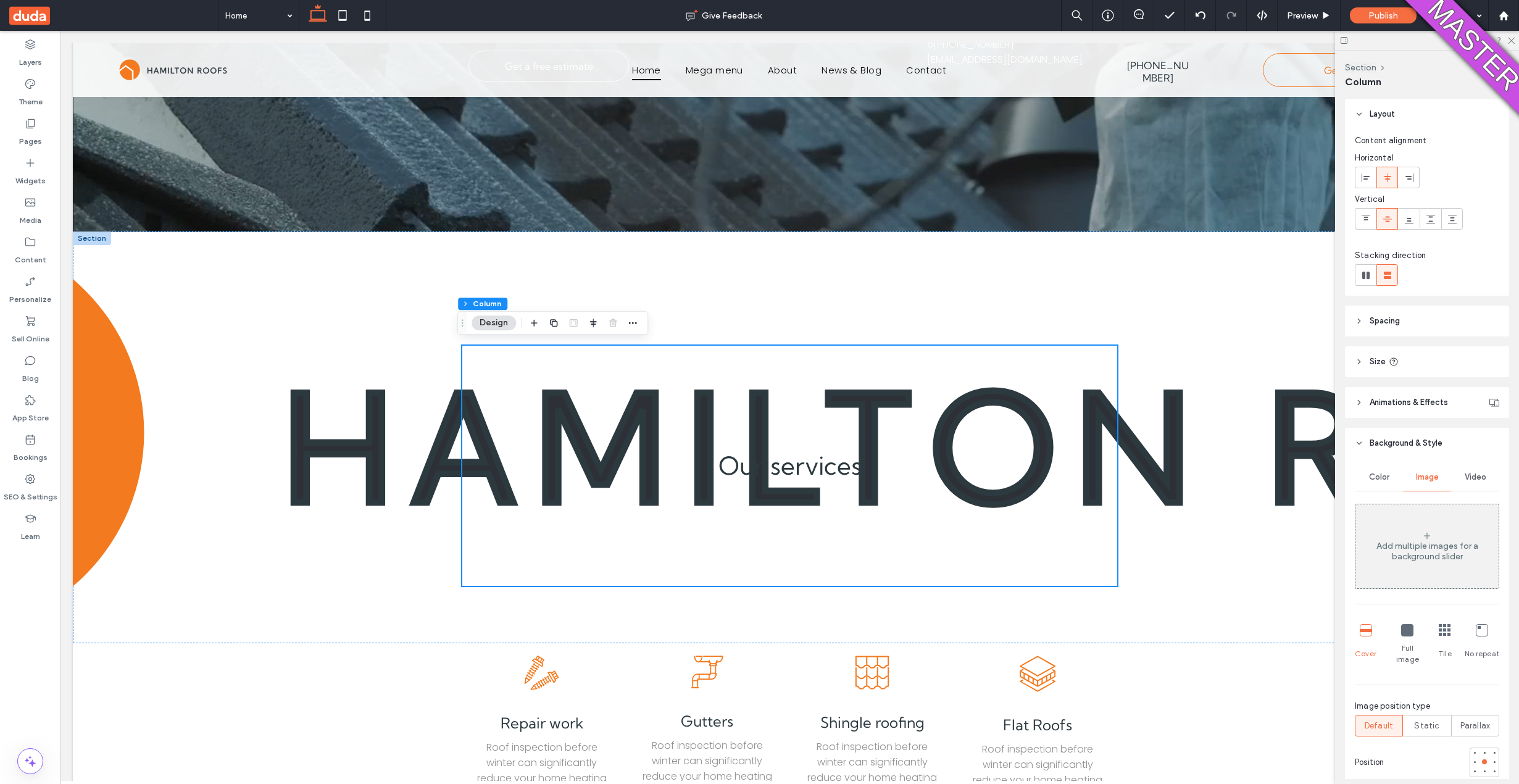
click at [1422, 527] on div "Add multiple images for a background slider" at bounding box center [1428, 546] width 144 height 82
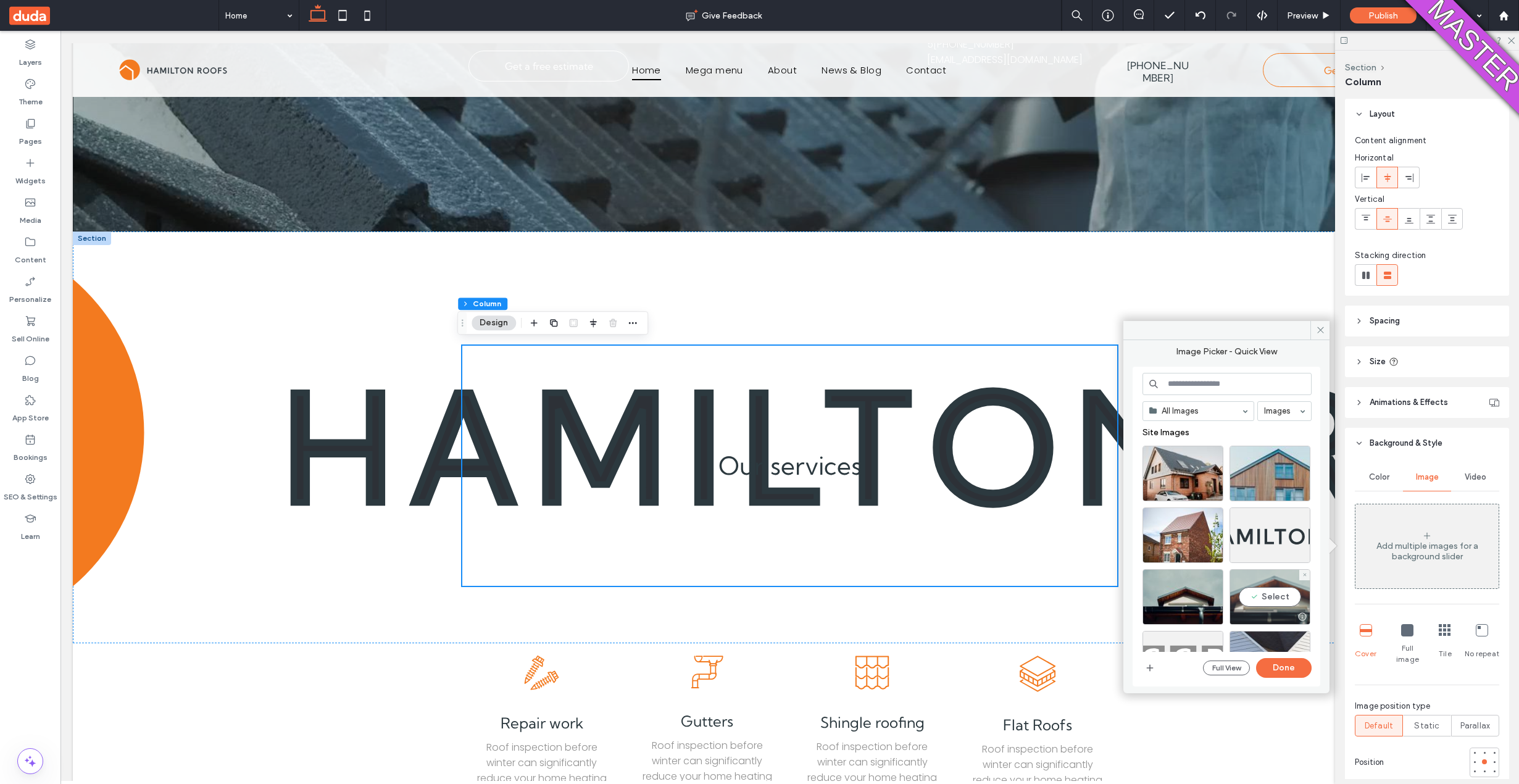
click at [1254, 603] on div "Select" at bounding box center [1270, 597] width 81 height 56
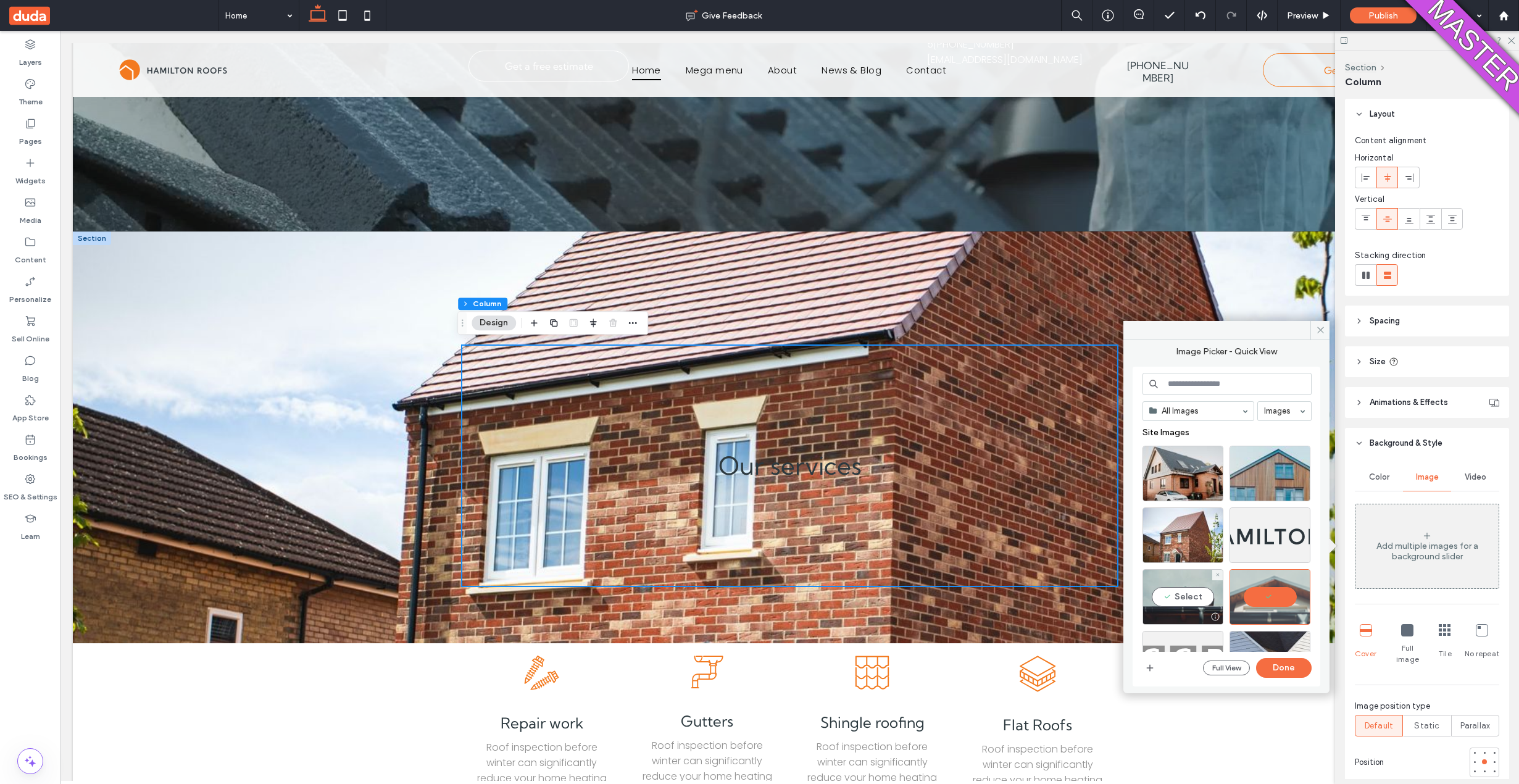
click at [1172, 597] on div "Select" at bounding box center [1183, 597] width 81 height 56
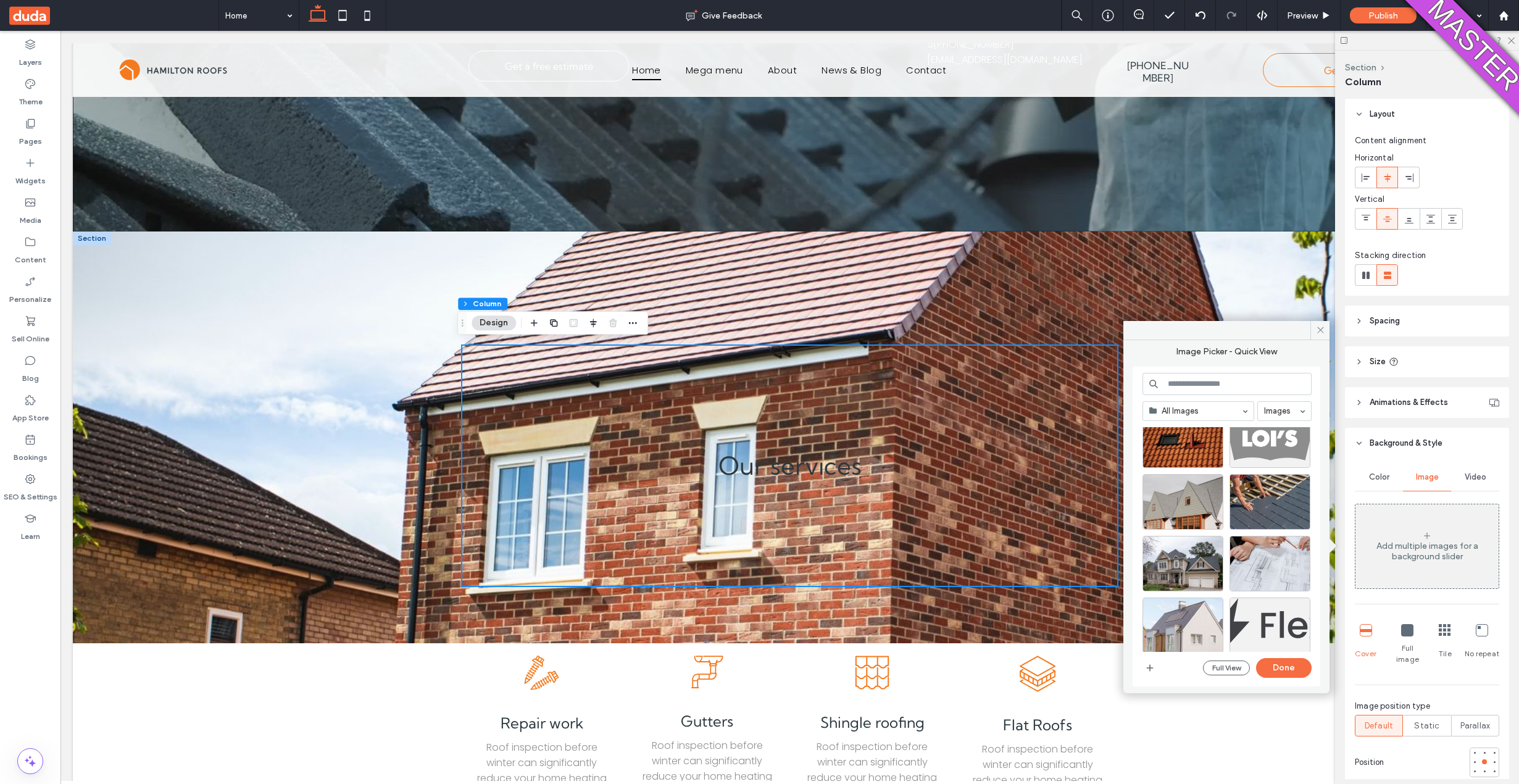
scroll to position [283, 0]
click at [1207, 622] on div "Select" at bounding box center [1183, 623] width 81 height 56
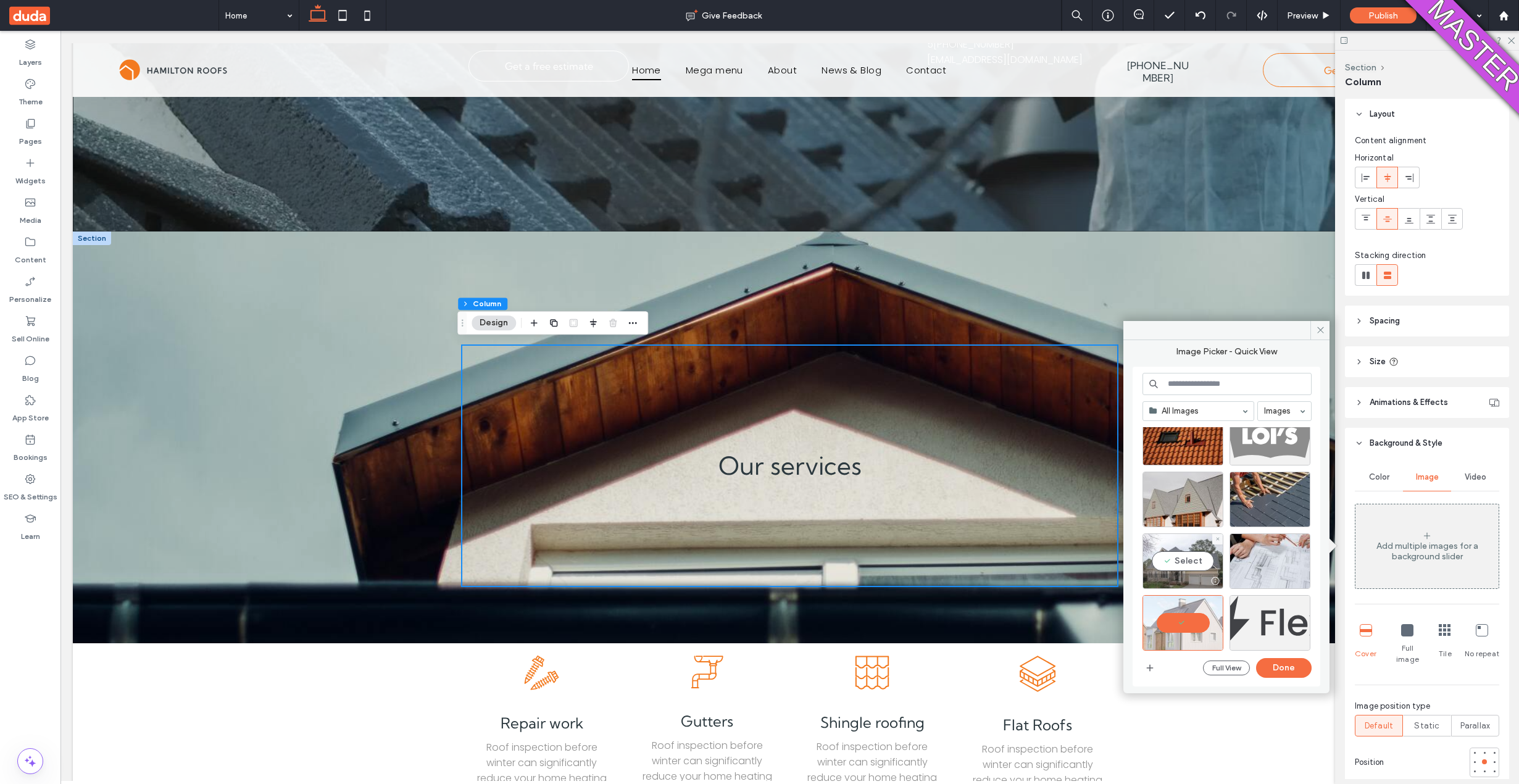
drag, startPoint x: 1197, startPoint y: 587, endPoint x: 1195, endPoint y: 579, distance: 8.2
click at [1195, 579] on div at bounding box center [1183, 581] width 79 height 15
click at [1284, 667] on button "Done" at bounding box center [1284, 667] width 56 height 19
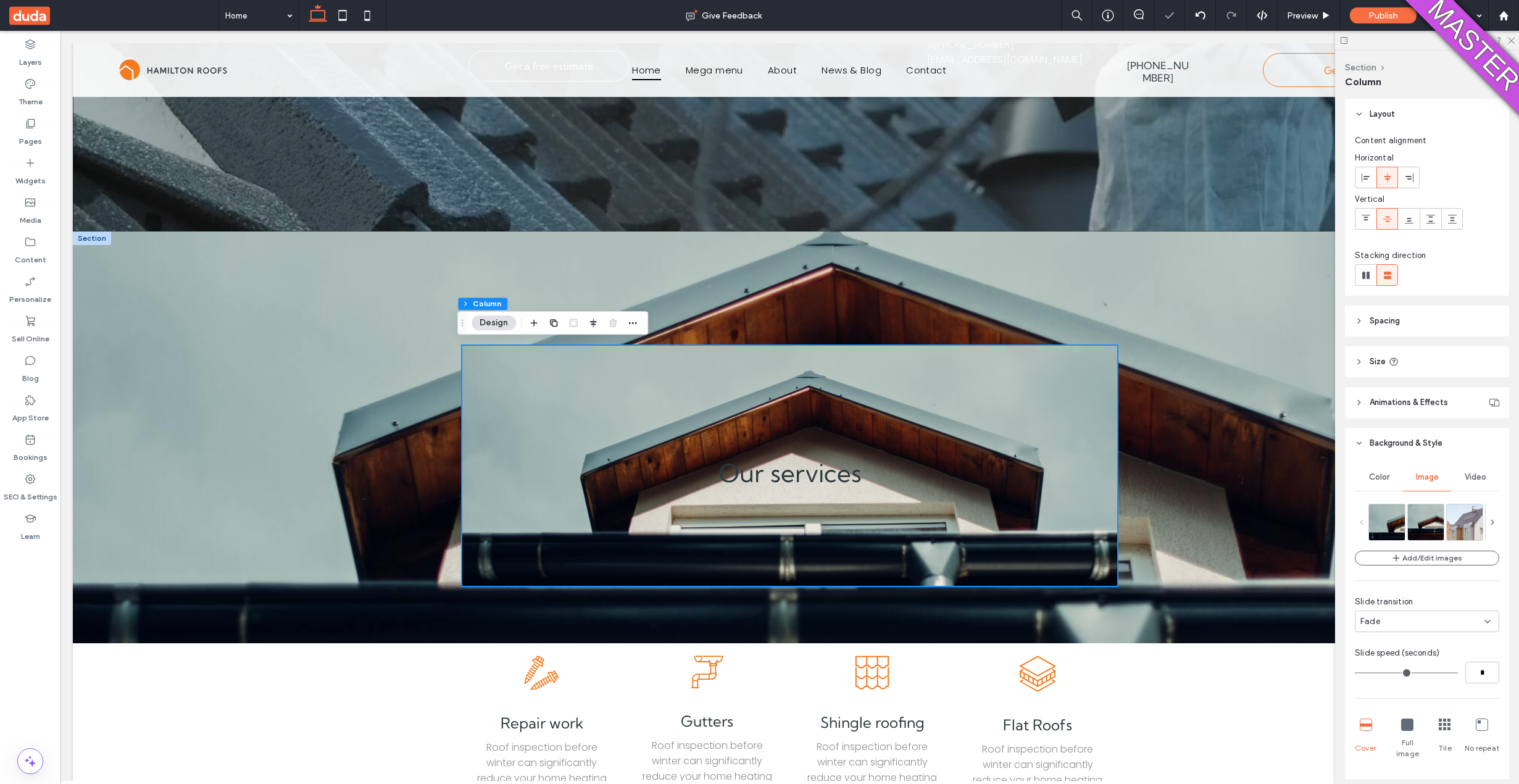
scroll to position [3, 0]
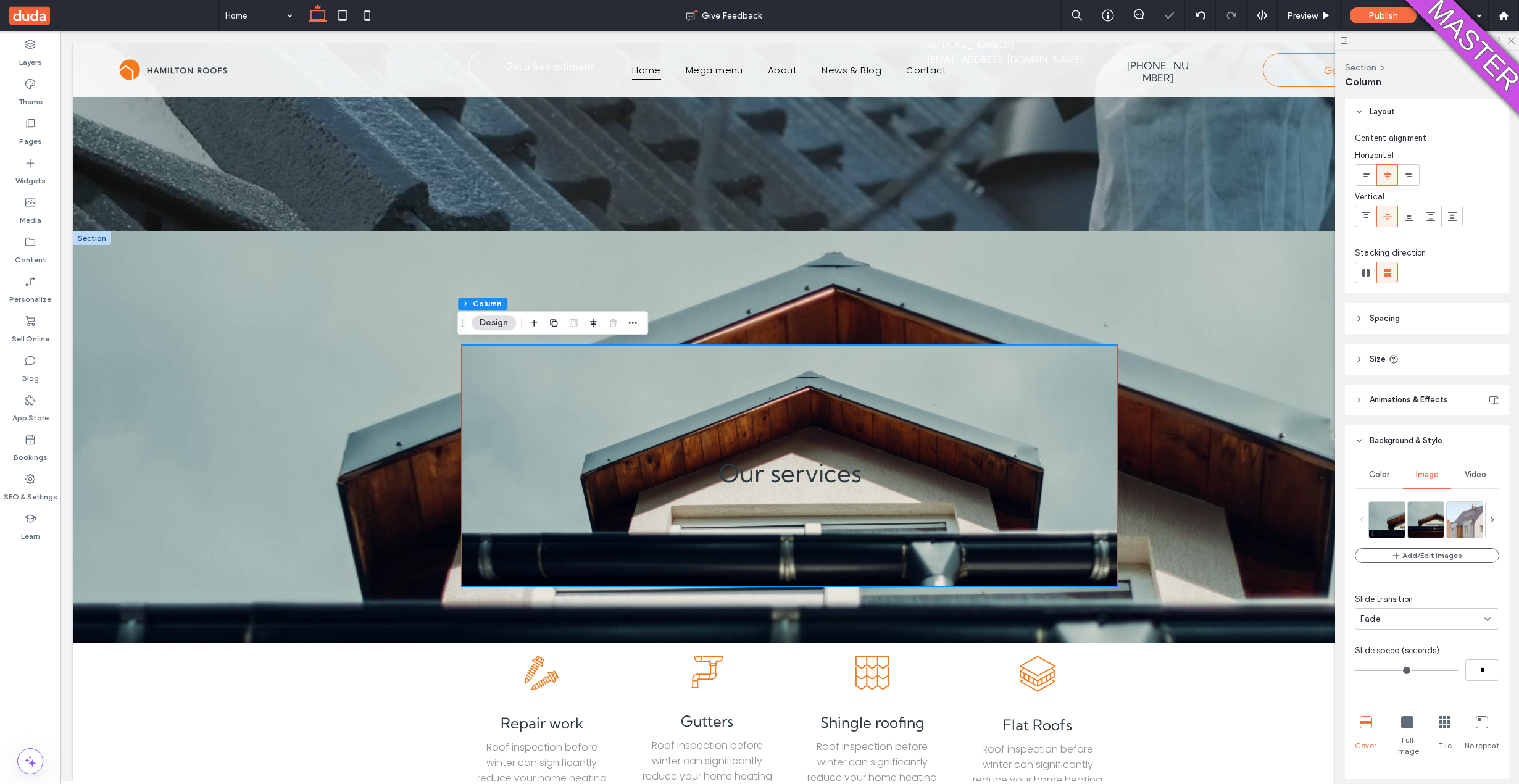
type input "**"
click at [1404, 669] on input "range" at bounding box center [1407, 669] width 103 height 1
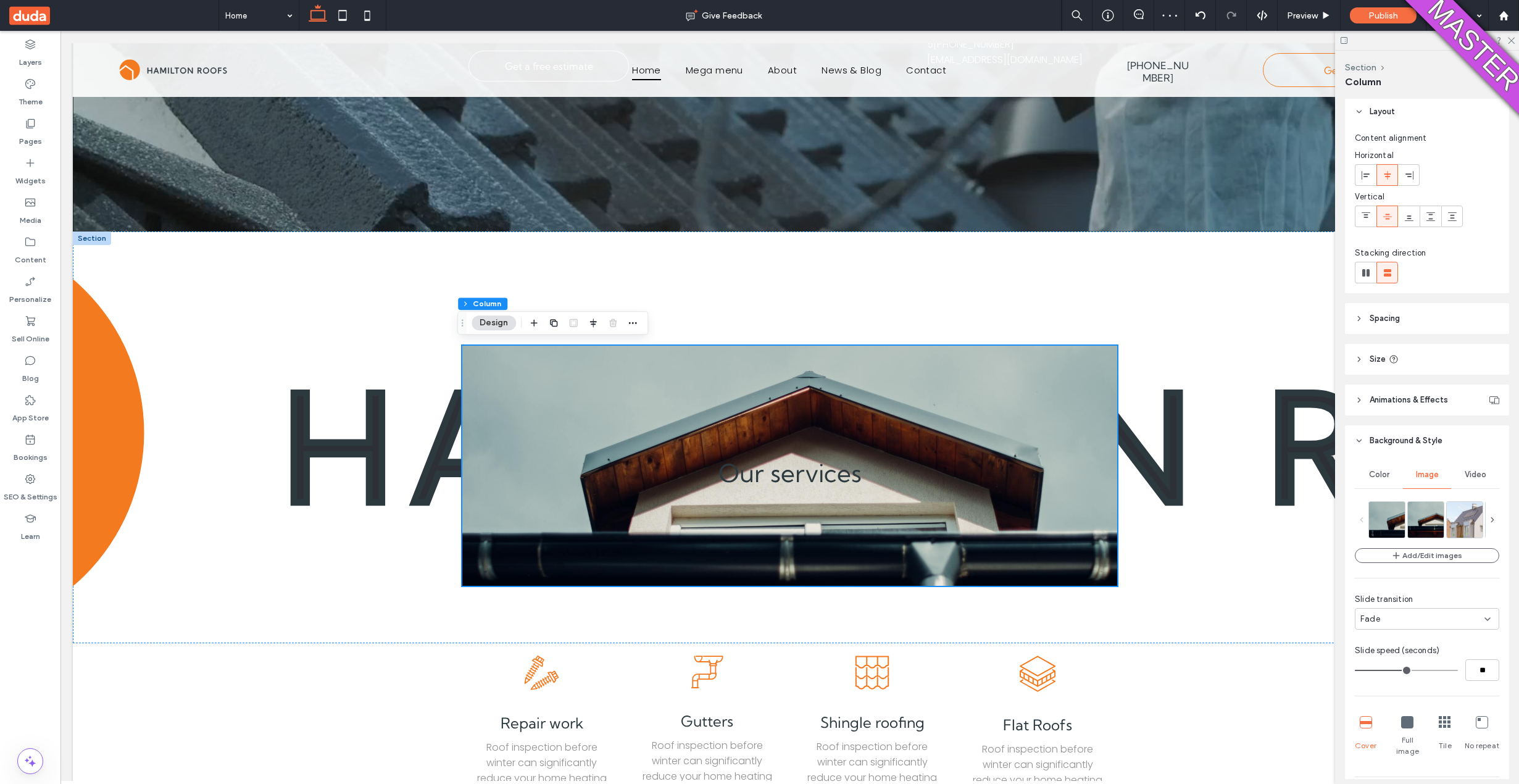
type input "**"
type input "*"
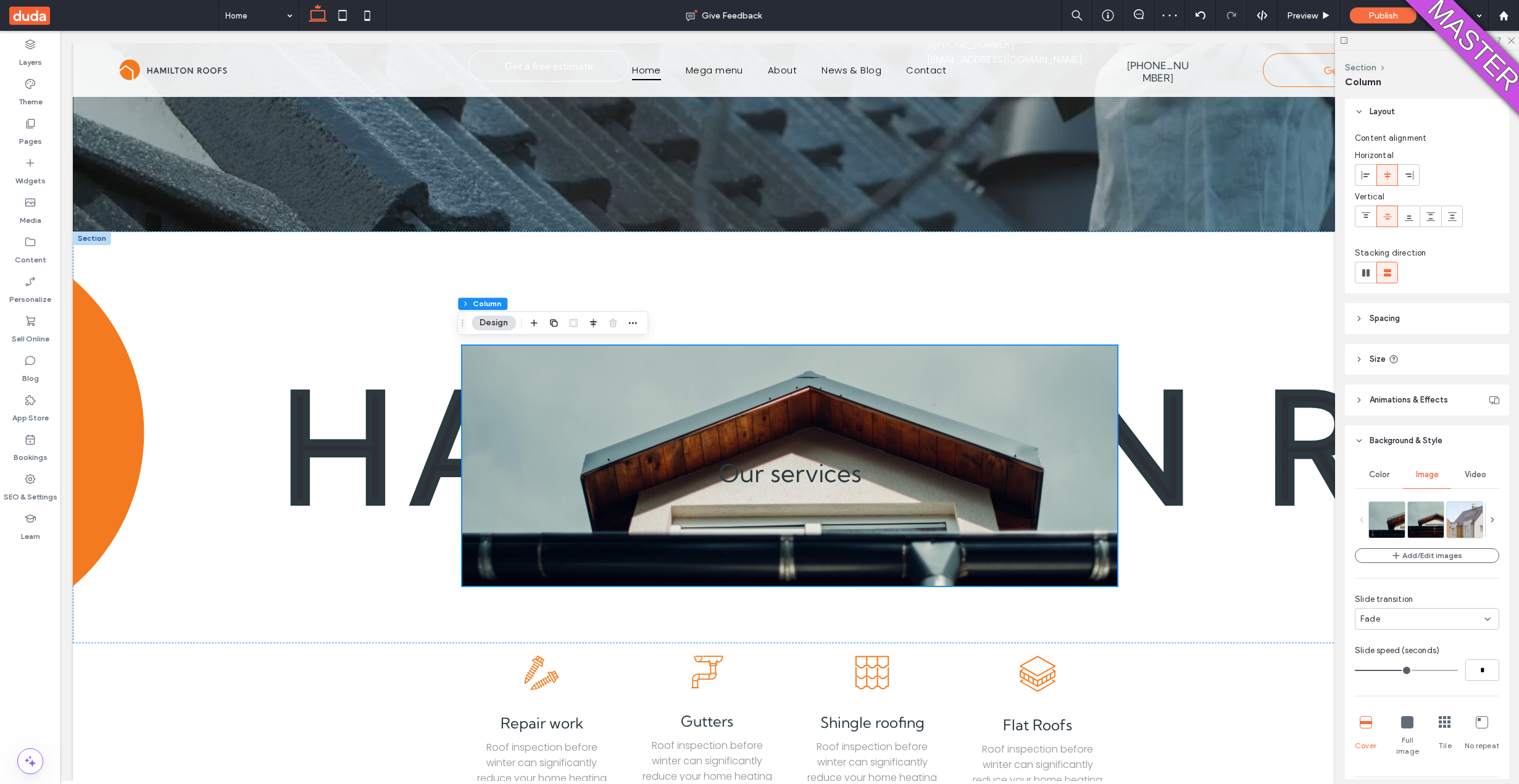
type input "*"
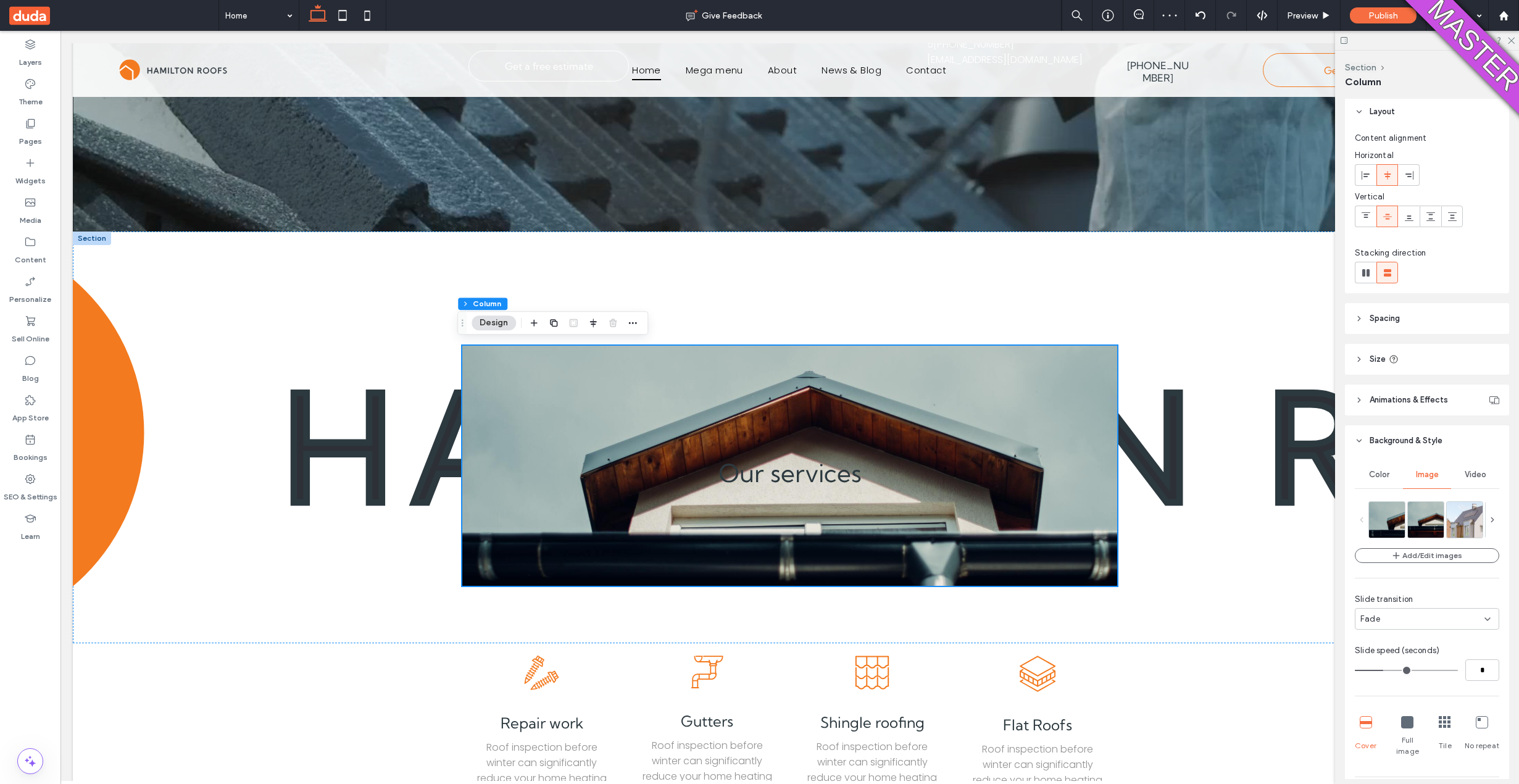
type input "*"
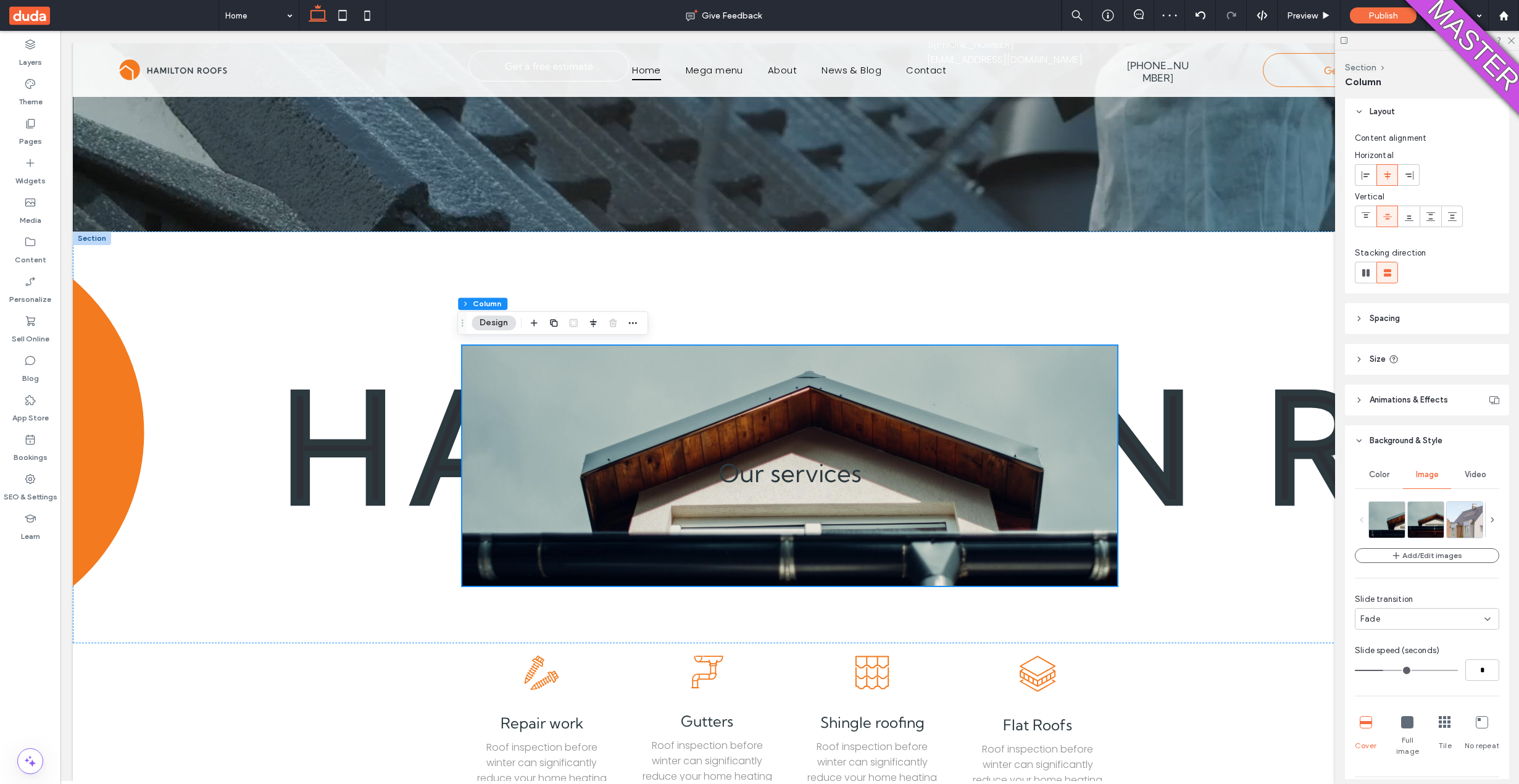
type input "*"
drag, startPoint x: 1404, startPoint y: 666, endPoint x: 1352, endPoint y: 675, distance: 52.8
type input "*"
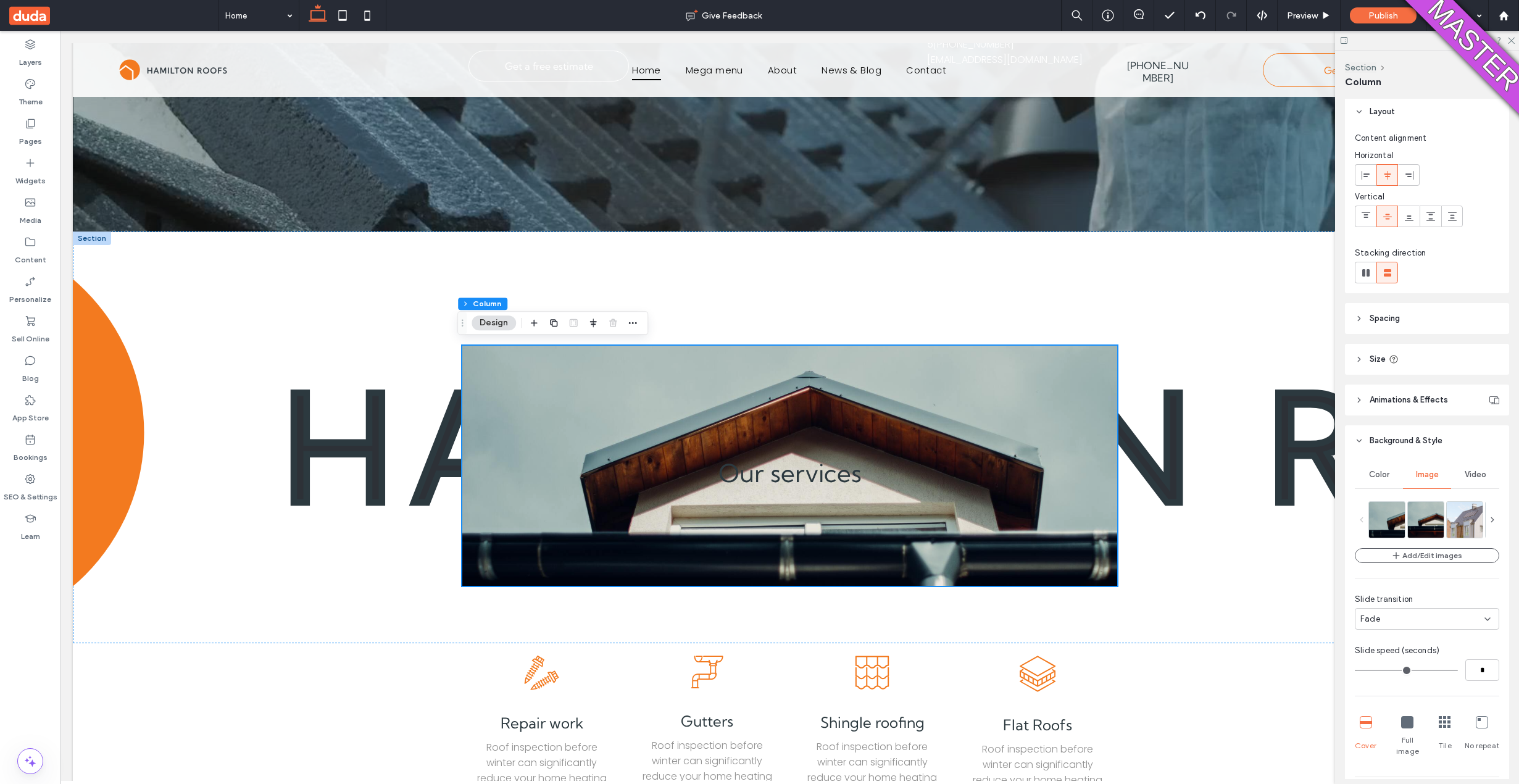
click at [1355, 671] on input "range" at bounding box center [1407, 669] width 103 height 1
